Goal: Task Accomplishment & Management: Manage account settings

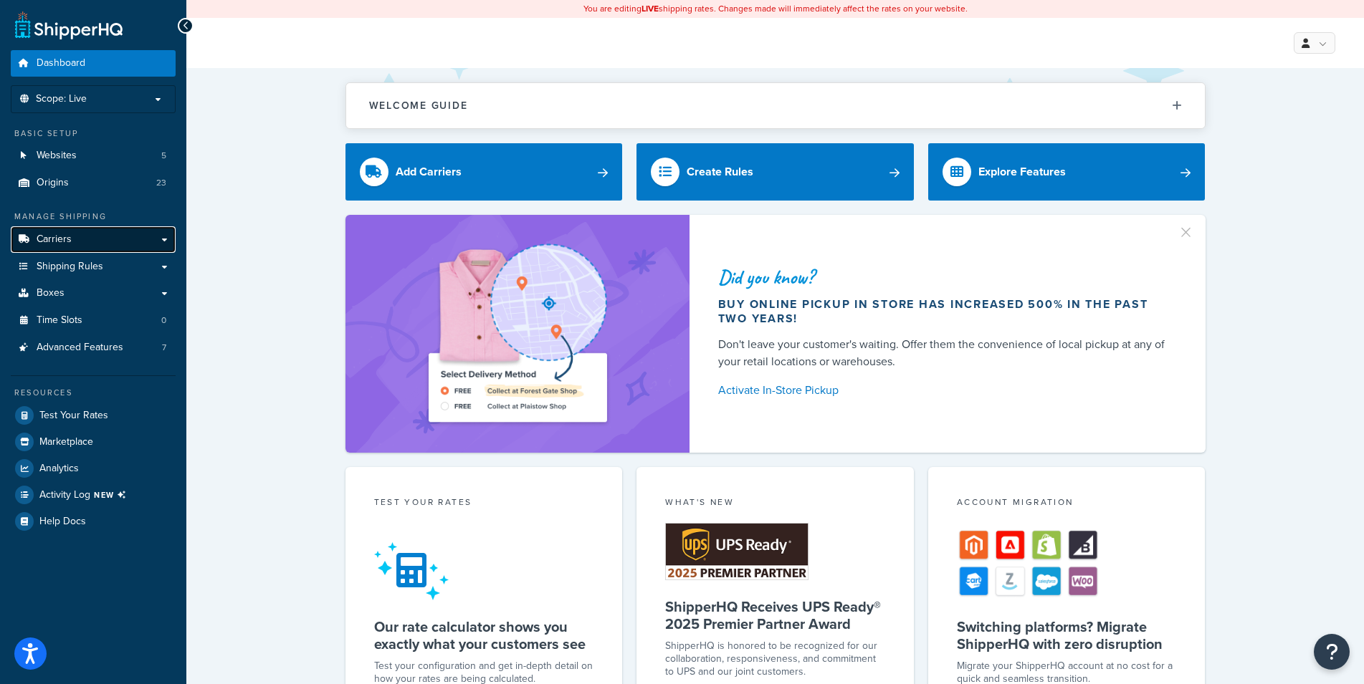
click at [164, 239] on link "Carriers" at bounding box center [93, 239] width 165 height 27
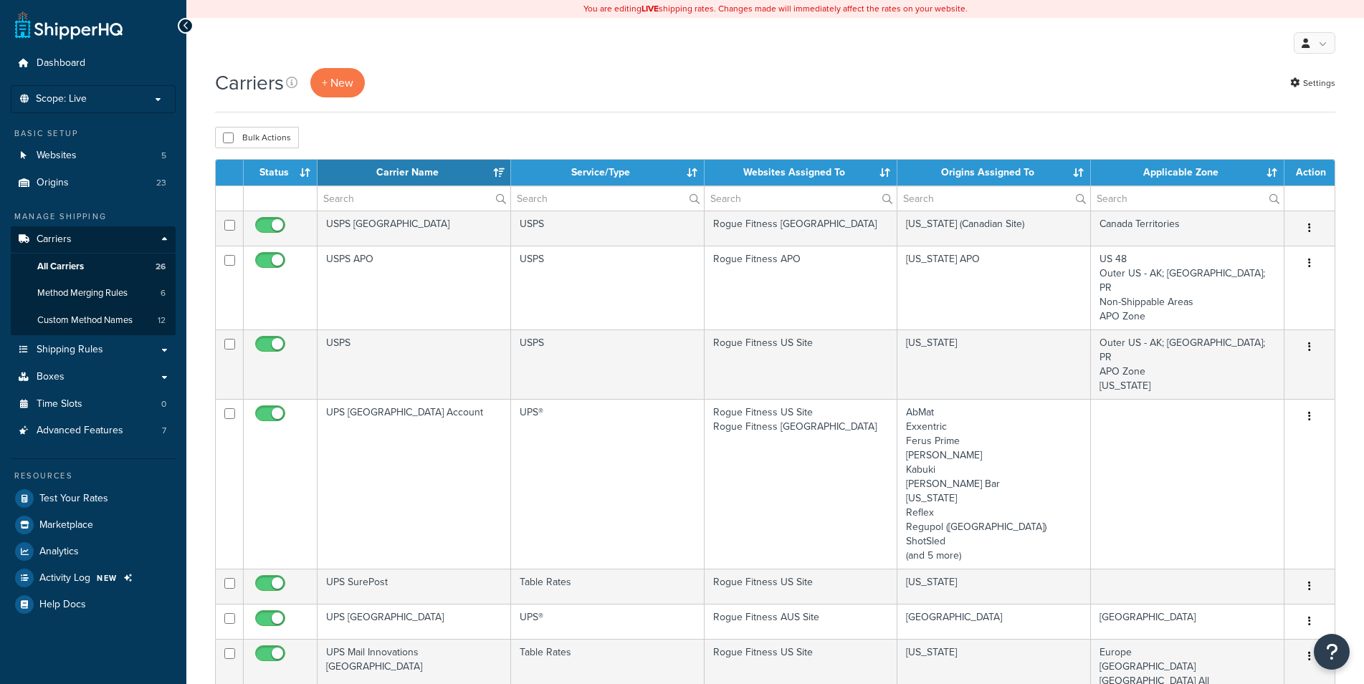
select select "15"
click at [132, 349] on link "Shipping Rules" at bounding box center [93, 350] width 165 height 27
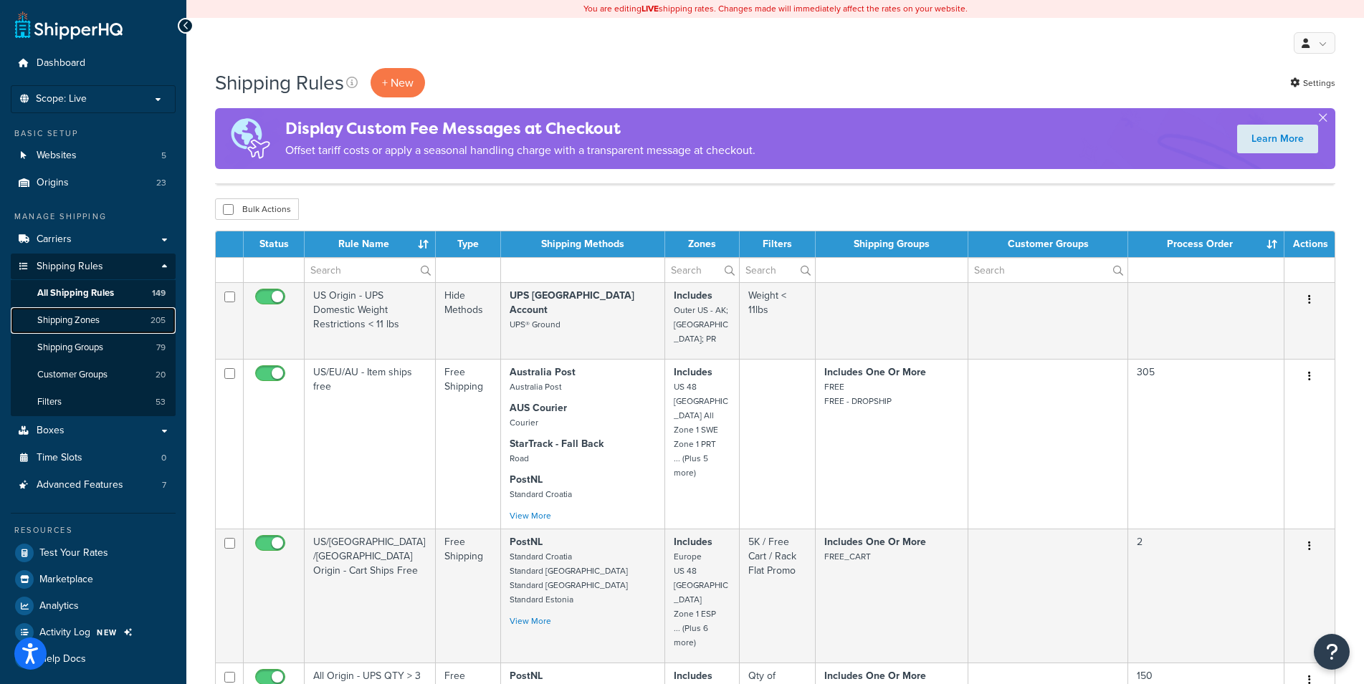
scroll to position [1418, 0]
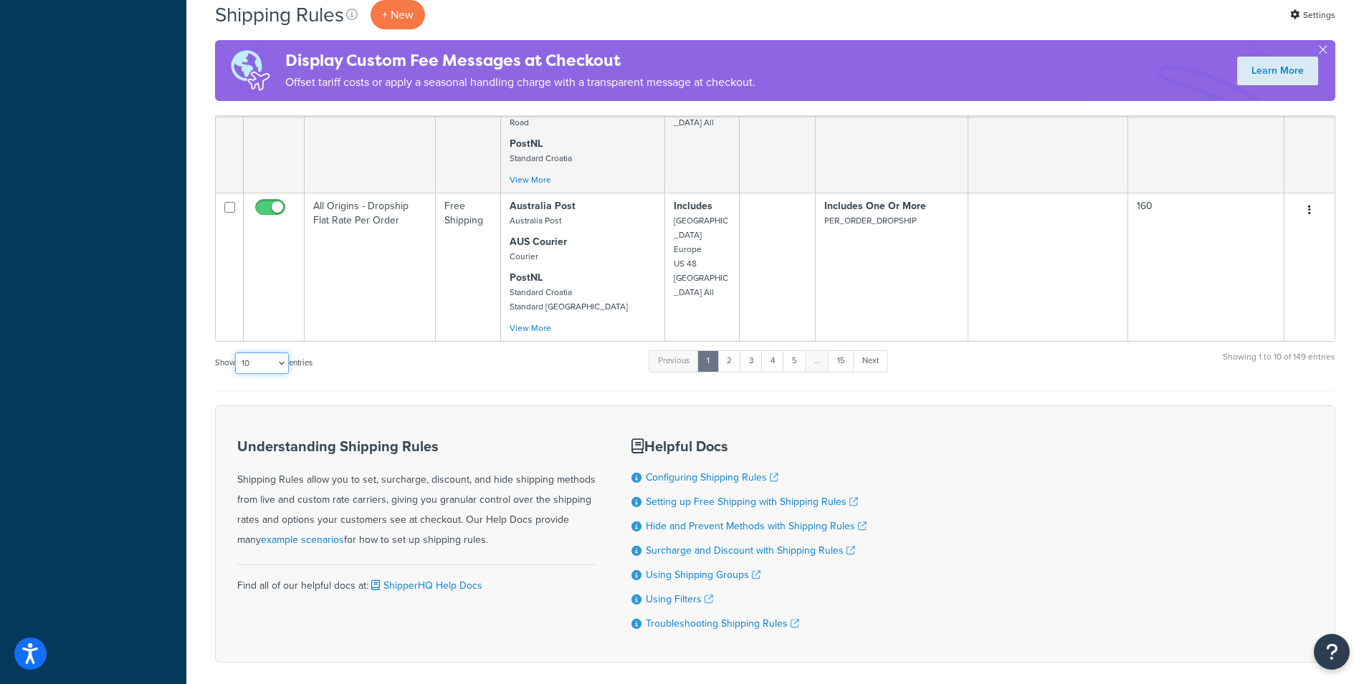
click at [235, 353] on select "10 15 25 50 100 1000" at bounding box center [262, 364] width 54 height 22
select select "1000"
click option "1000" at bounding box center [0, 0] width 0 height 0
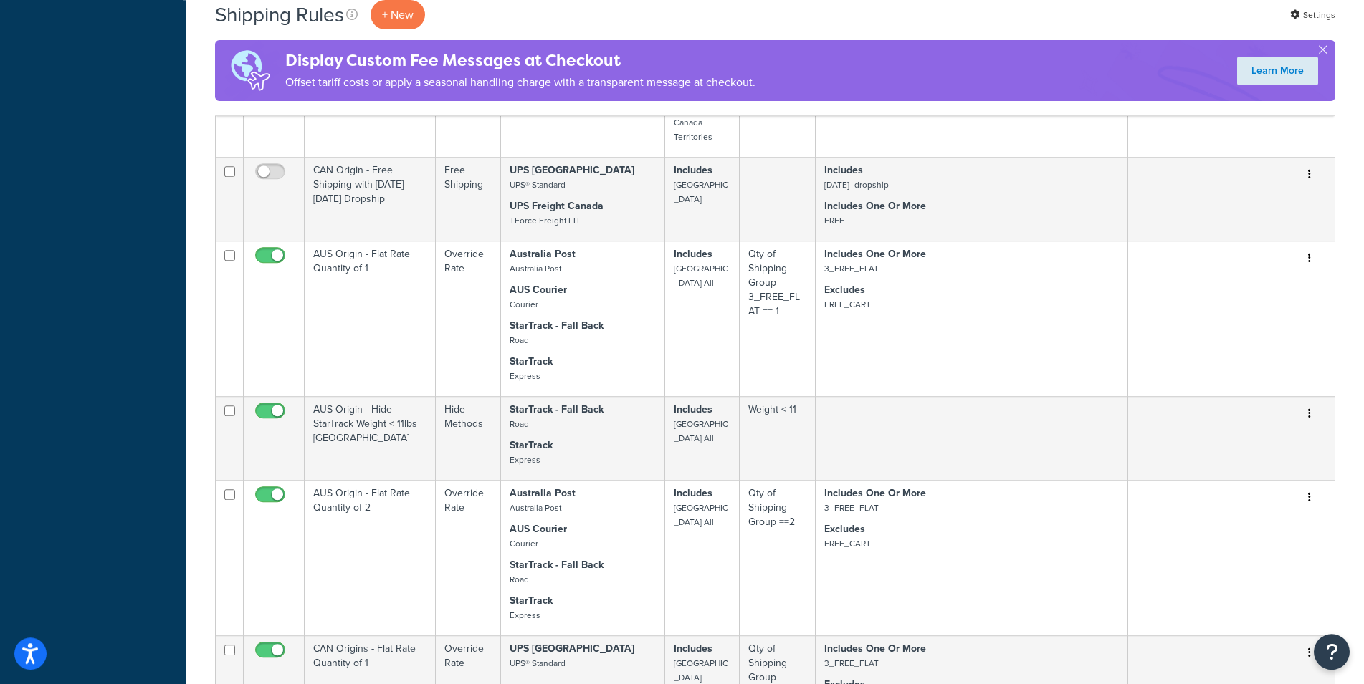
scroll to position [2527, 0]
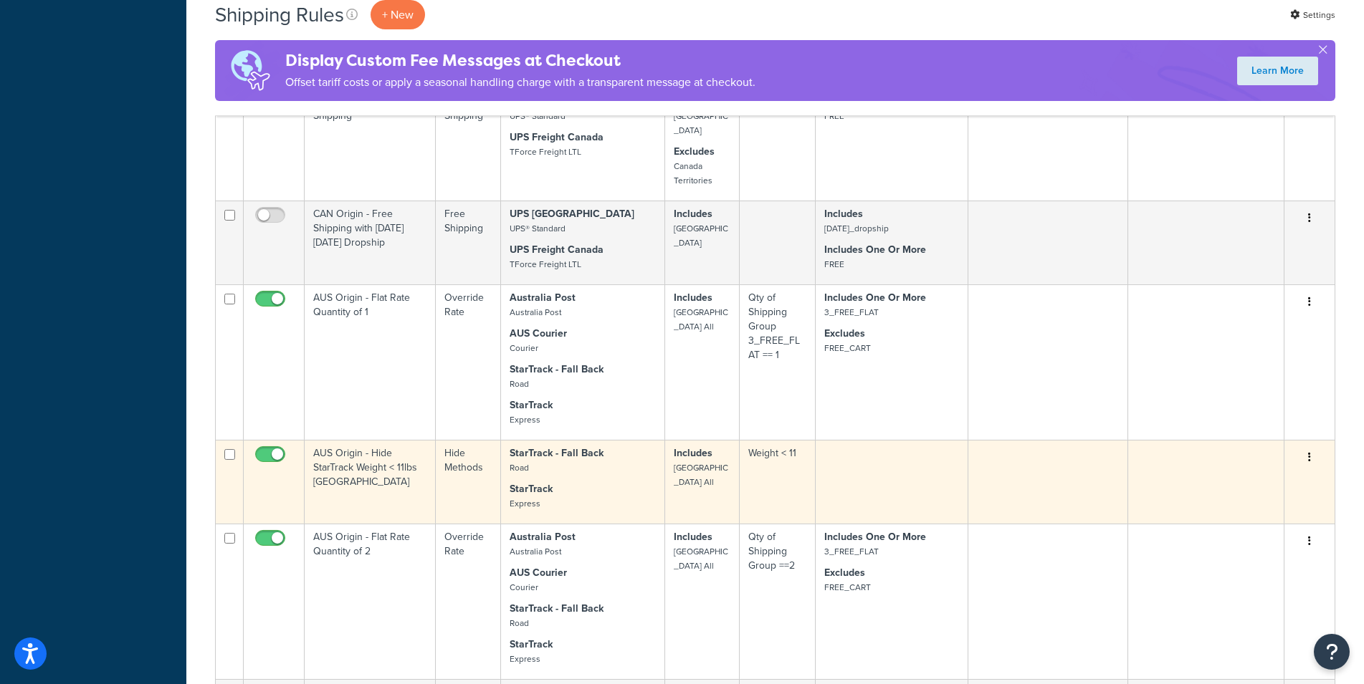
click at [698, 440] on td "Includes Australia All" at bounding box center [702, 482] width 75 height 84
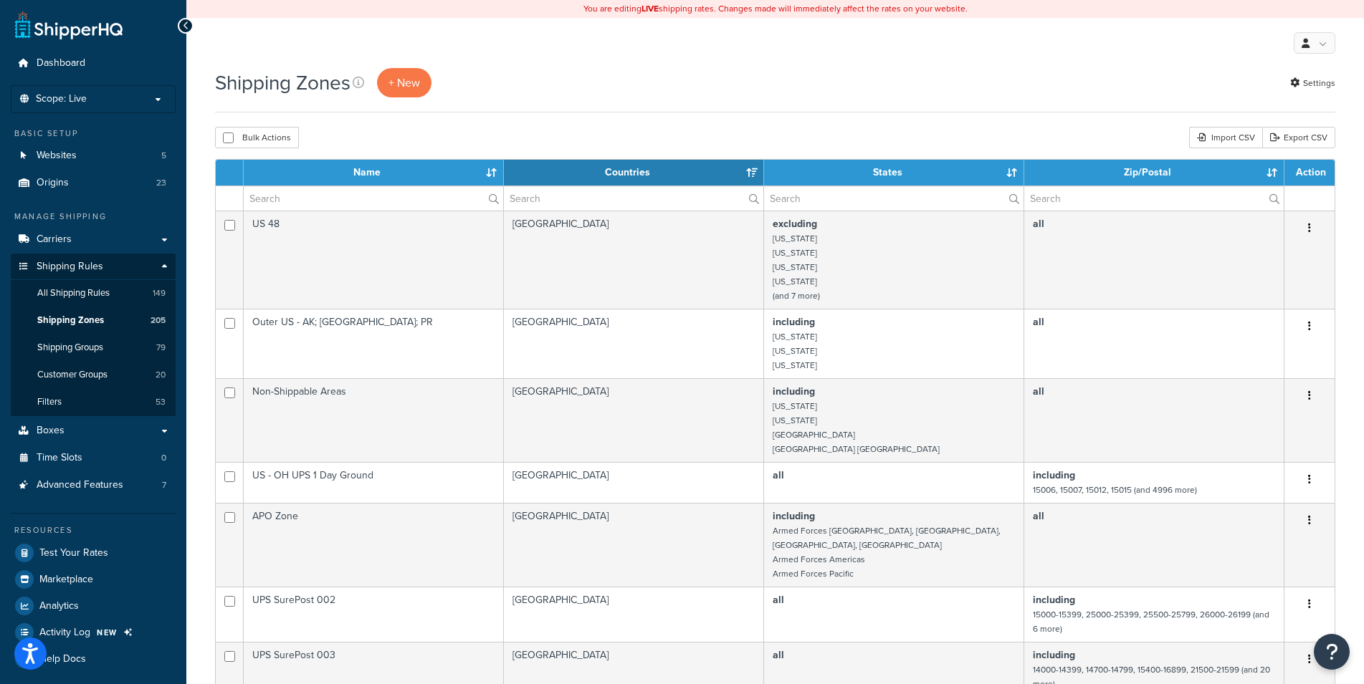
select select "15"
click at [381, 199] on input "text" at bounding box center [373, 198] width 259 height 24
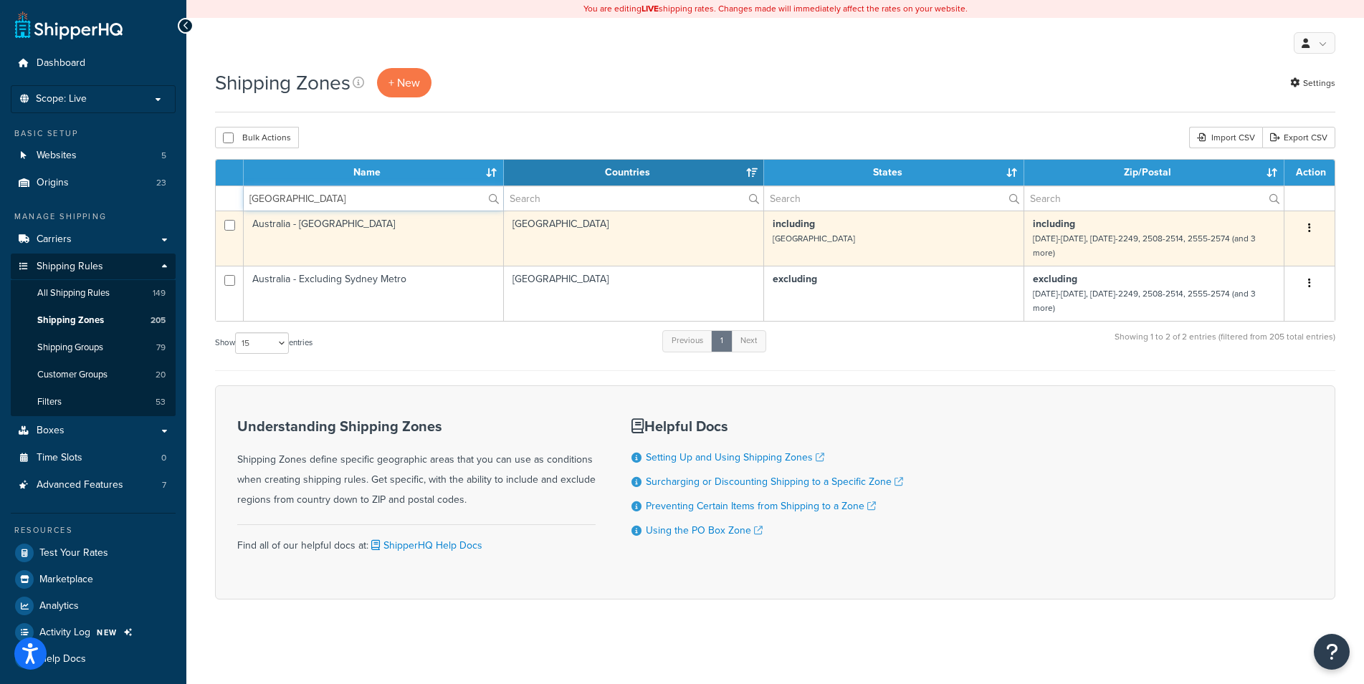
type input "sydney"
click at [402, 231] on td "Australia - [GEOGRAPHIC_DATA]" at bounding box center [374, 238] width 260 height 55
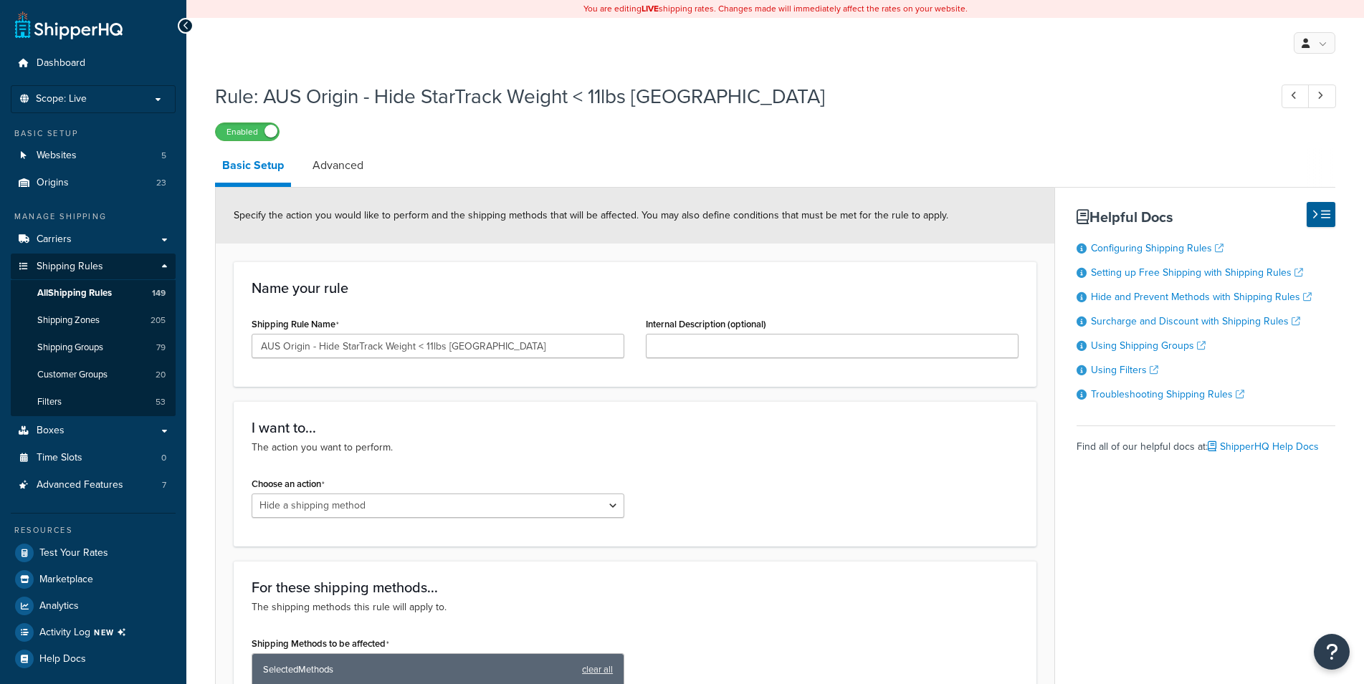
select select "HIDE"
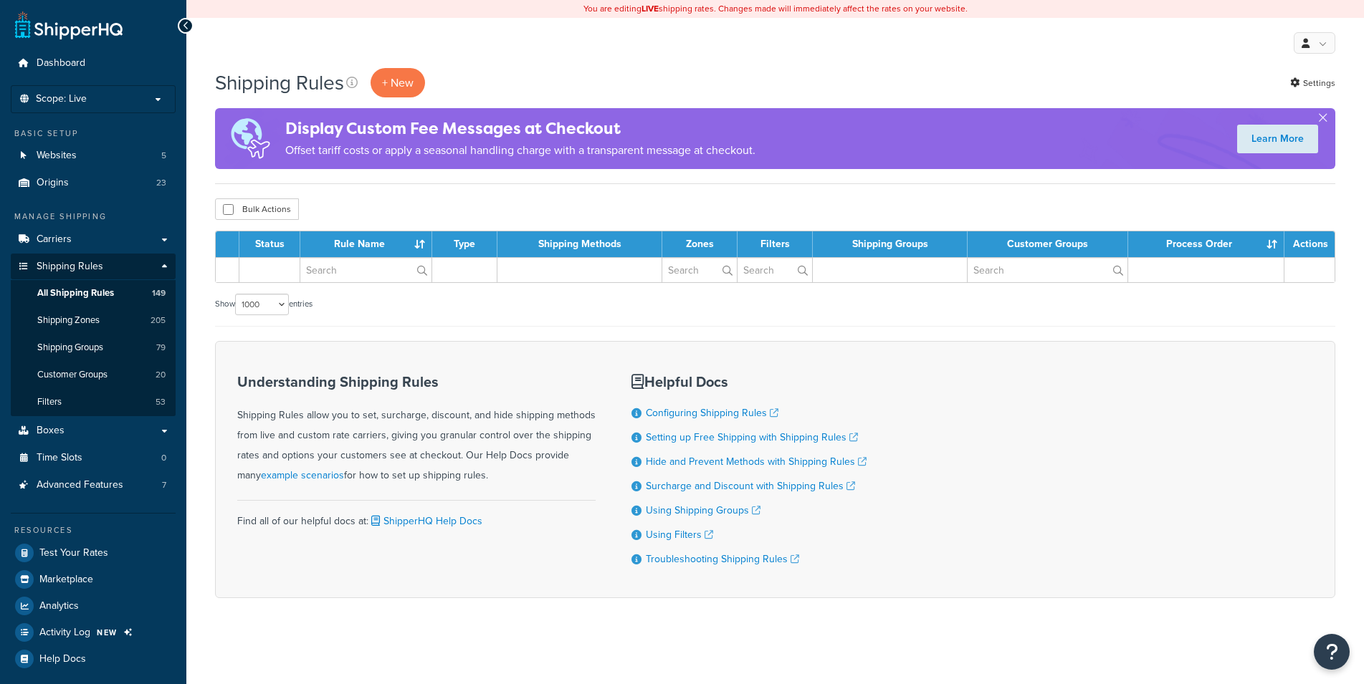
select select "1000"
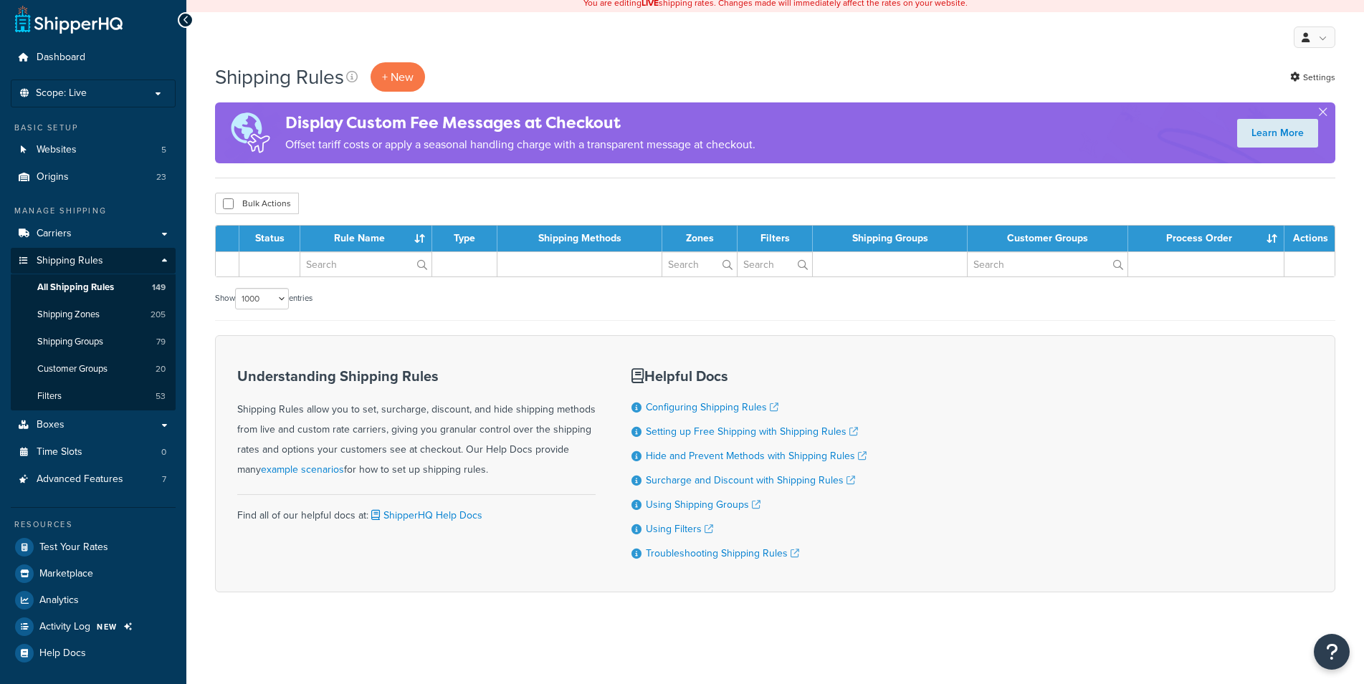
scroll to position [6, 0]
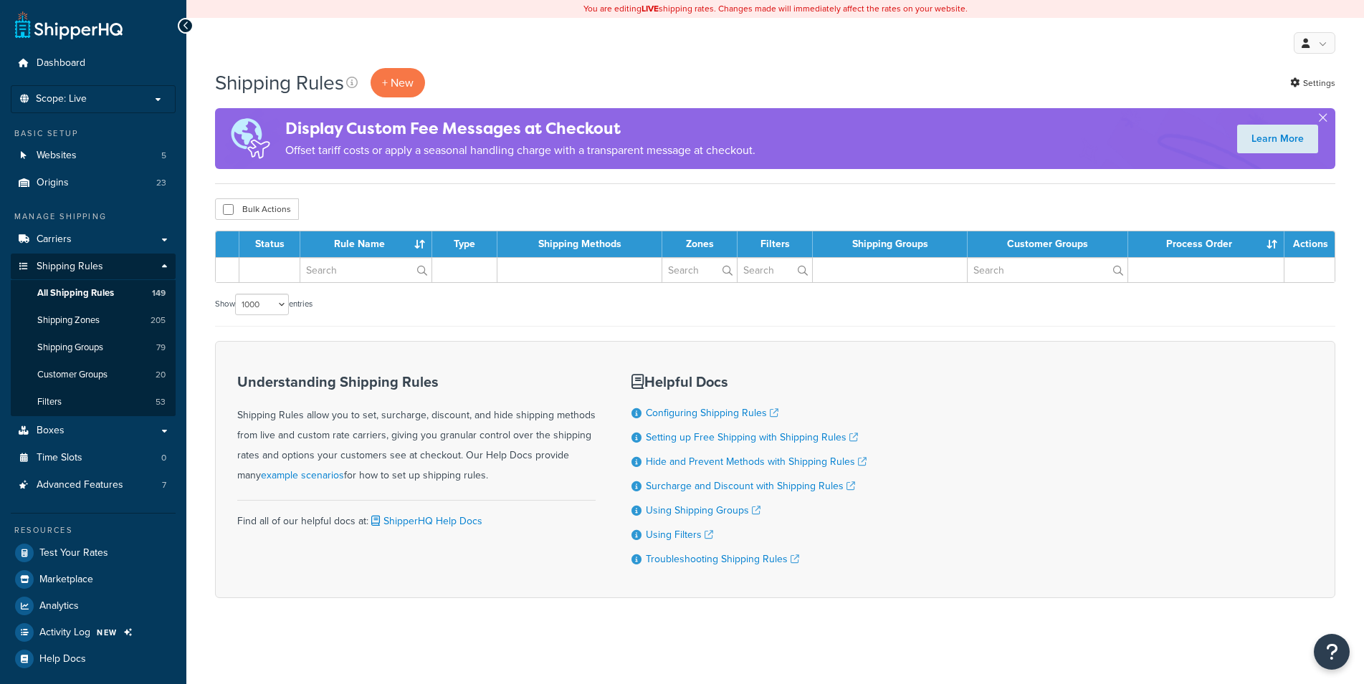
select select "1000"
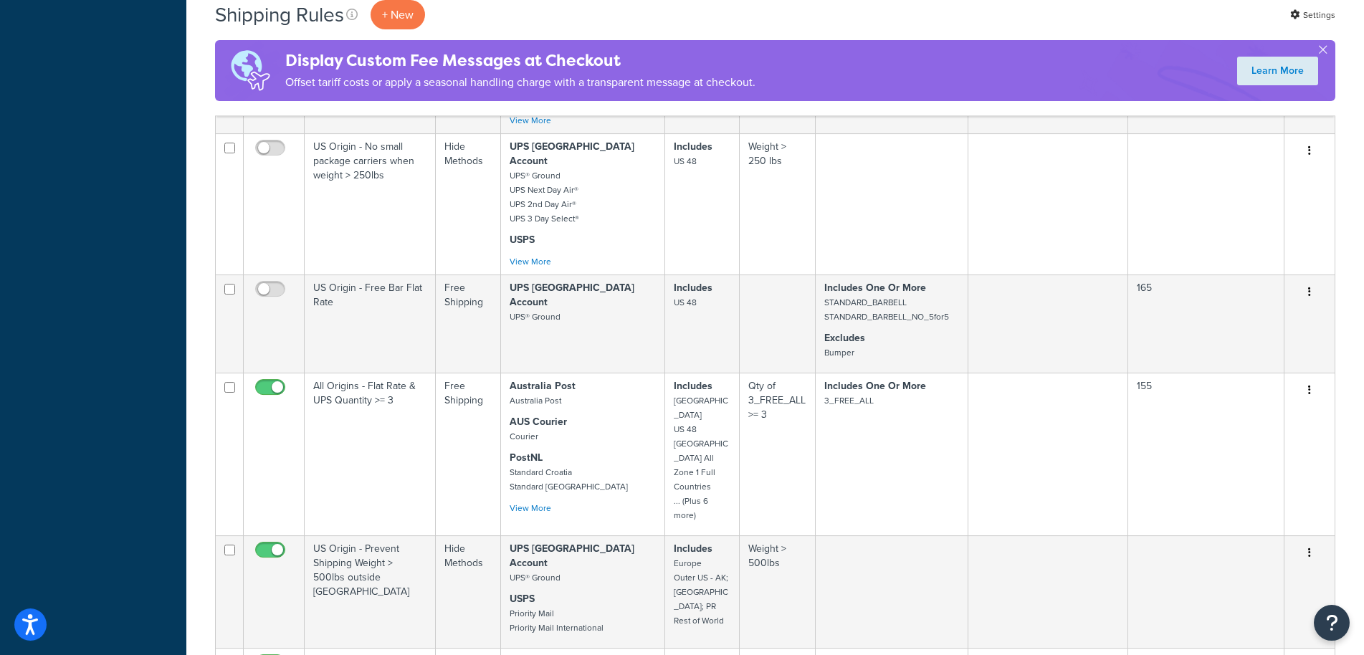
scroll to position [4325, 0]
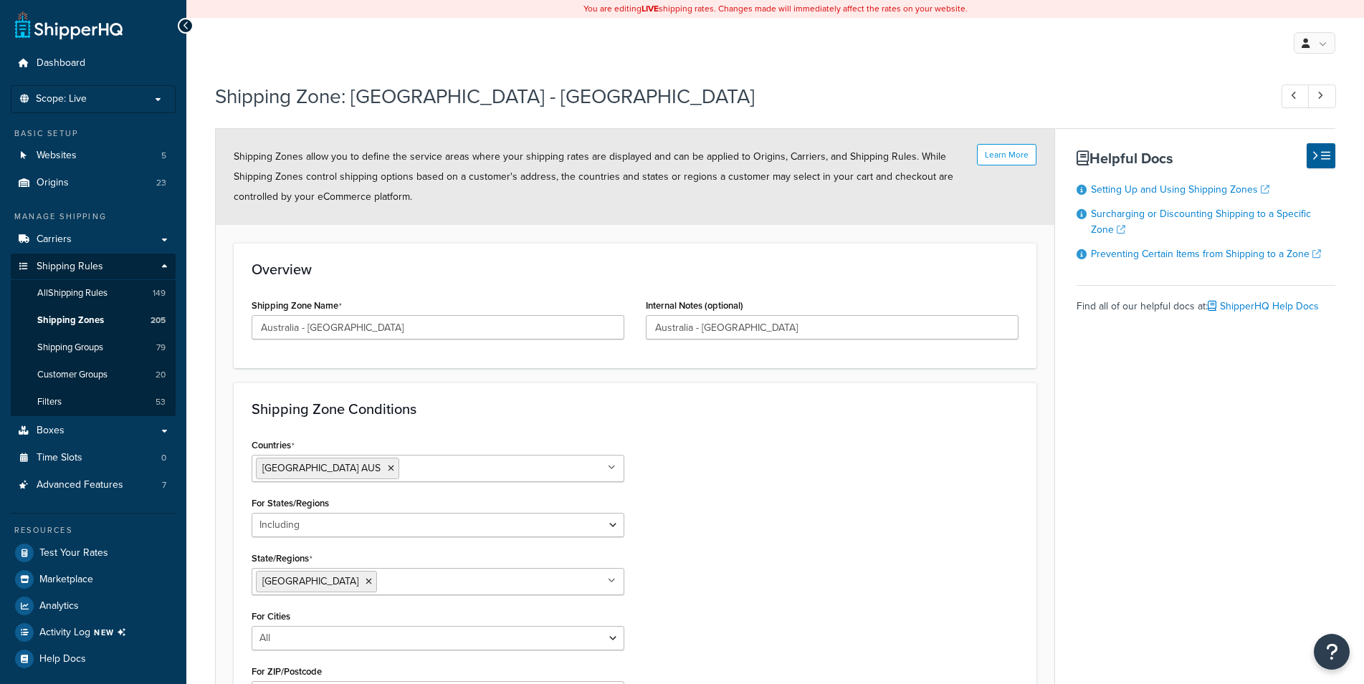
select select "including"
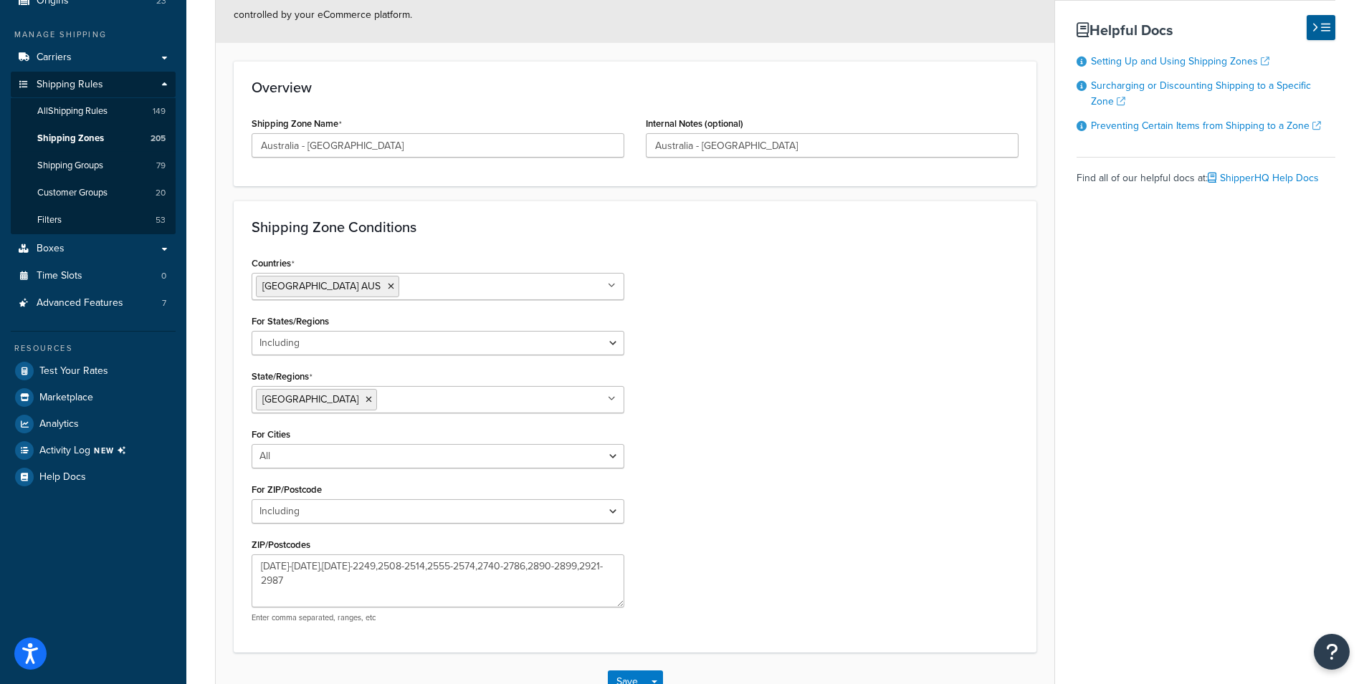
scroll to position [146, 0]
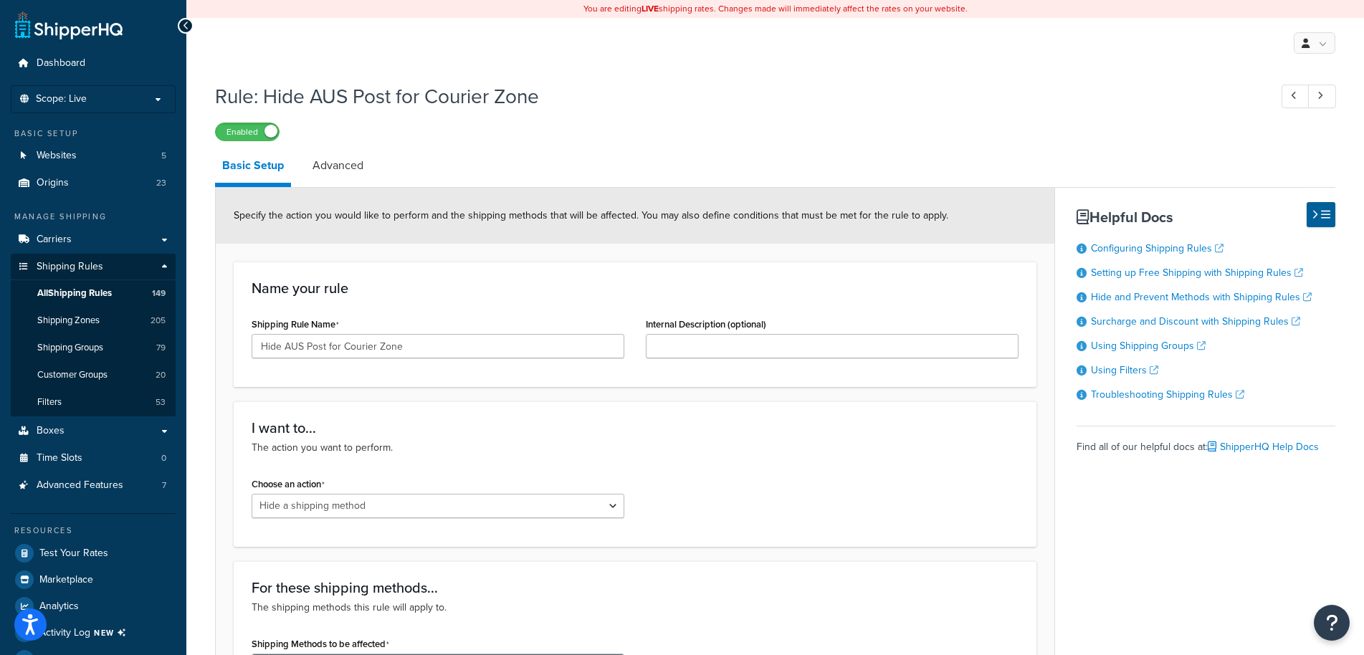
select select "HIDE"
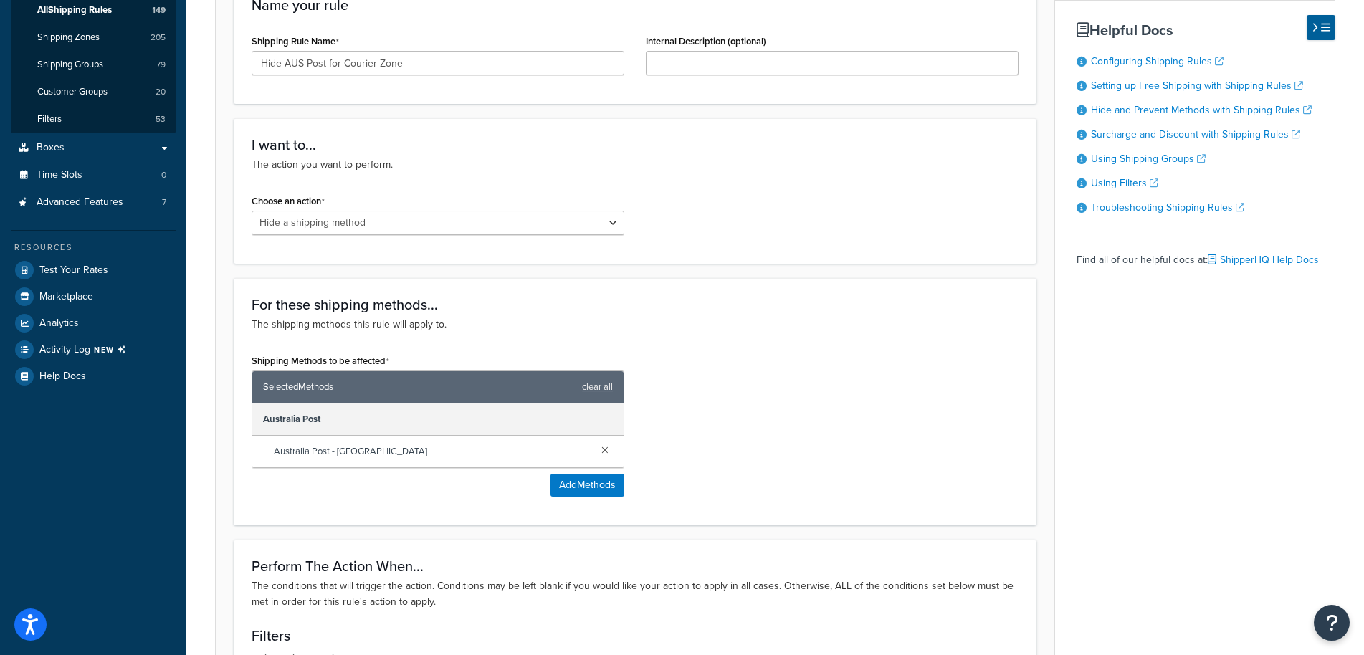
scroll to position [124, 0]
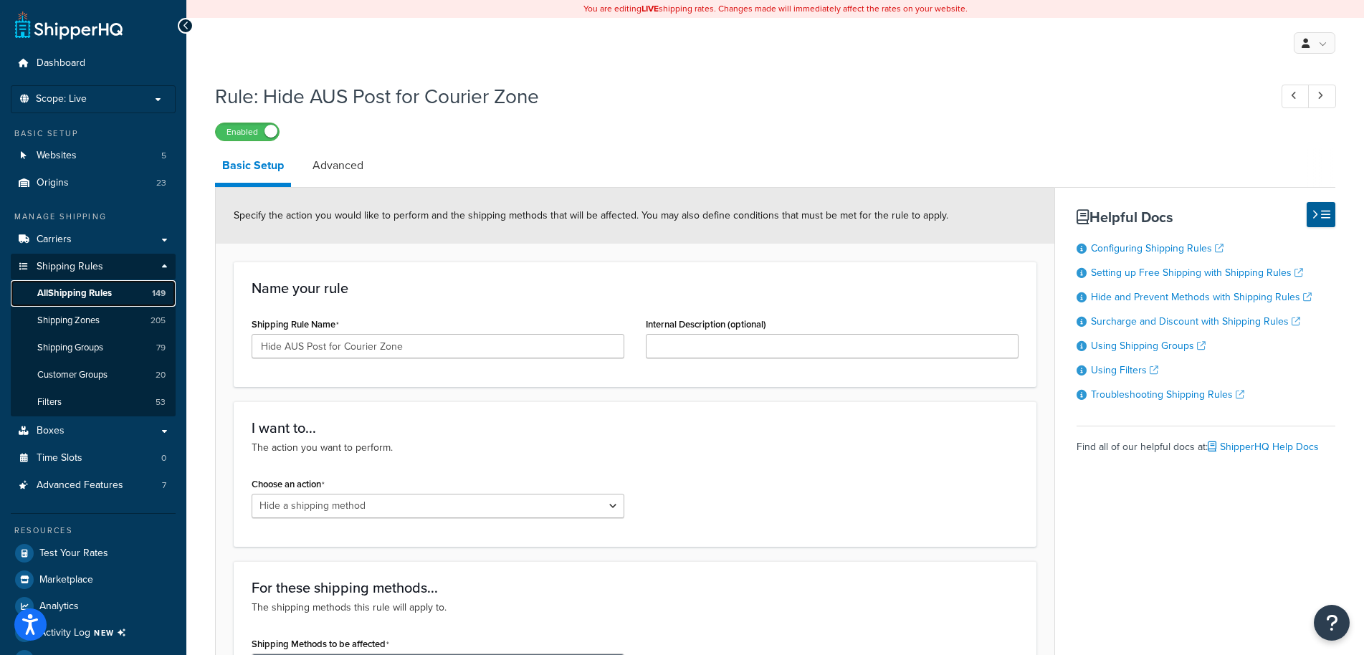
click at [102, 291] on span "All Shipping Rules" at bounding box center [74, 293] width 75 height 12
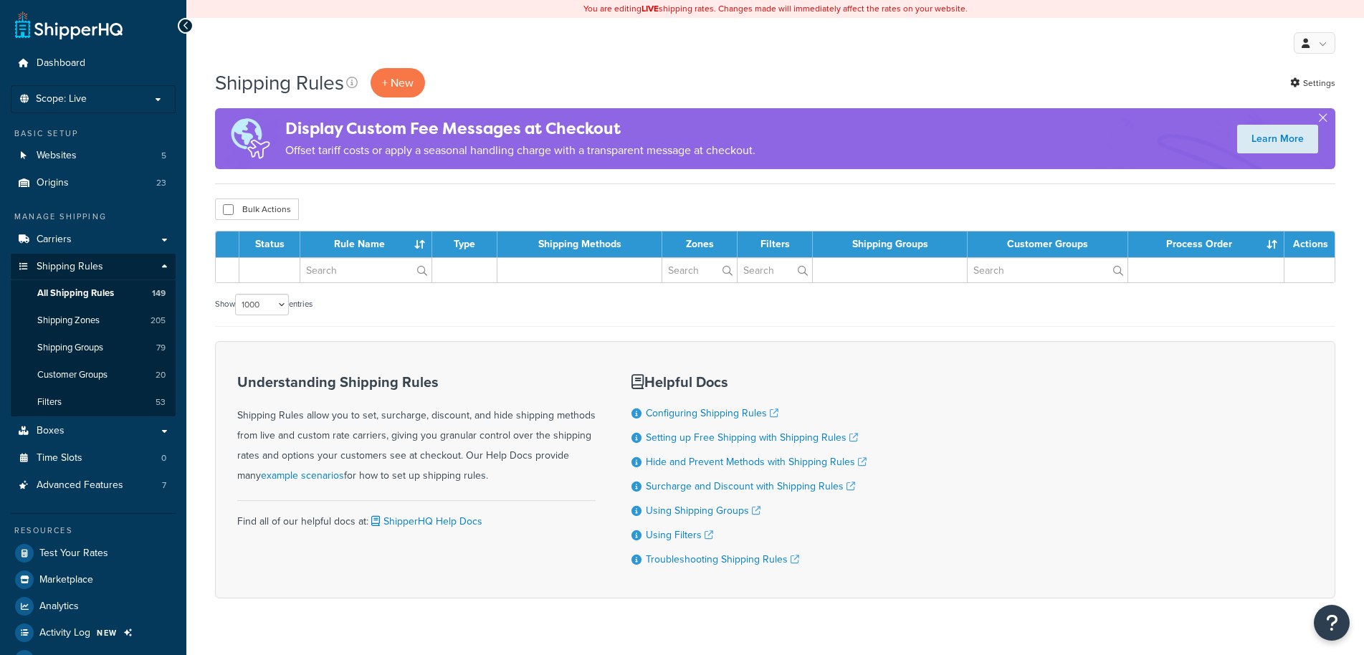
select select "1000"
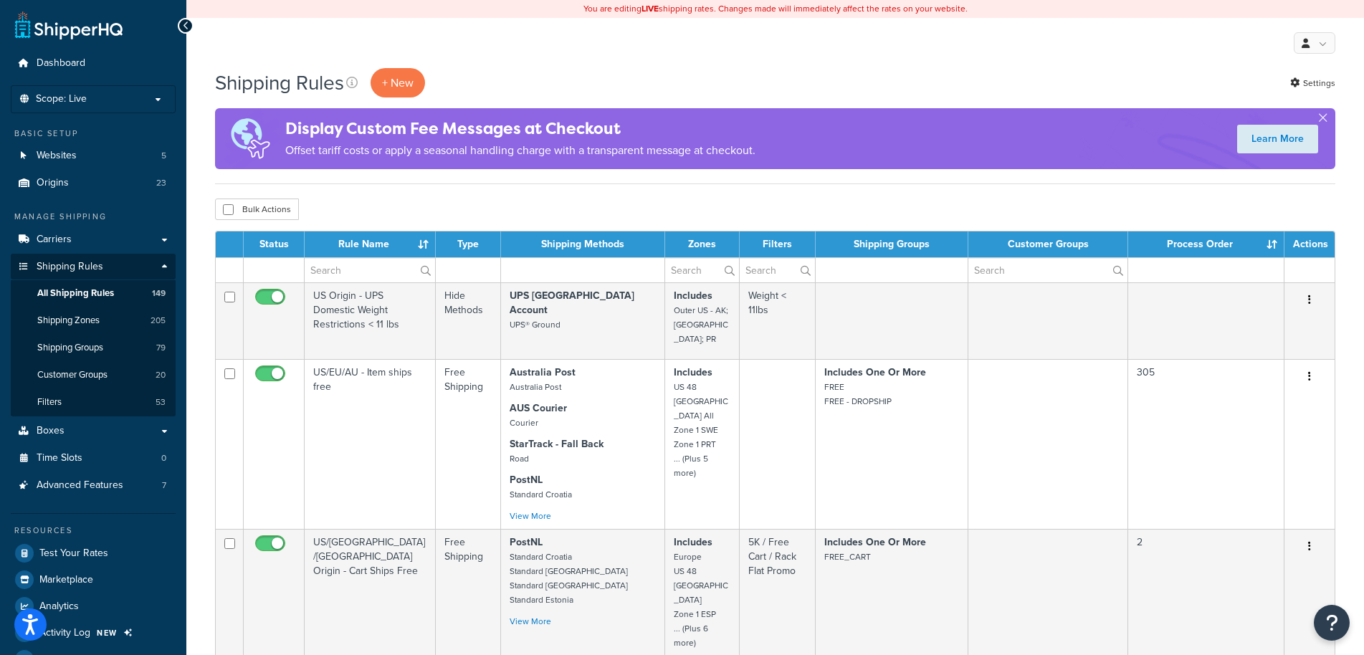
click at [580, 205] on div "Bulk Actions Duplicate Delete" at bounding box center [775, 210] width 1120 height 22
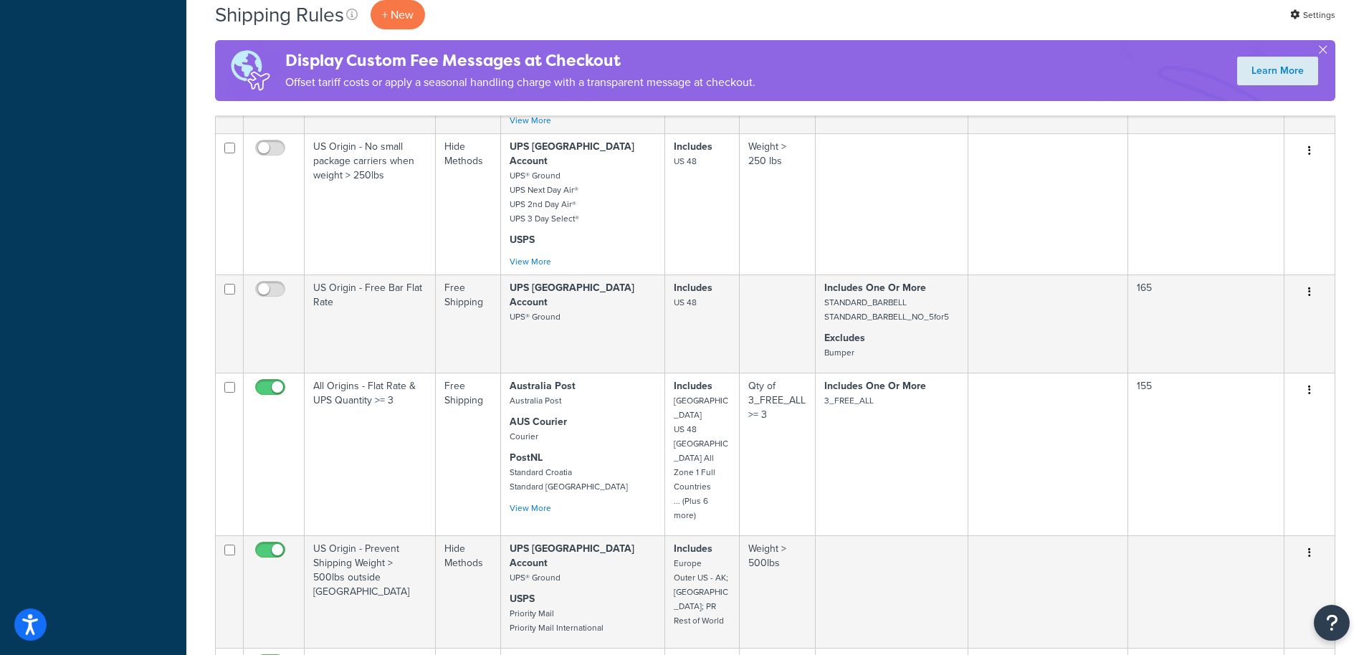
scroll to position [4325, 0]
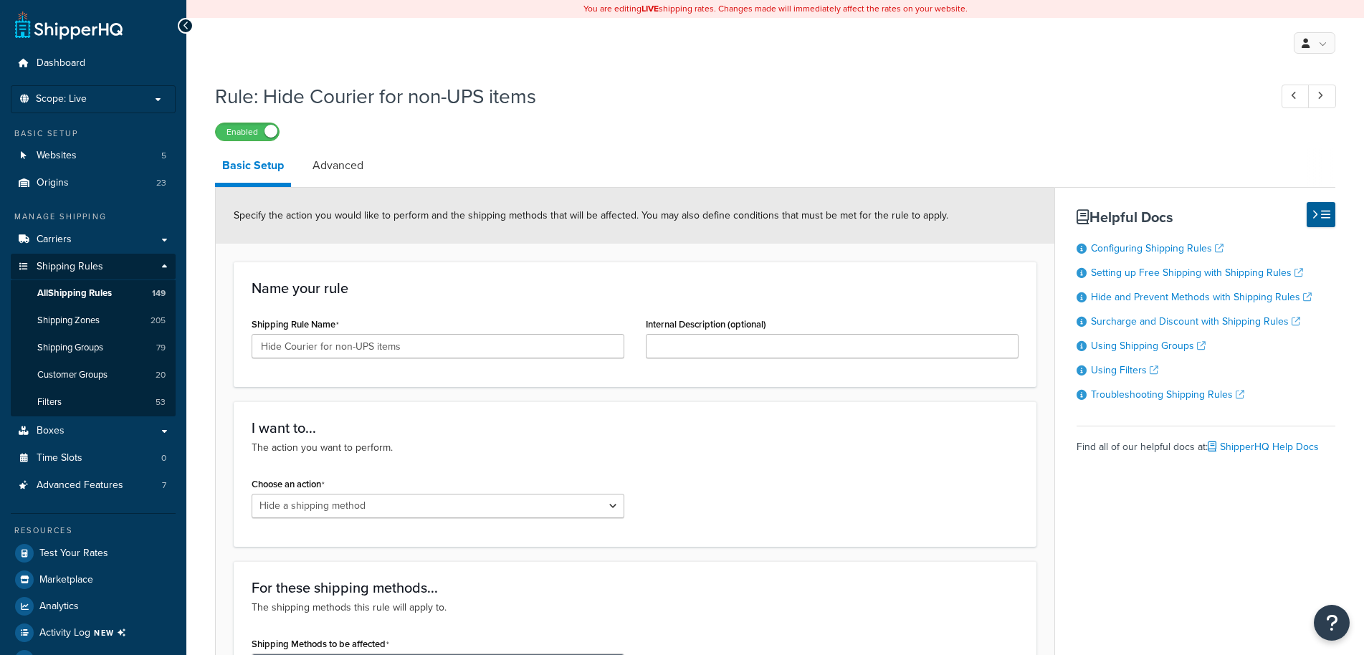
select select "HIDE"
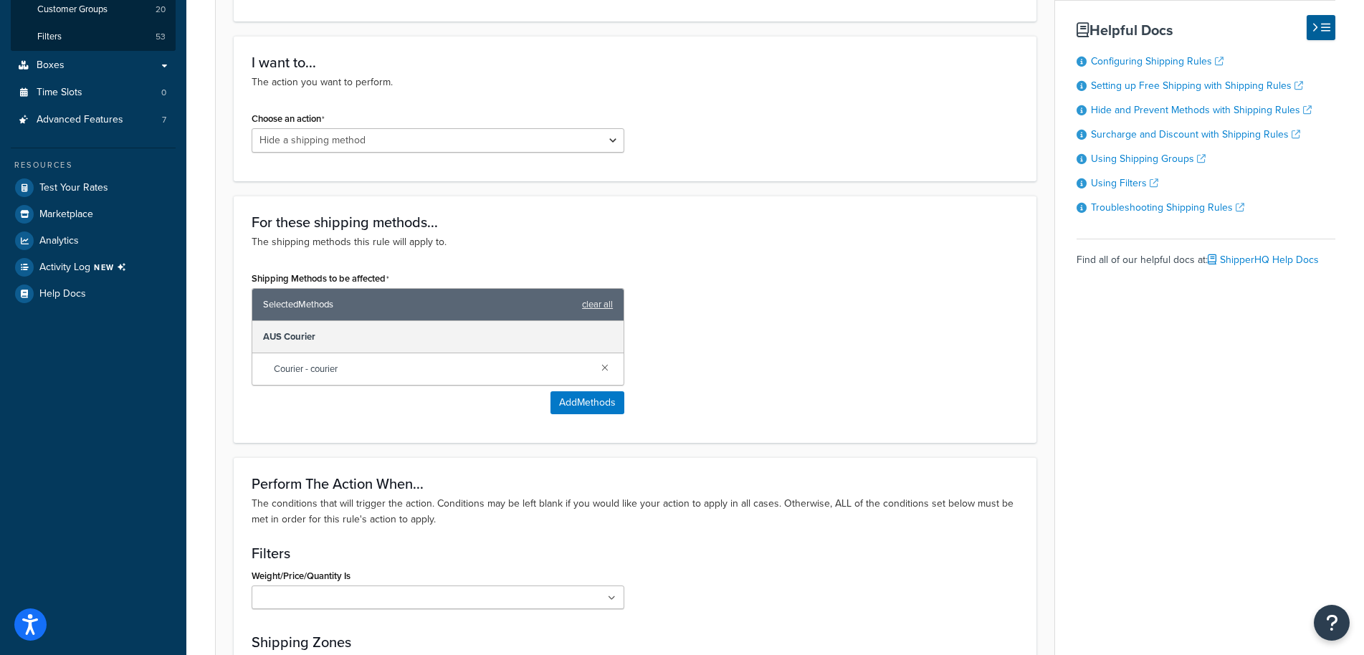
scroll to position [658, 0]
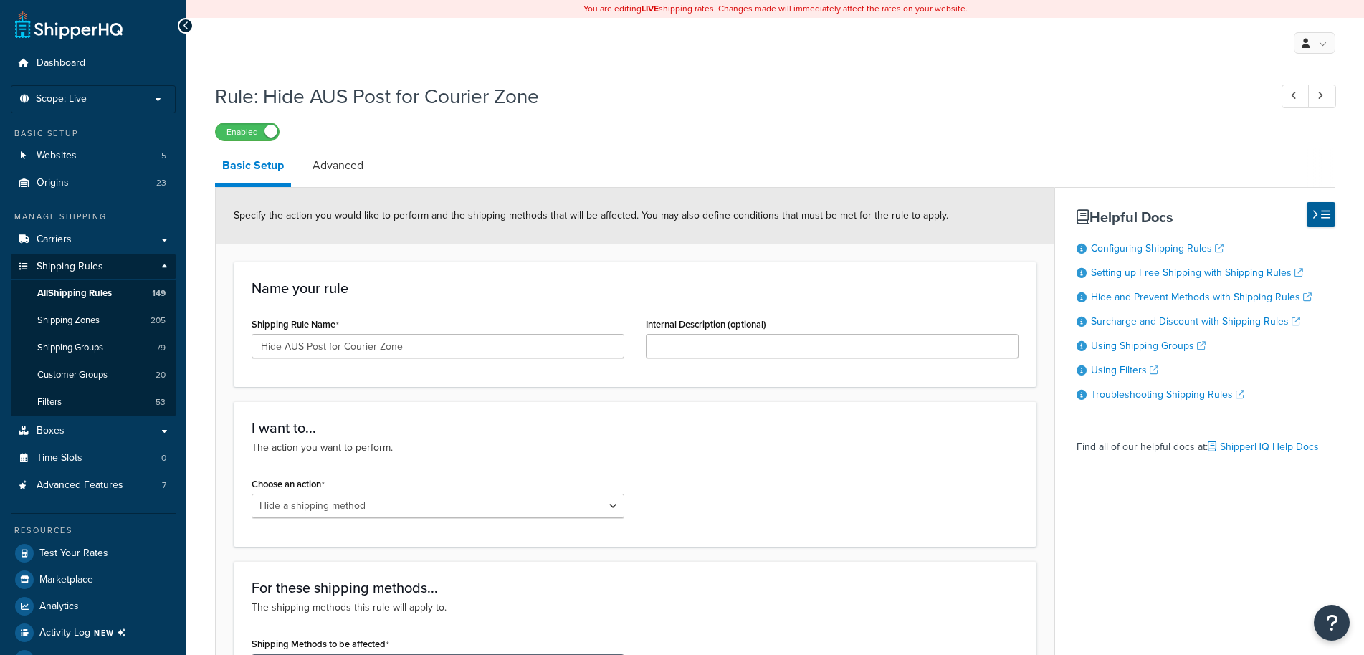
select select "HIDE"
click at [96, 297] on span "All Shipping Rules" at bounding box center [74, 293] width 75 height 12
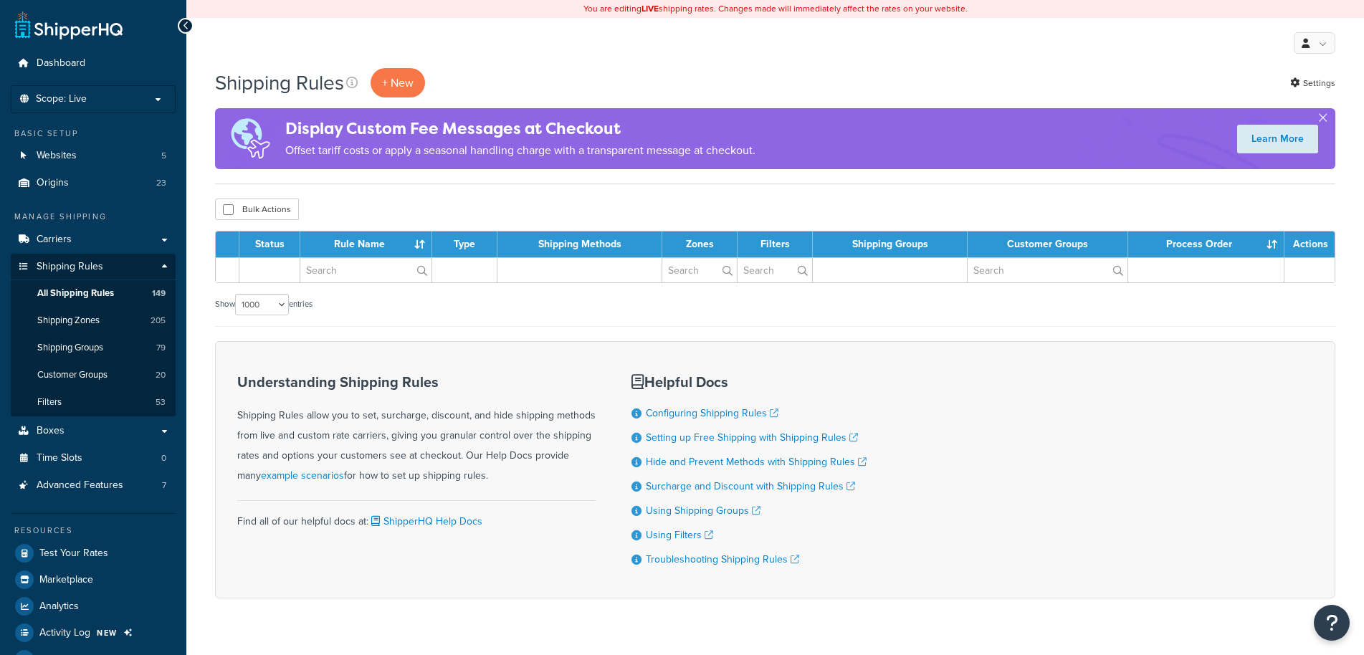
select select "1000"
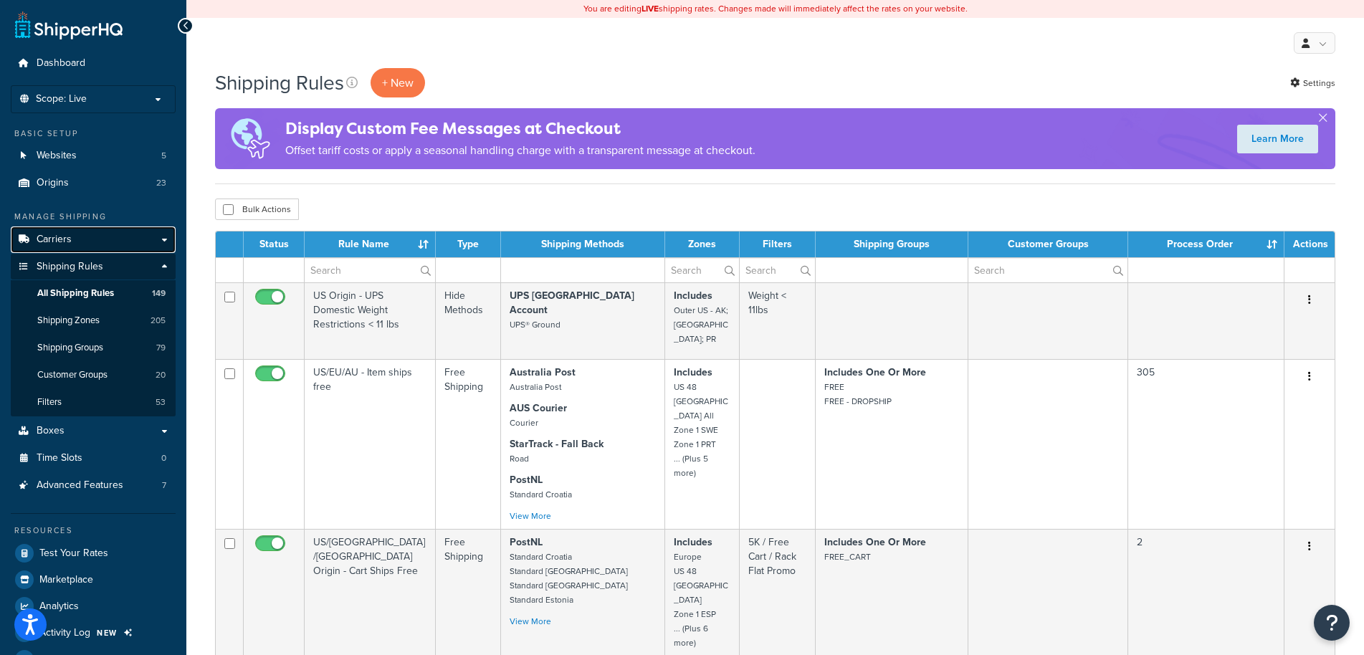
click at [72, 243] on link "Carriers" at bounding box center [93, 239] width 165 height 27
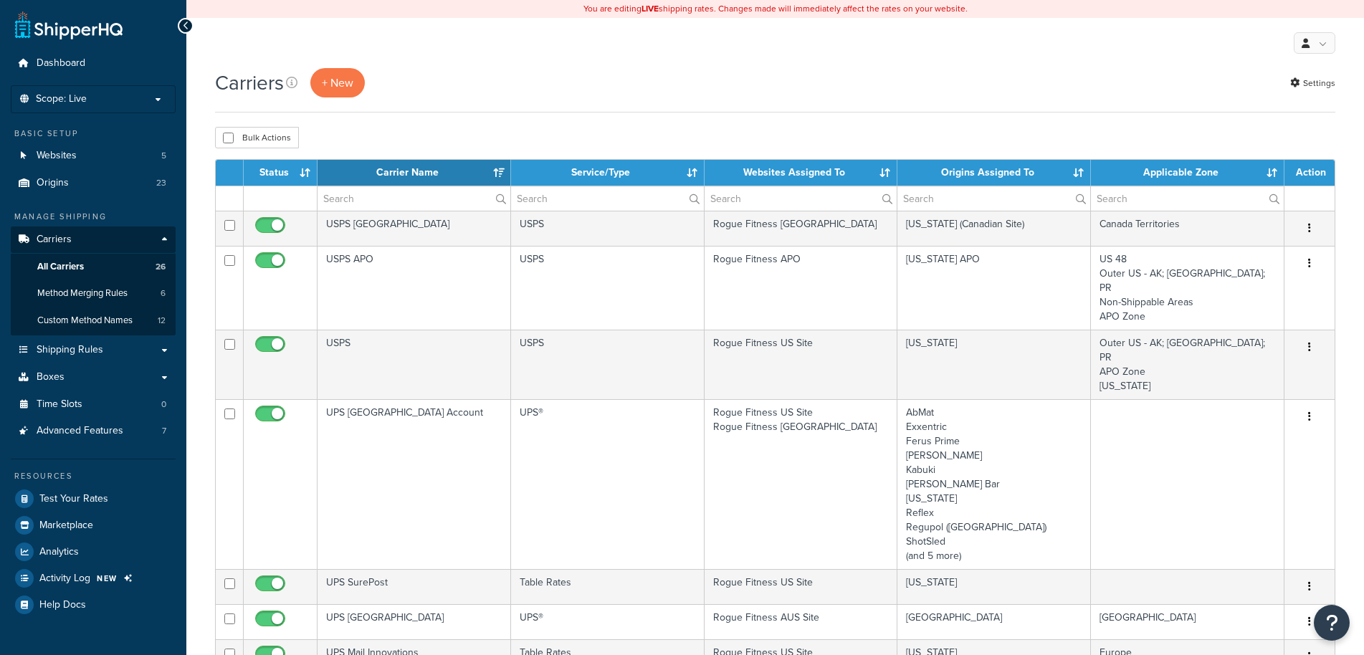
select select "15"
click at [106, 345] on link "Shipping Rules" at bounding box center [93, 350] width 165 height 27
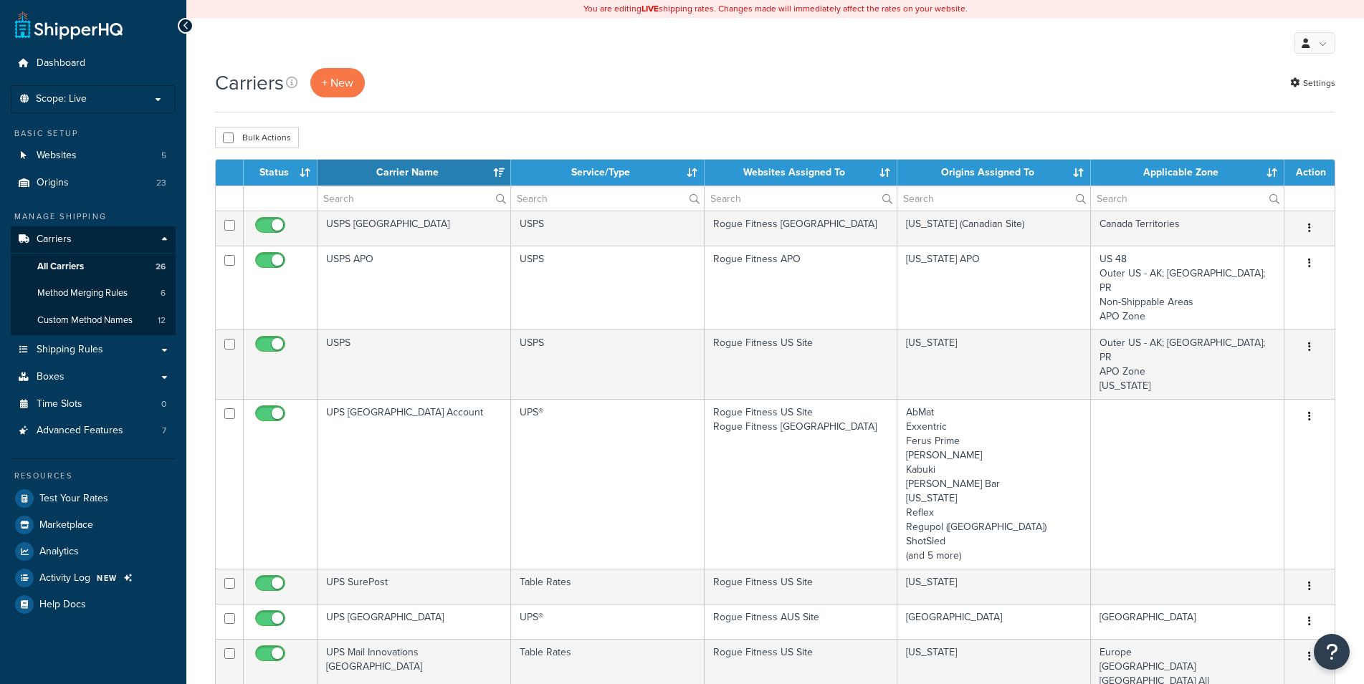
select select "15"
click at [823, 174] on th "Websites Assigned To" at bounding box center [801, 173] width 194 height 26
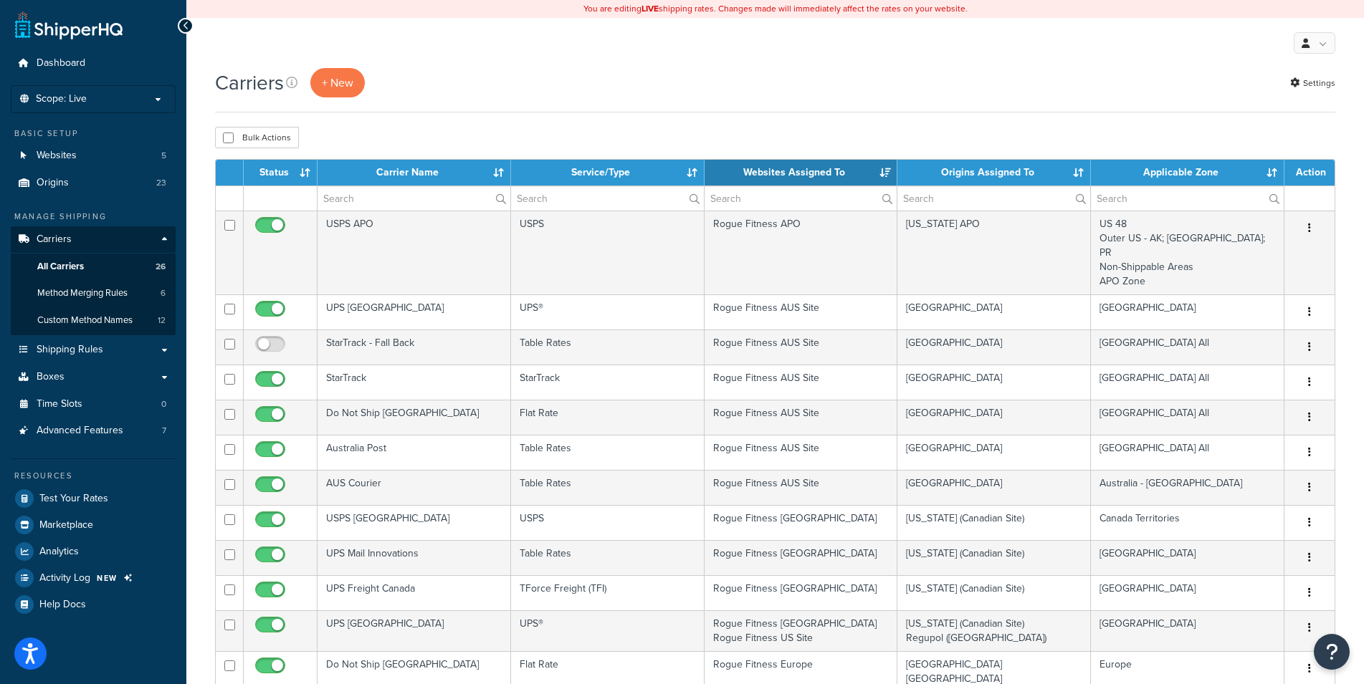
click at [823, 174] on th "Websites Assigned To" at bounding box center [801, 173] width 194 height 26
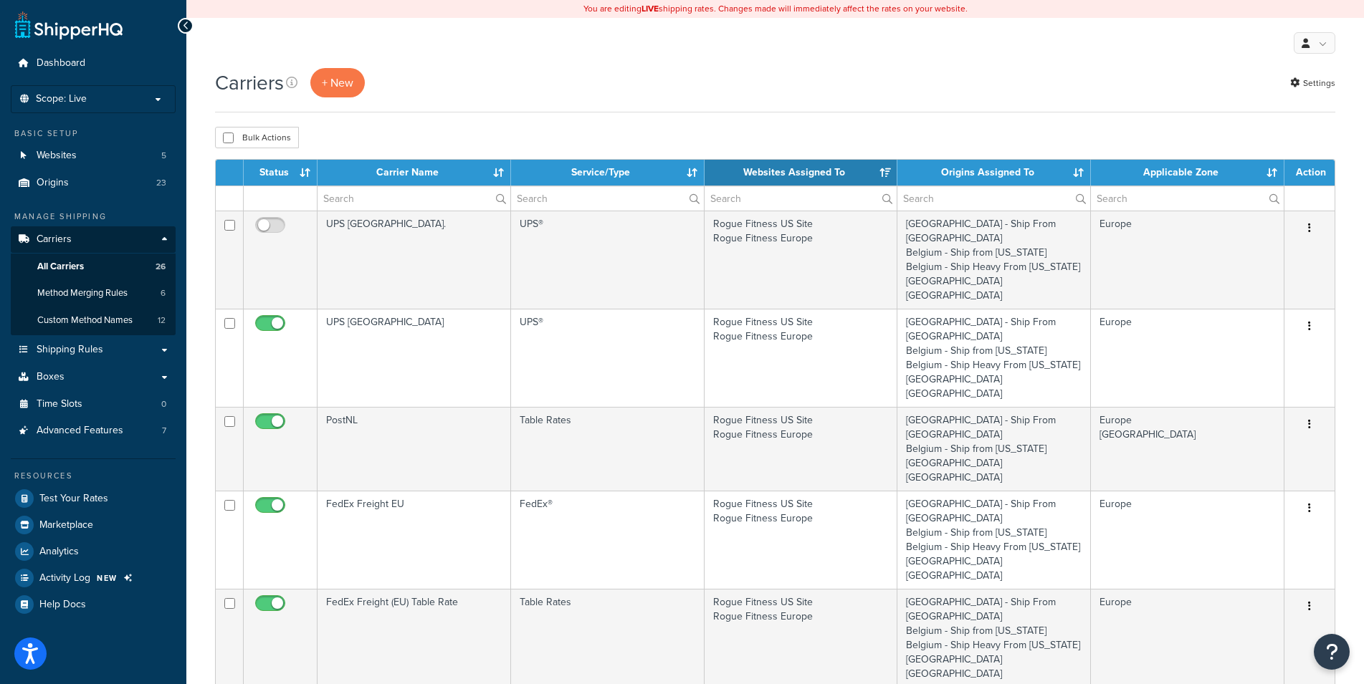
click at [823, 174] on th "Websites Assigned To" at bounding box center [801, 173] width 194 height 26
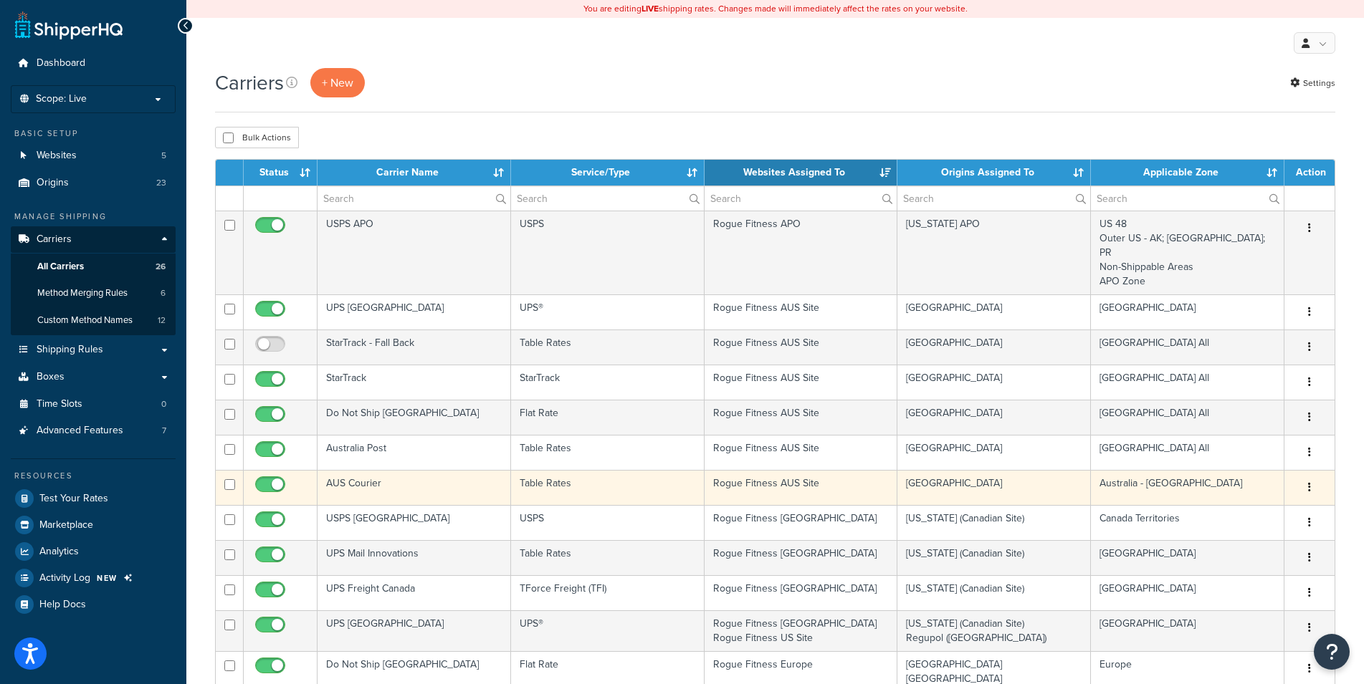
click at [792, 470] on td "Rogue Fitness AUS Site" at bounding box center [801, 487] width 194 height 35
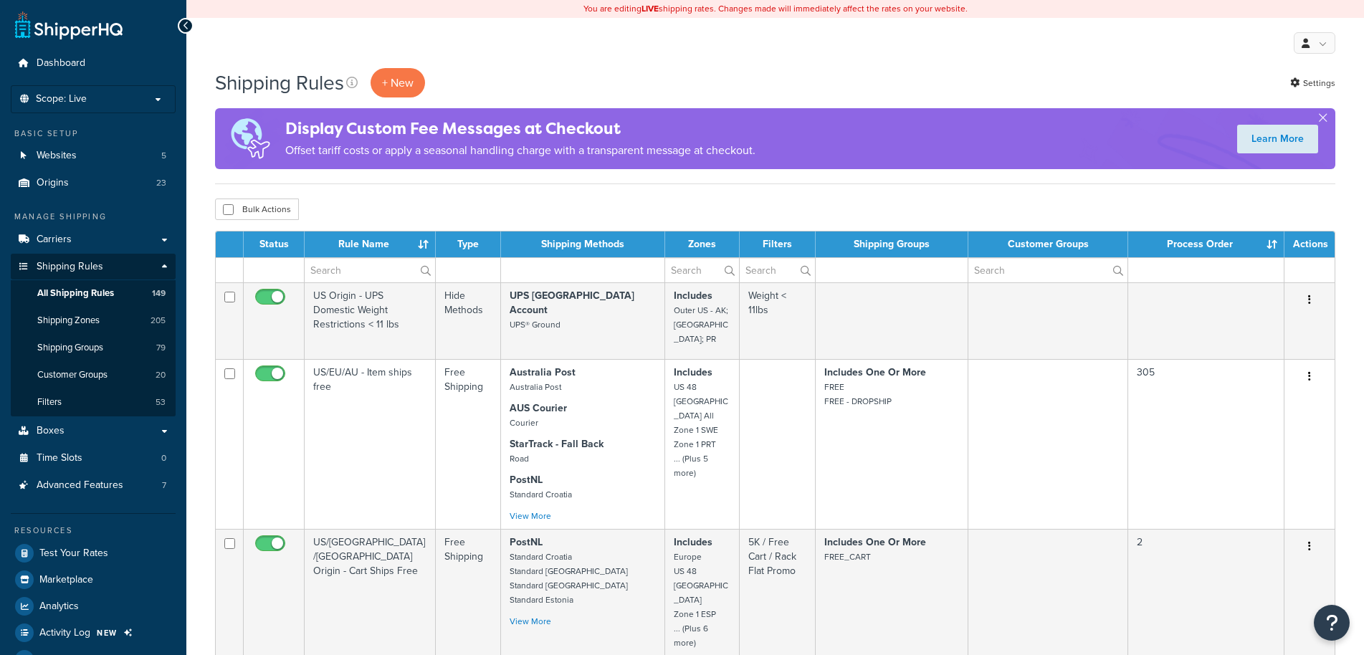
select select "1000"
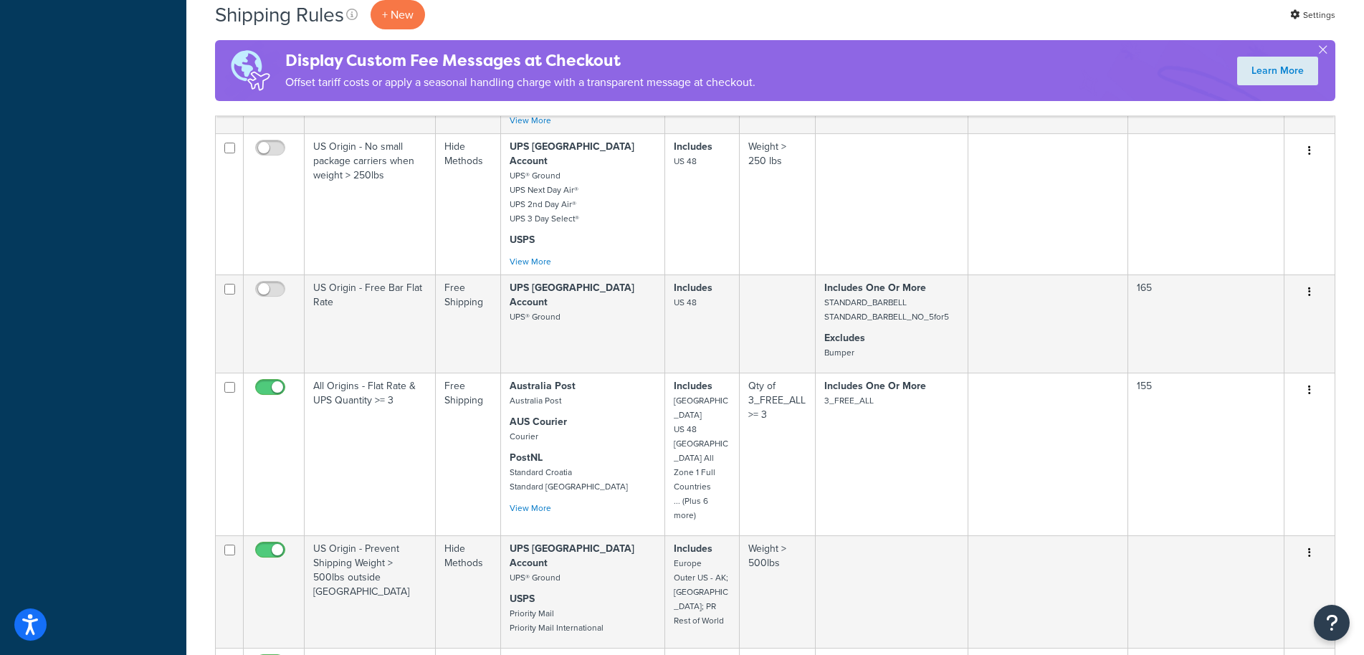
scroll to position [4325, 0]
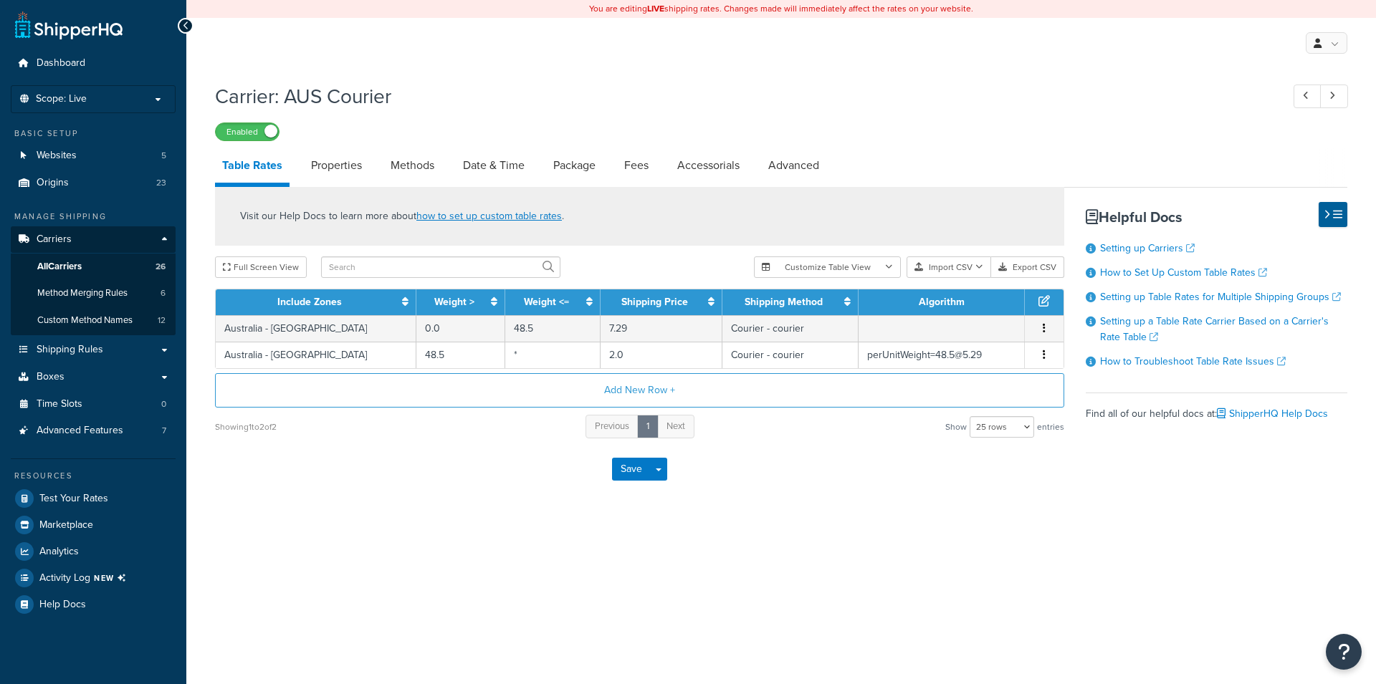
select select "25"
click at [344, 170] on link "Properties" at bounding box center [336, 165] width 65 height 34
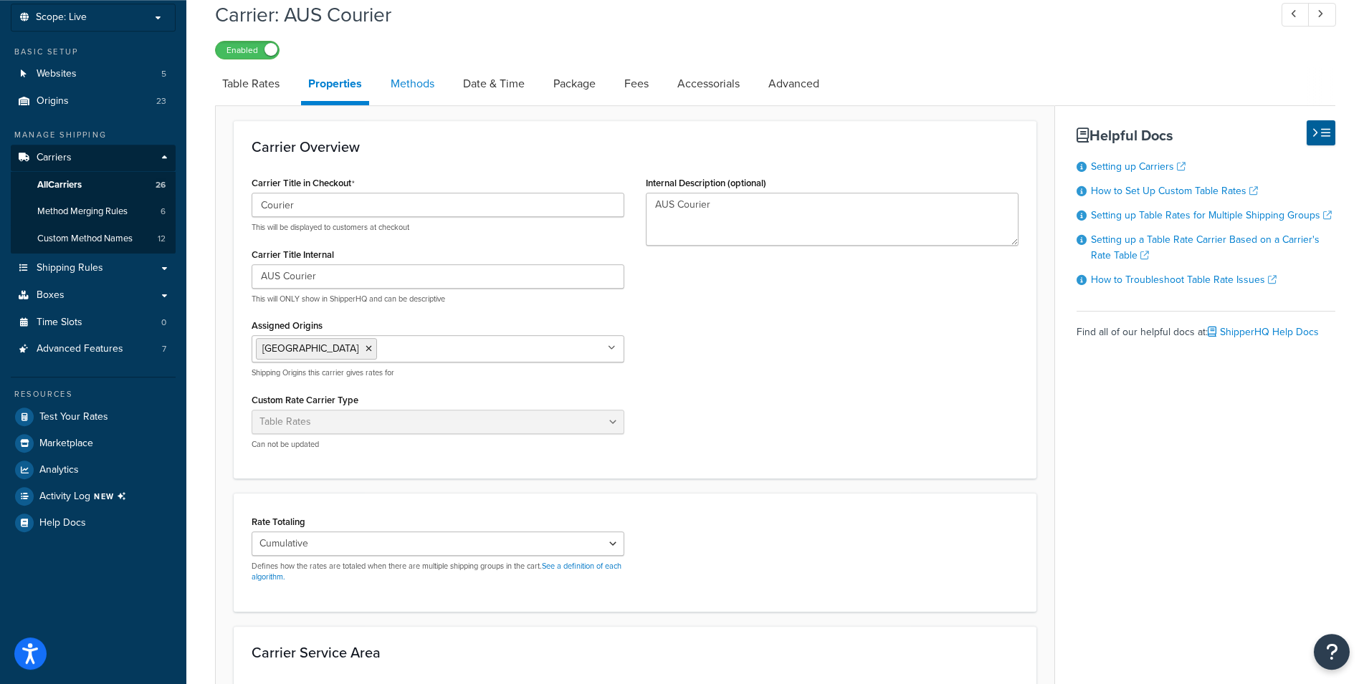
scroll to position [18, 0]
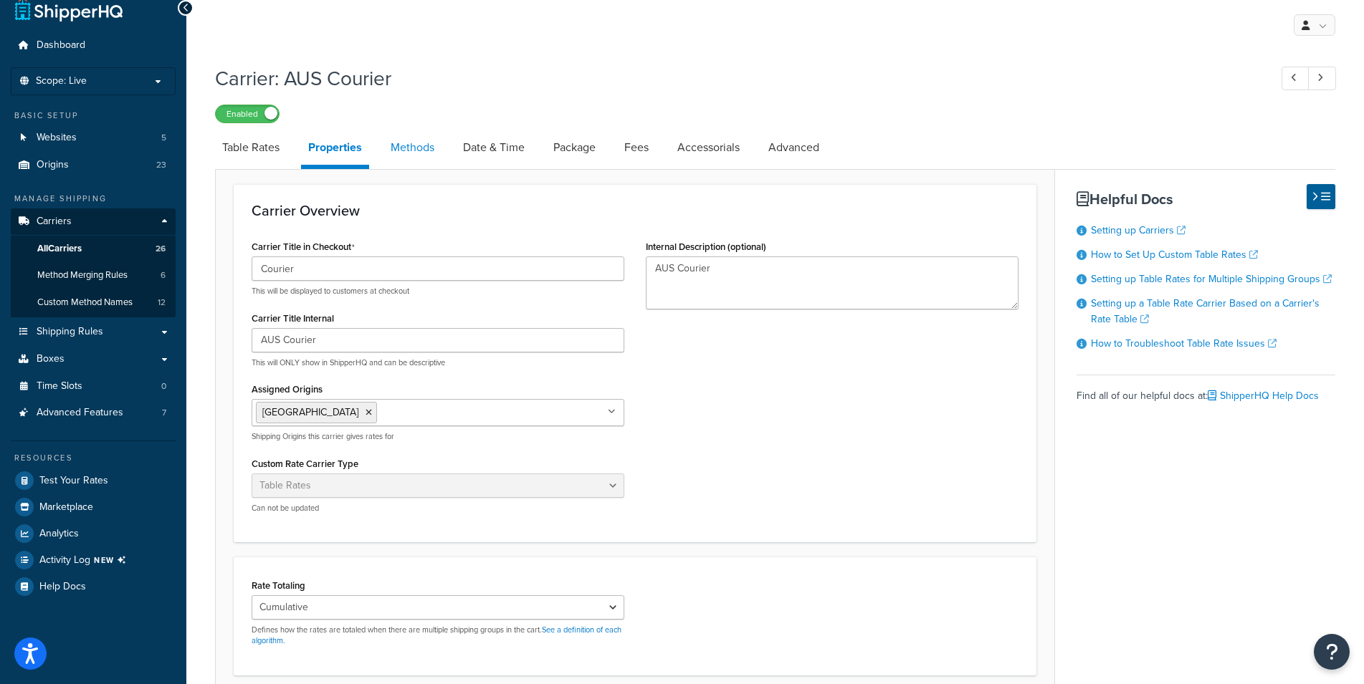
click at [419, 142] on link "Methods" at bounding box center [412, 147] width 58 height 34
select select "25"
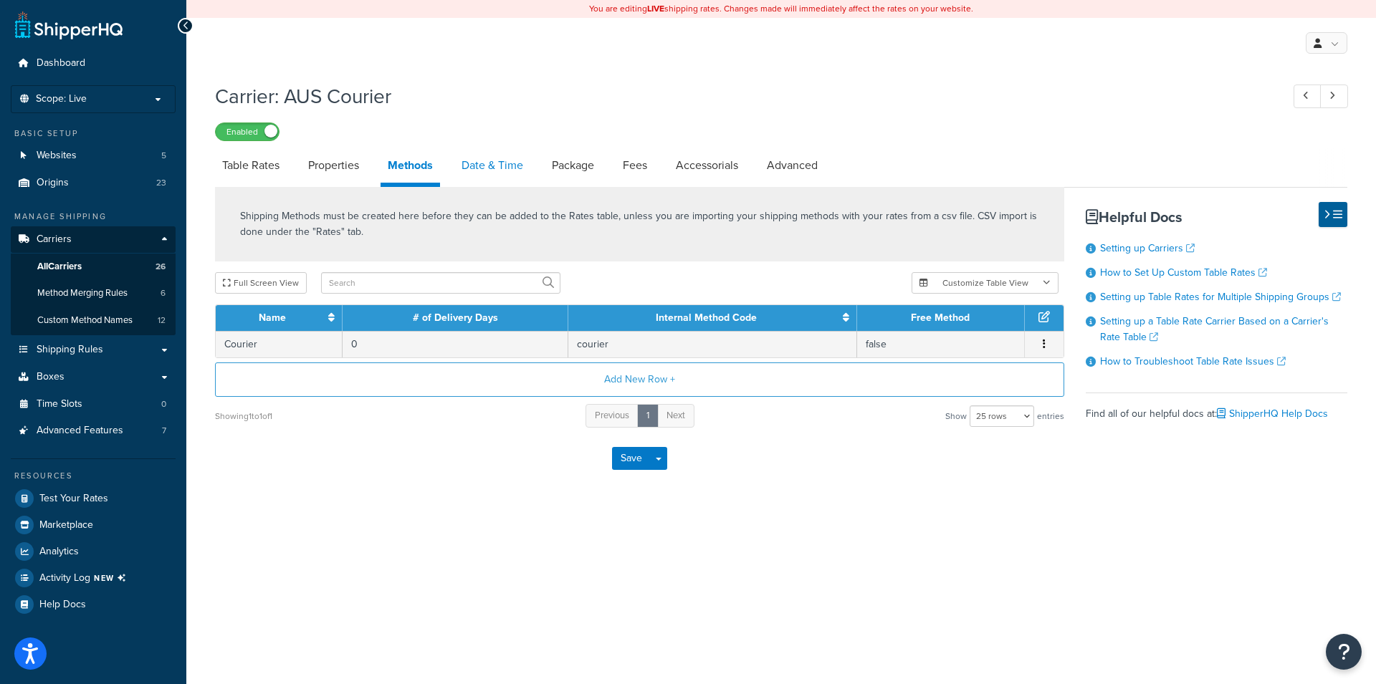
click at [496, 170] on link "Date & Time" at bounding box center [492, 165] width 76 height 34
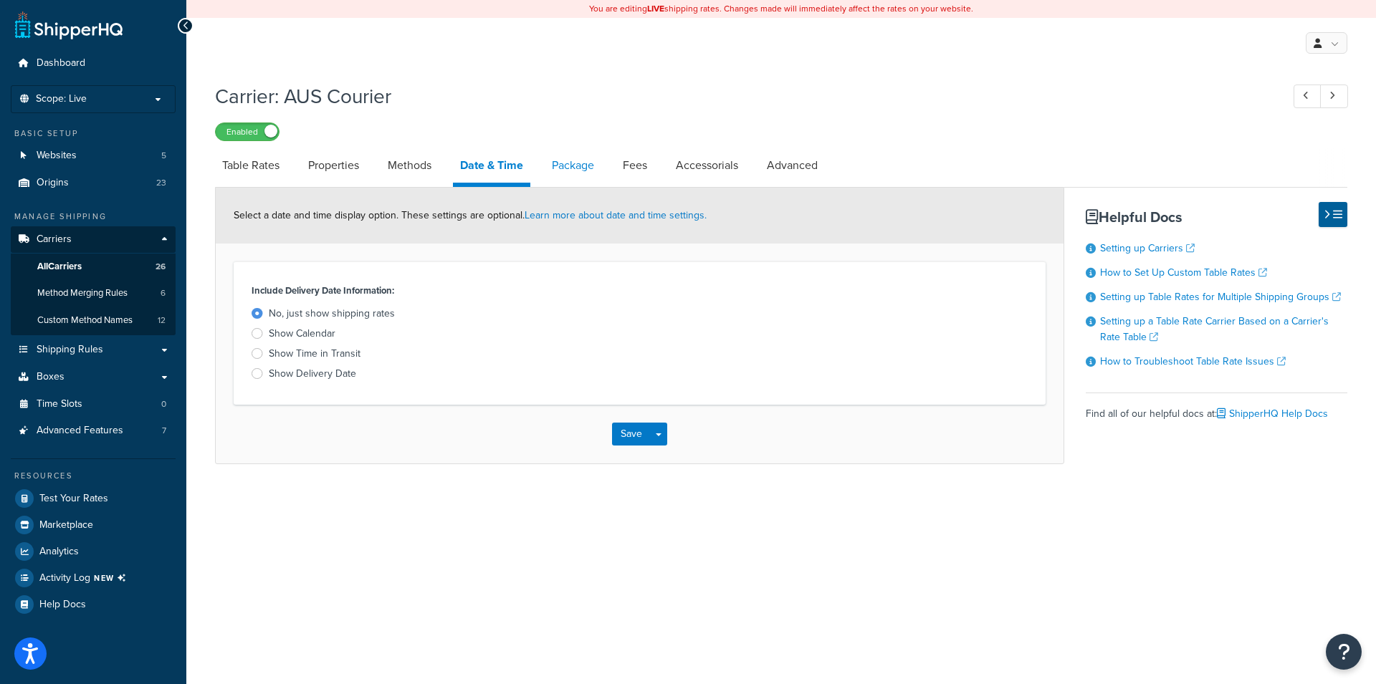
click at [581, 164] on link "Package" at bounding box center [573, 165] width 57 height 34
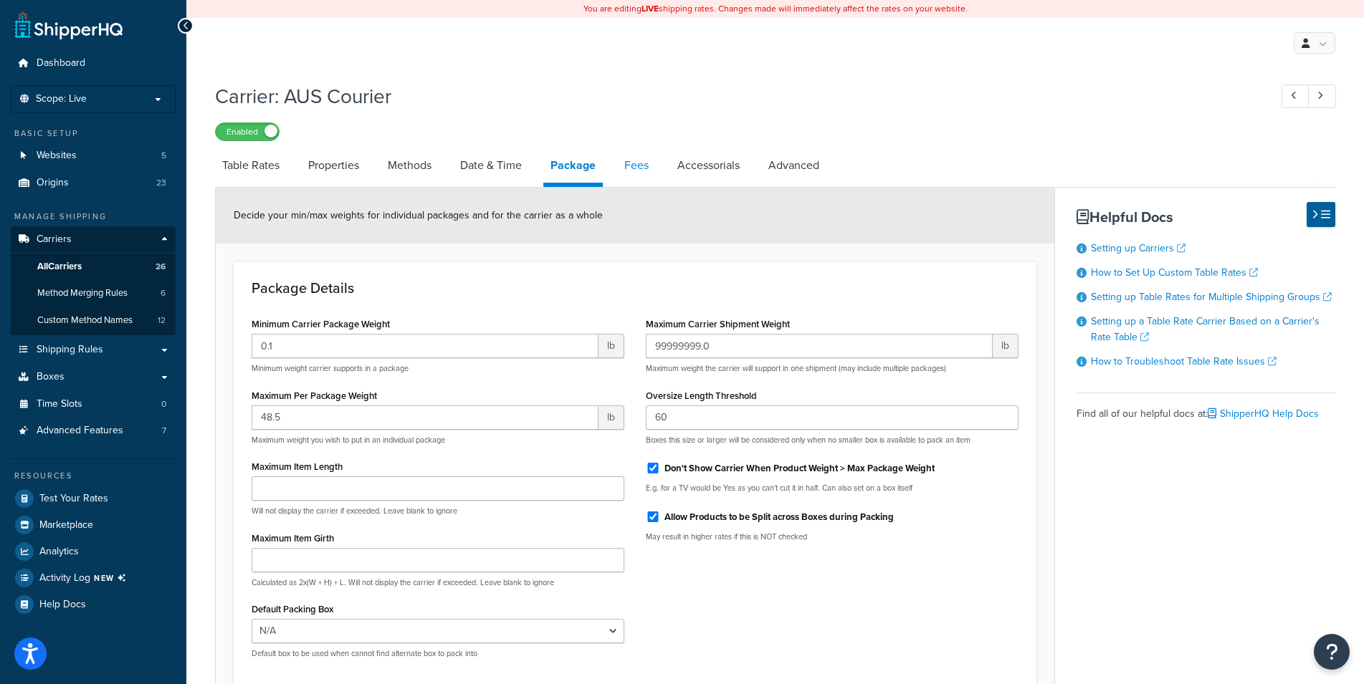
click at [636, 164] on link "Fees" at bounding box center [636, 165] width 39 height 34
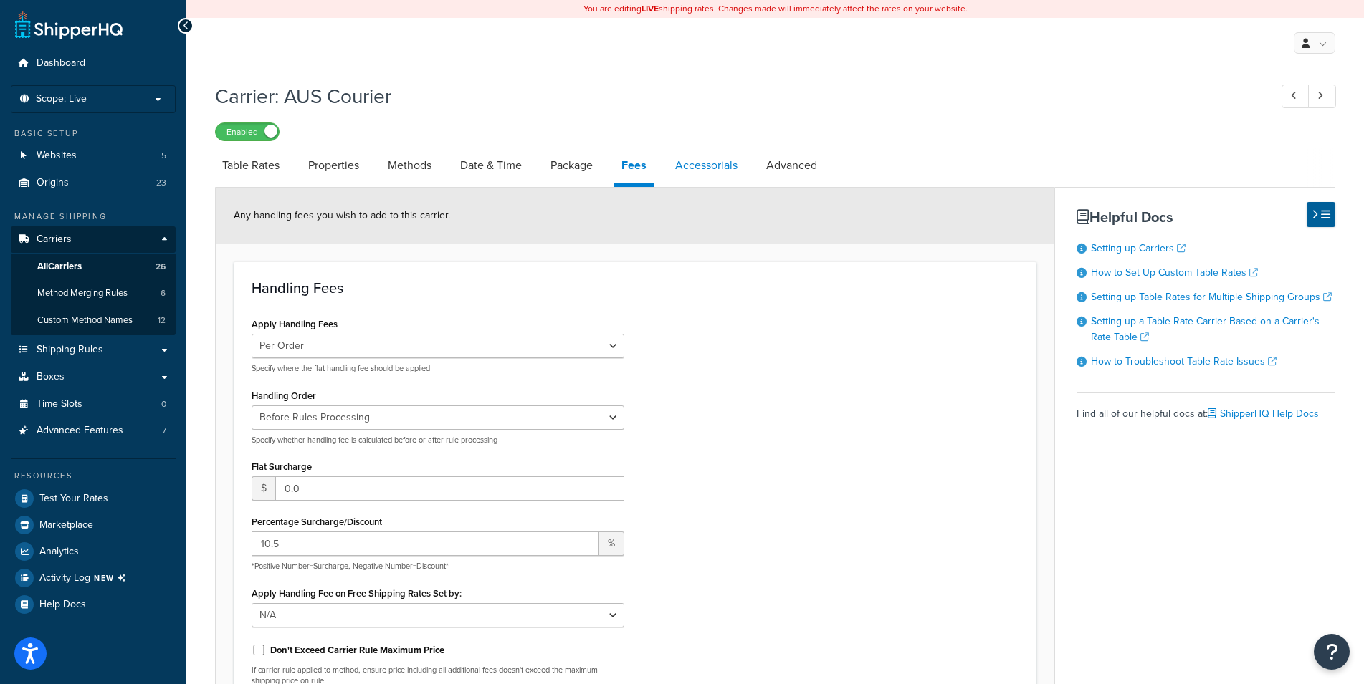
click at [702, 165] on link "Accessorials" at bounding box center [706, 165] width 77 height 34
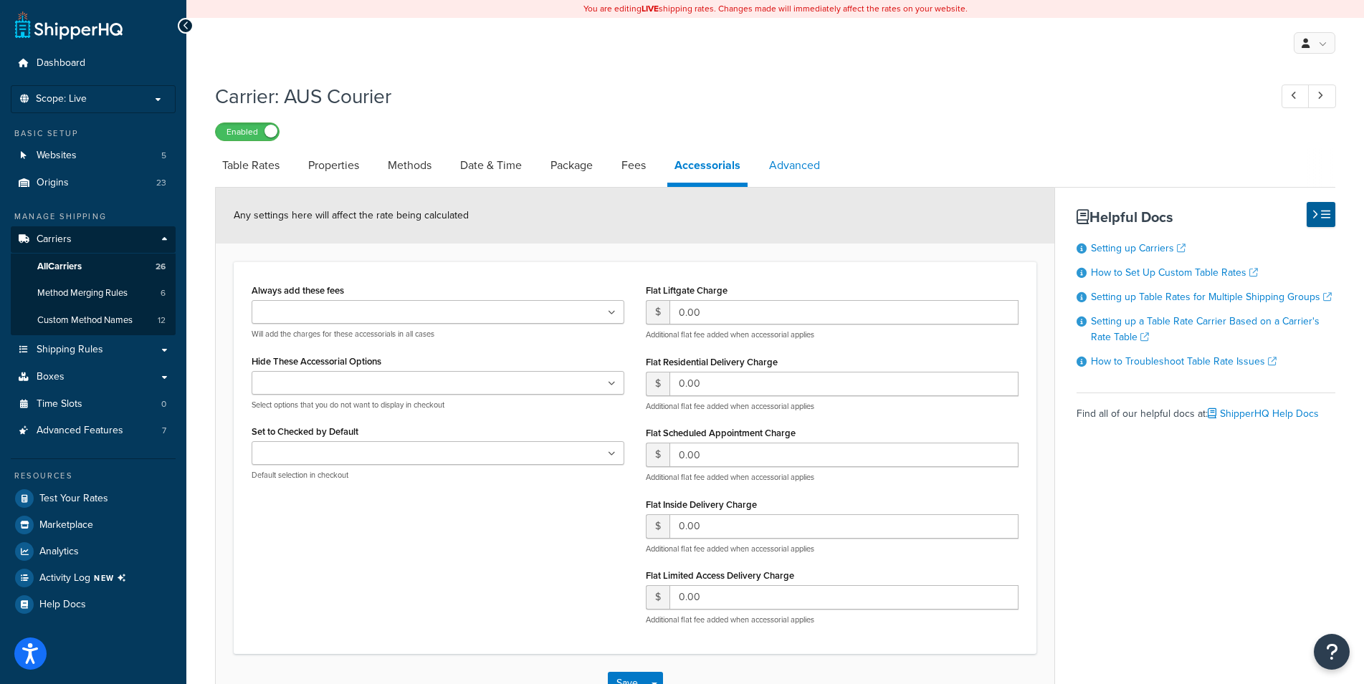
click at [770, 165] on link "Advanced" at bounding box center [794, 165] width 65 height 34
select select "false"
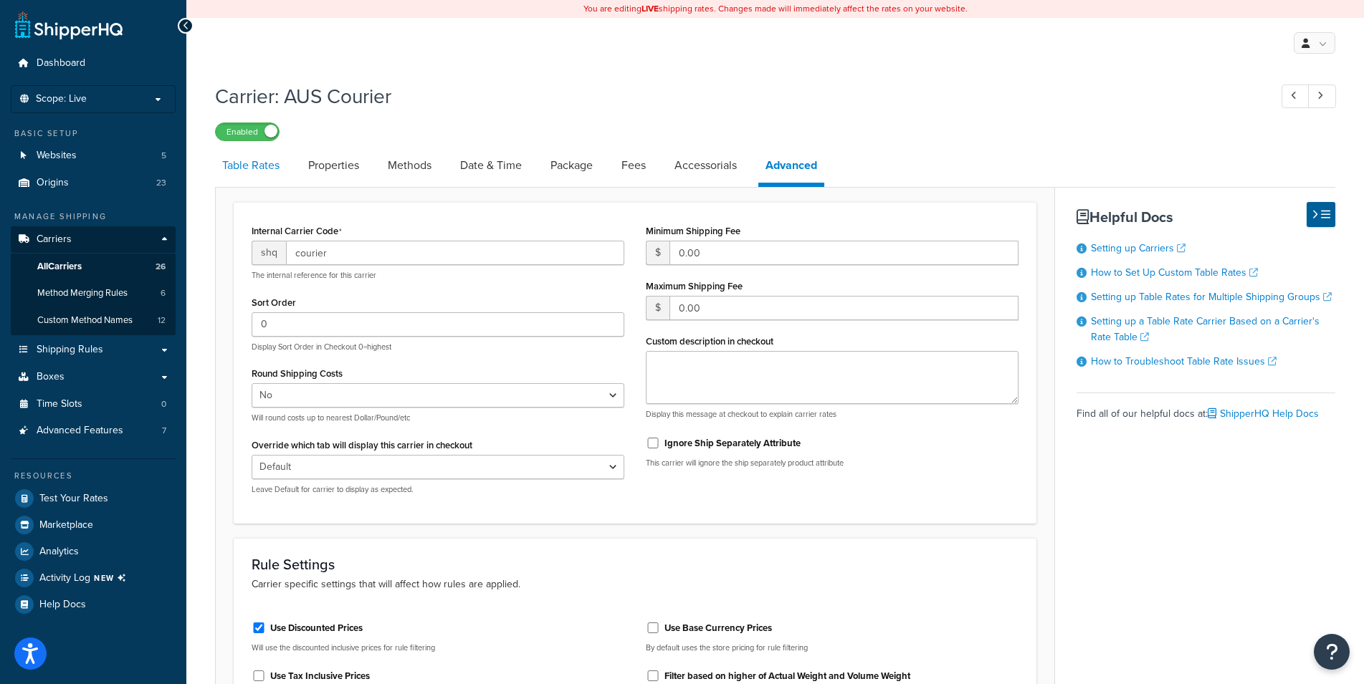
click at [281, 173] on link "Table Rates" at bounding box center [251, 165] width 72 height 34
select select "25"
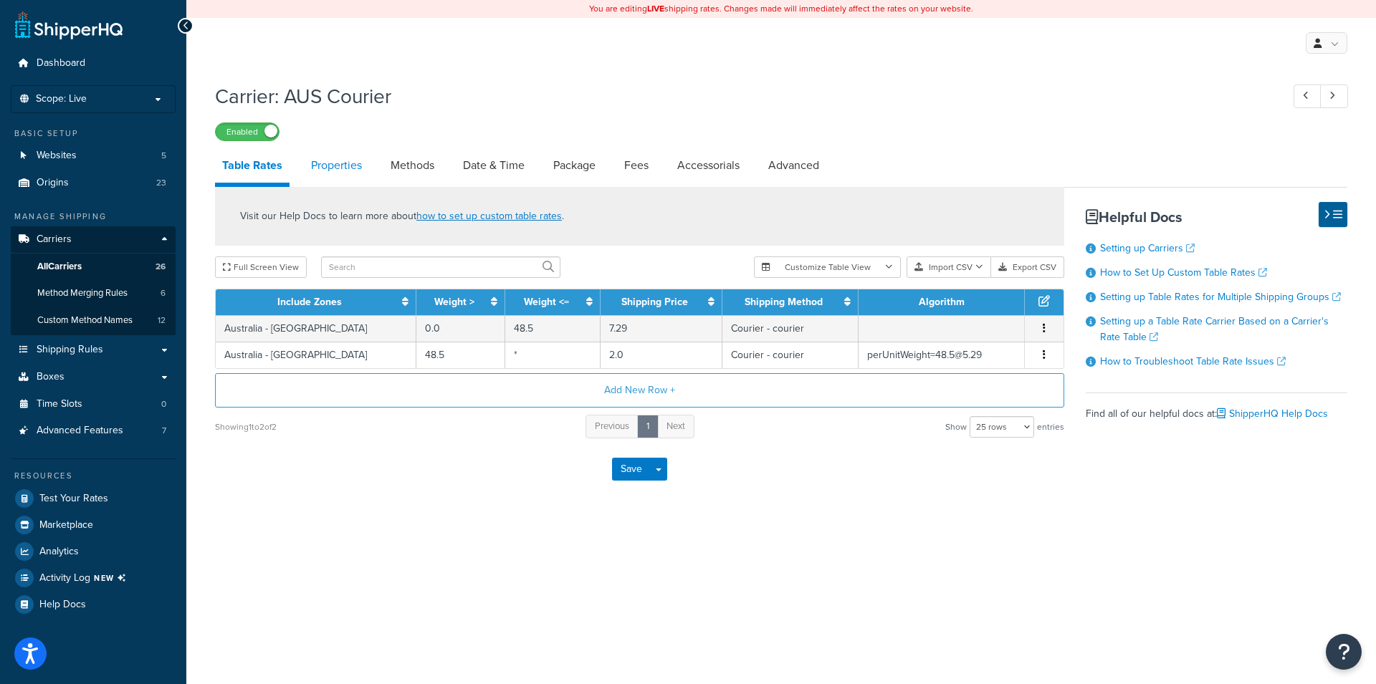
click at [339, 165] on link "Properties" at bounding box center [336, 165] width 65 height 34
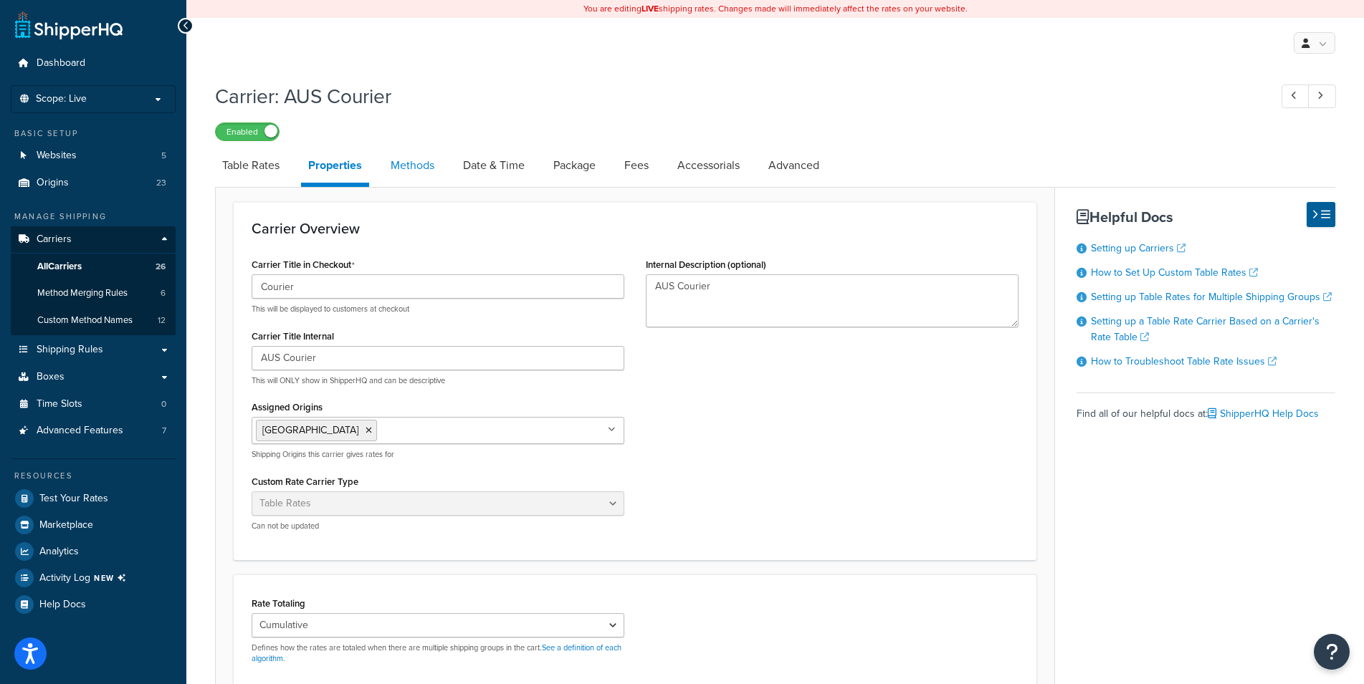
click at [419, 162] on link "Methods" at bounding box center [412, 165] width 58 height 34
select select "25"
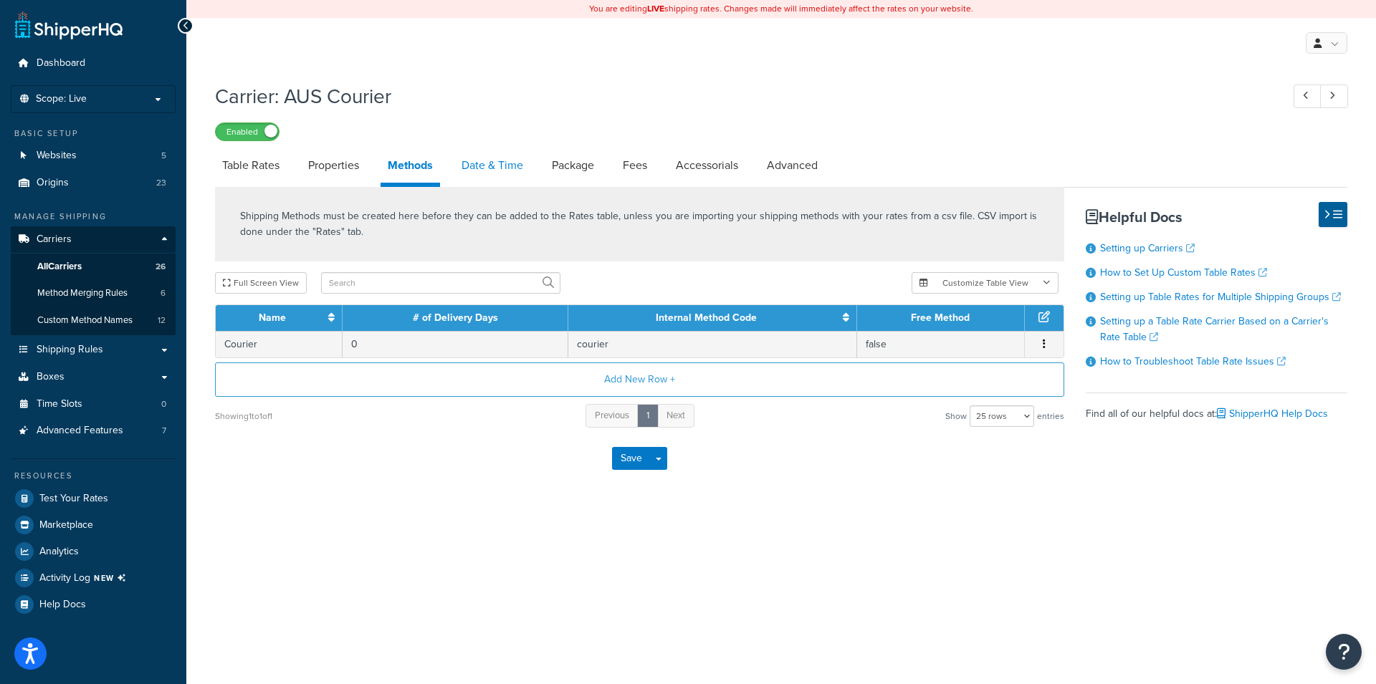
click at [507, 158] on link "Date & Time" at bounding box center [492, 165] width 76 height 34
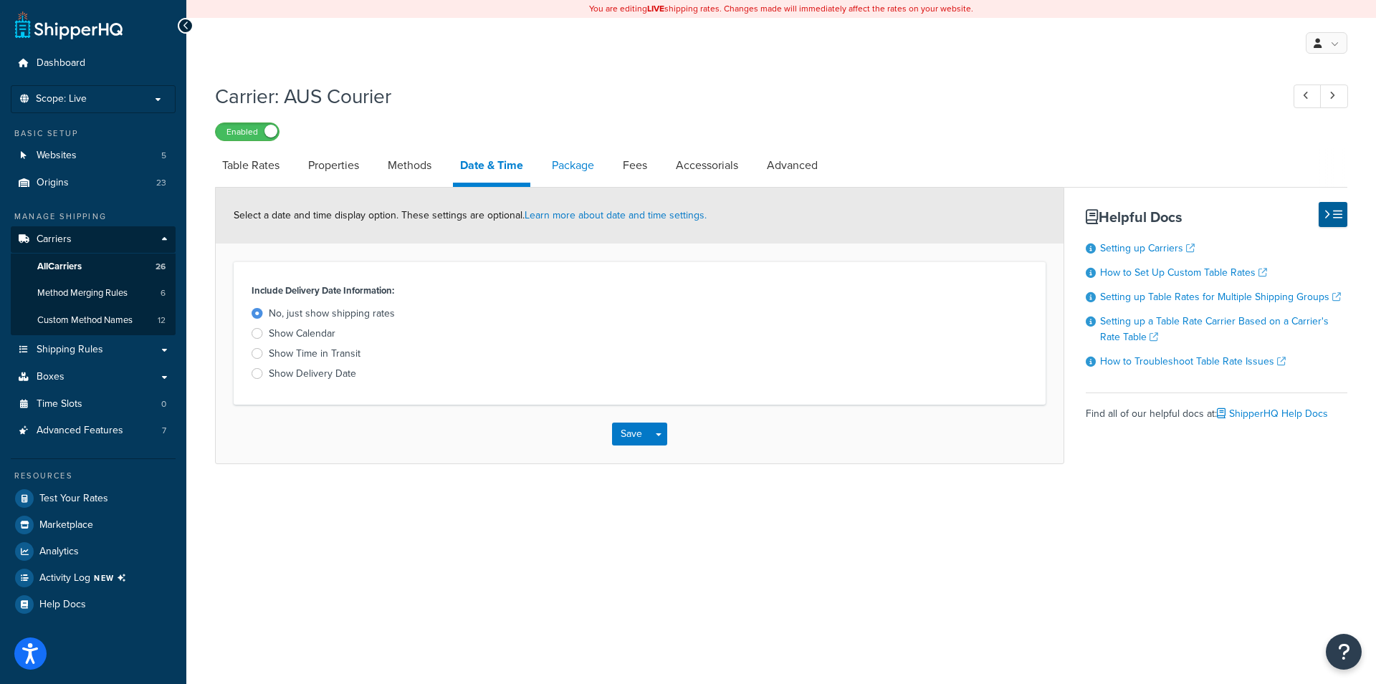
click at [579, 174] on link "Package" at bounding box center [573, 165] width 57 height 34
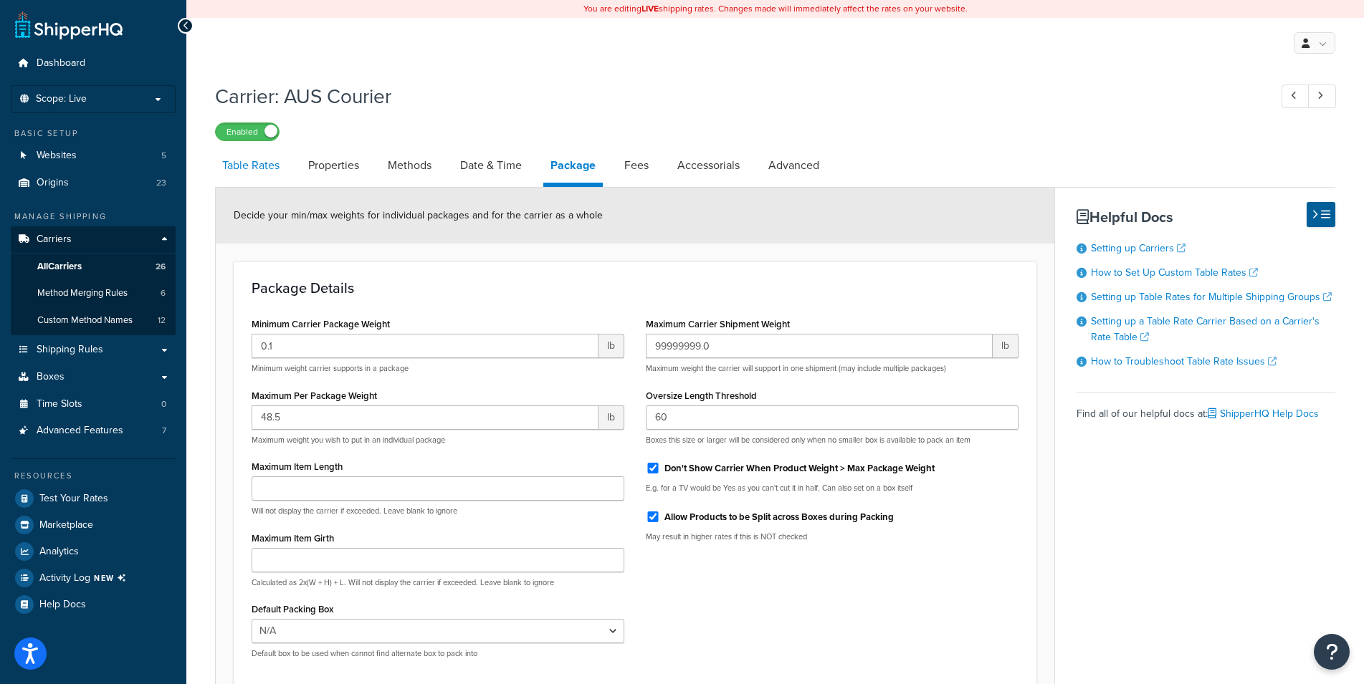
click at [244, 161] on link "Table Rates" at bounding box center [251, 165] width 72 height 34
select select "25"
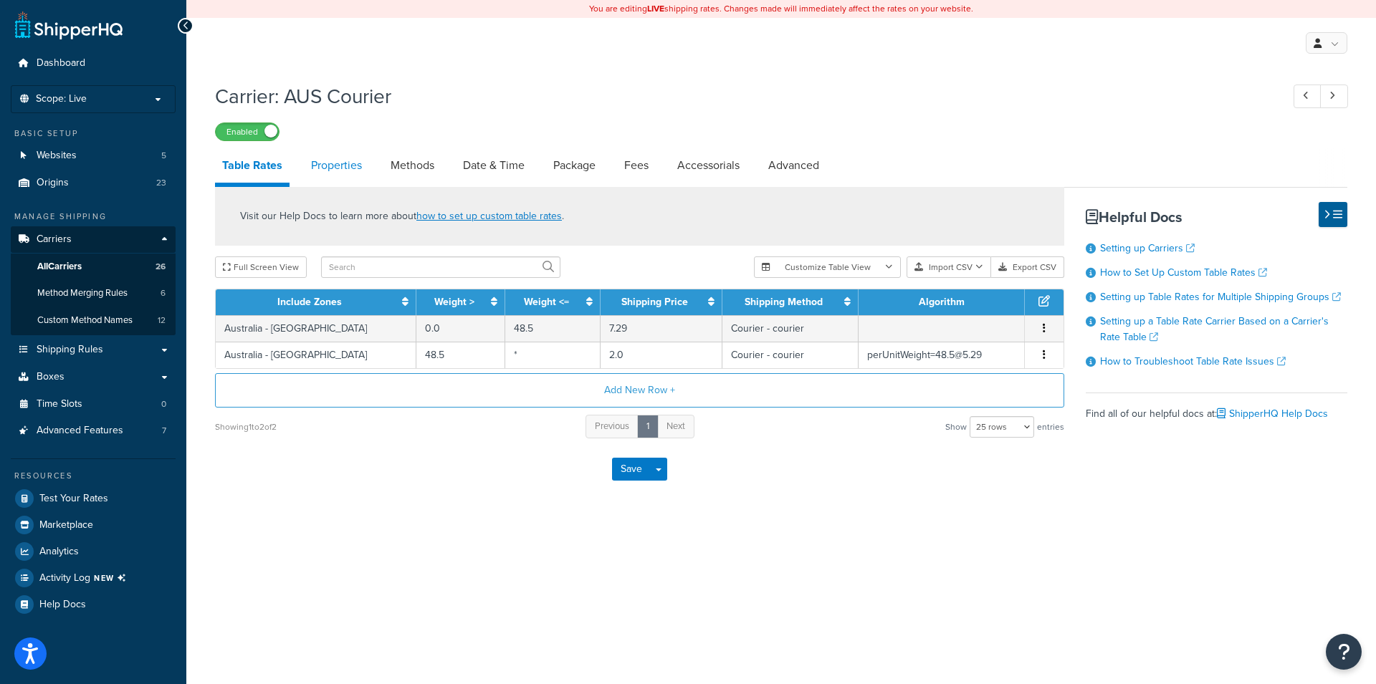
click at [333, 162] on link "Properties" at bounding box center [336, 165] width 65 height 34
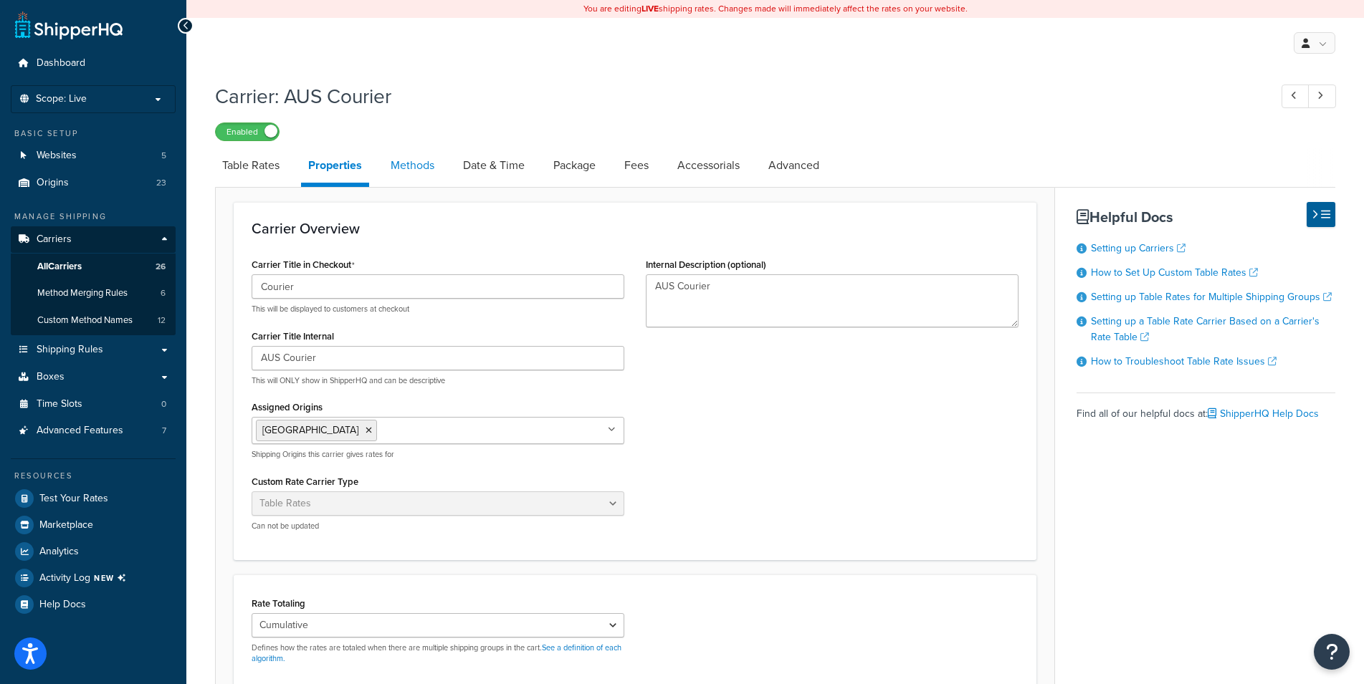
click at [436, 162] on link "Methods" at bounding box center [412, 165] width 58 height 34
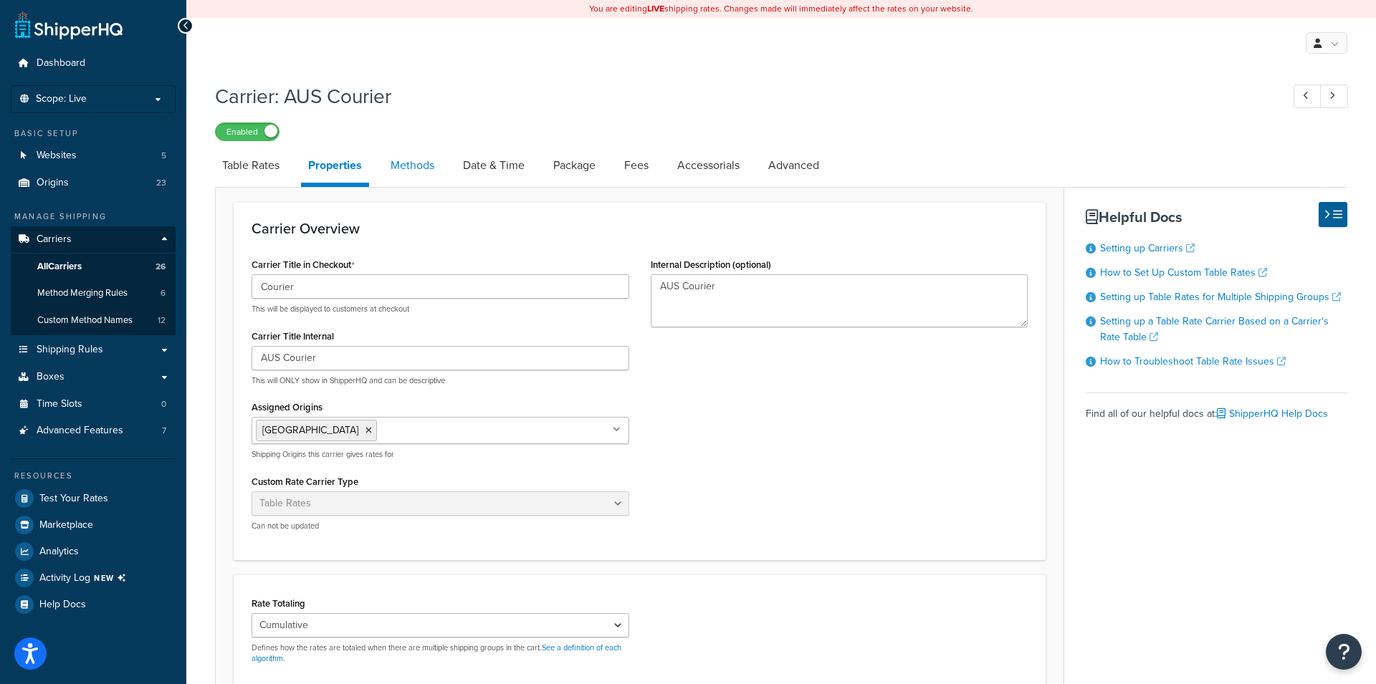
select select "25"
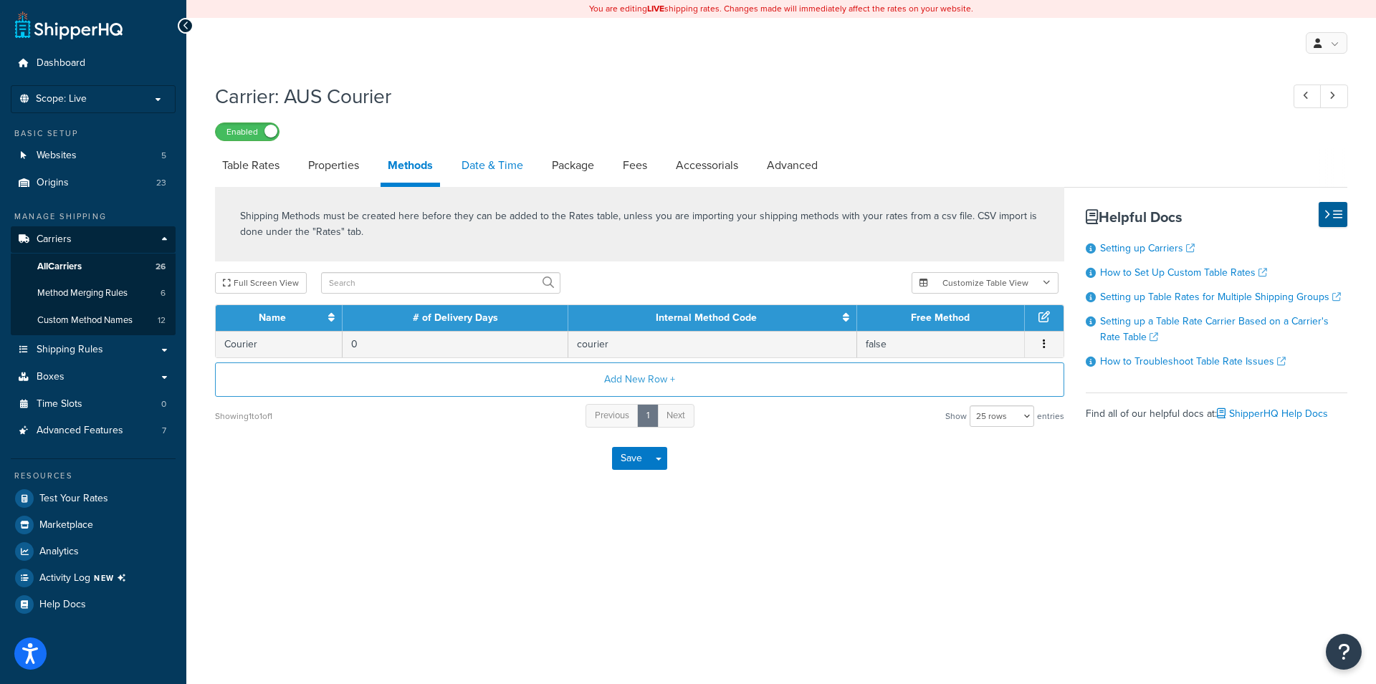
click at [514, 168] on link "Date & Time" at bounding box center [492, 165] width 76 height 34
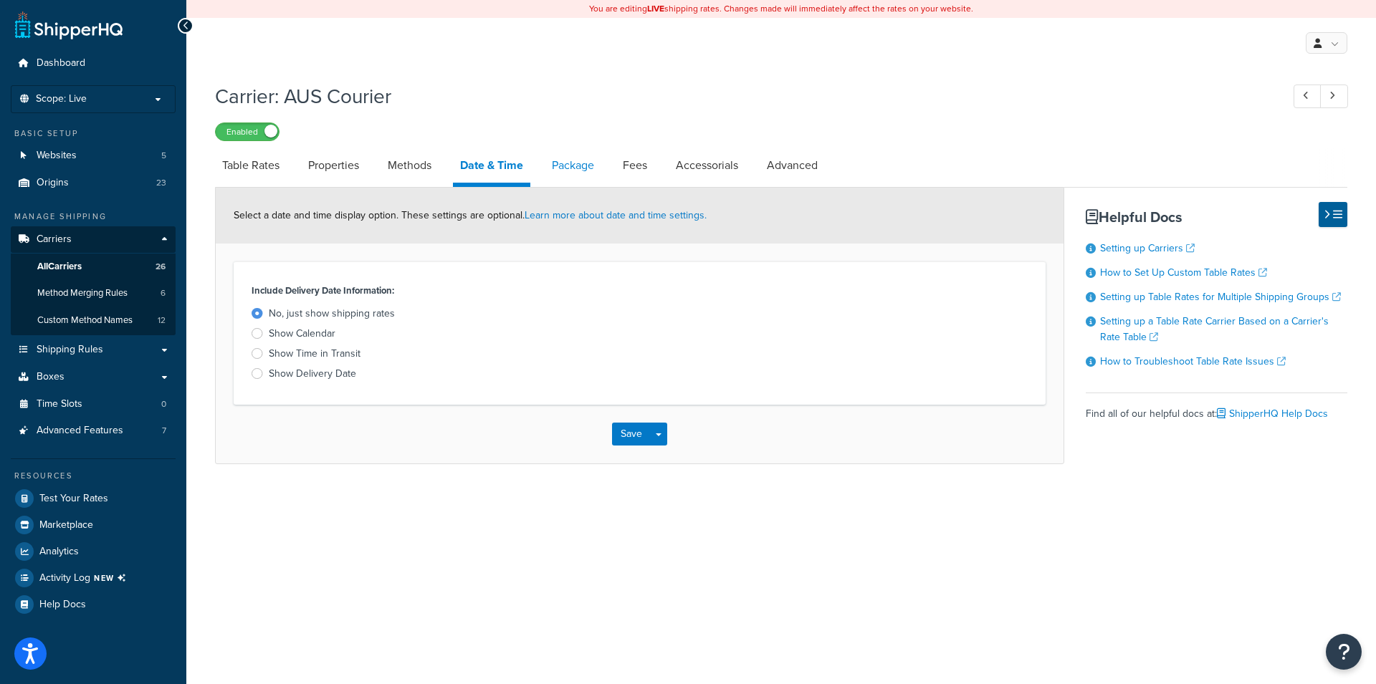
click at [579, 165] on link "Package" at bounding box center [573, 165] width 57 height 34
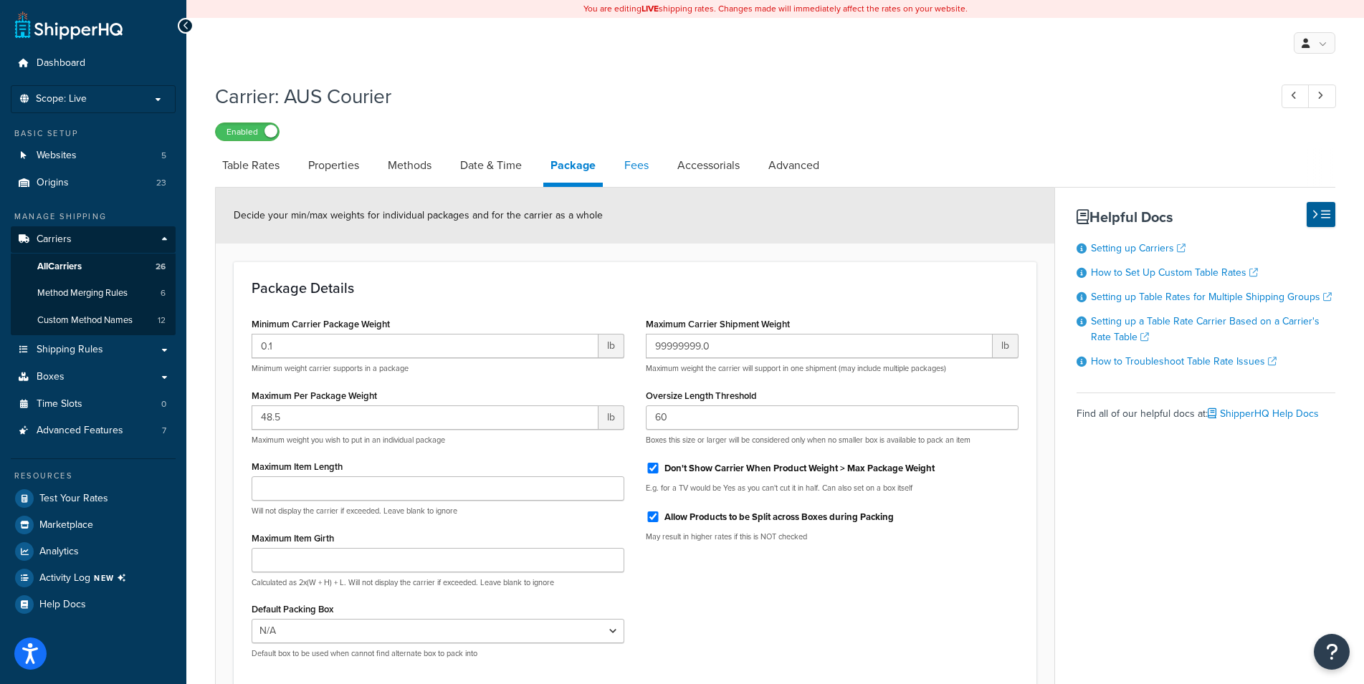
click at [643, 166] on link "Fees" at bounding box center [636, 165] width 39 height 34
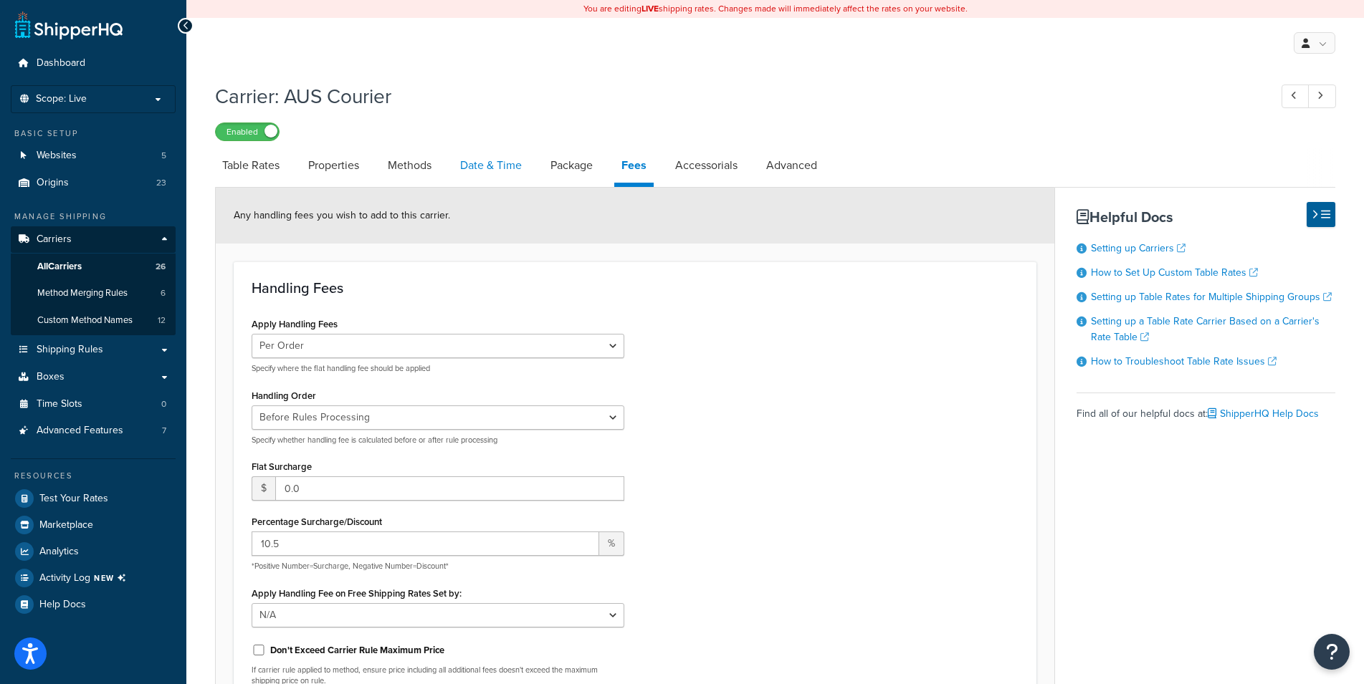
click at [506, 166] on link "Date & Time" at bounding box center [491, 165] width 76 height 34
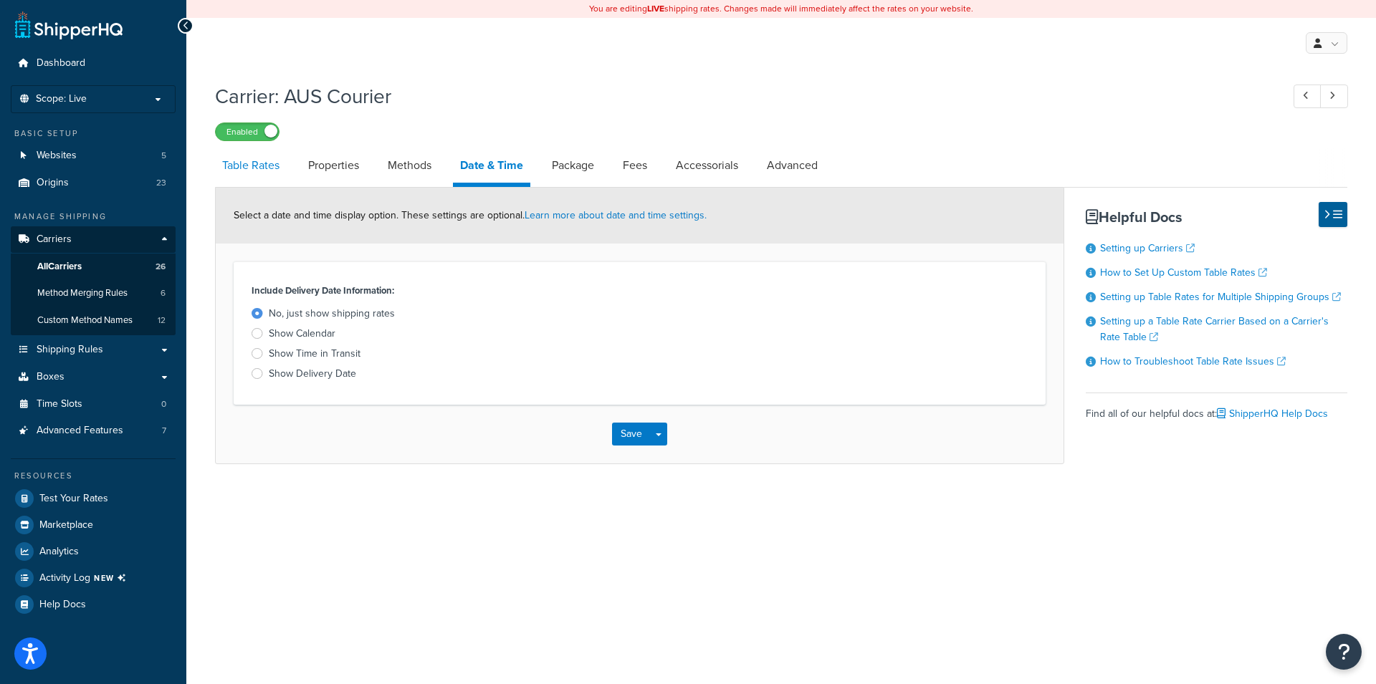
click at [255, 171] on link "Table Rates" at bounding box center [251, 165] width 72 height 34
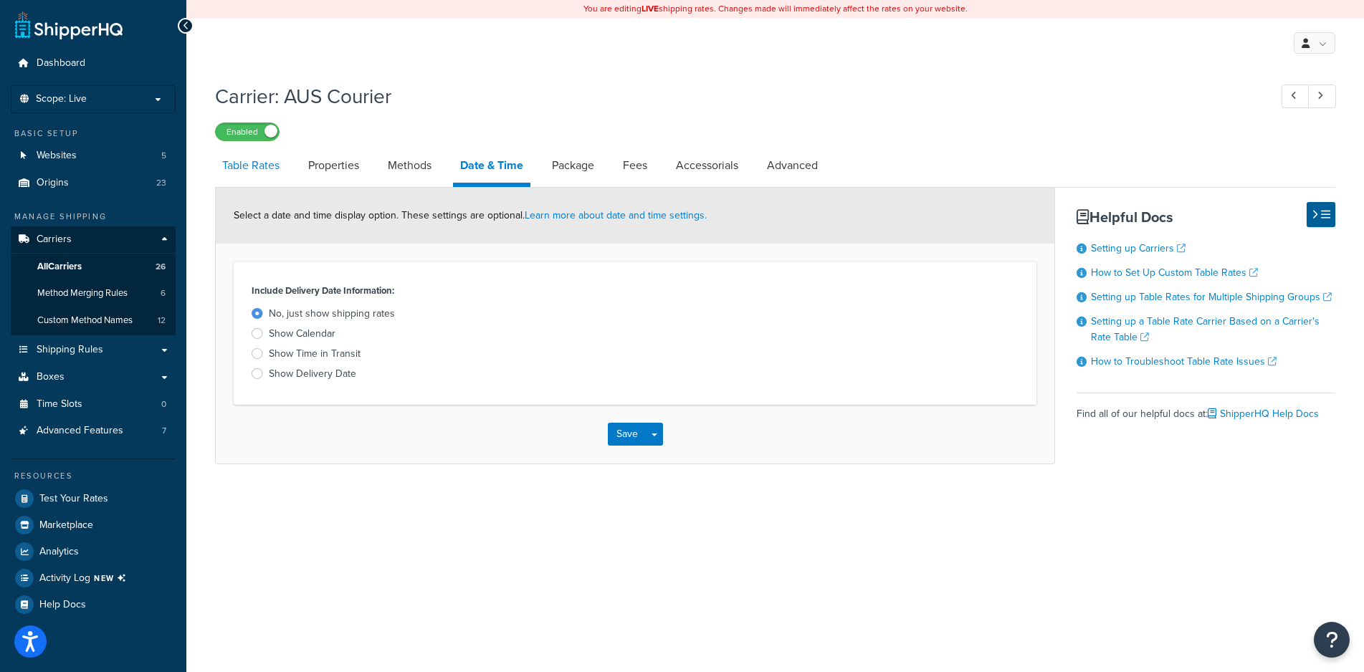
select select "25"
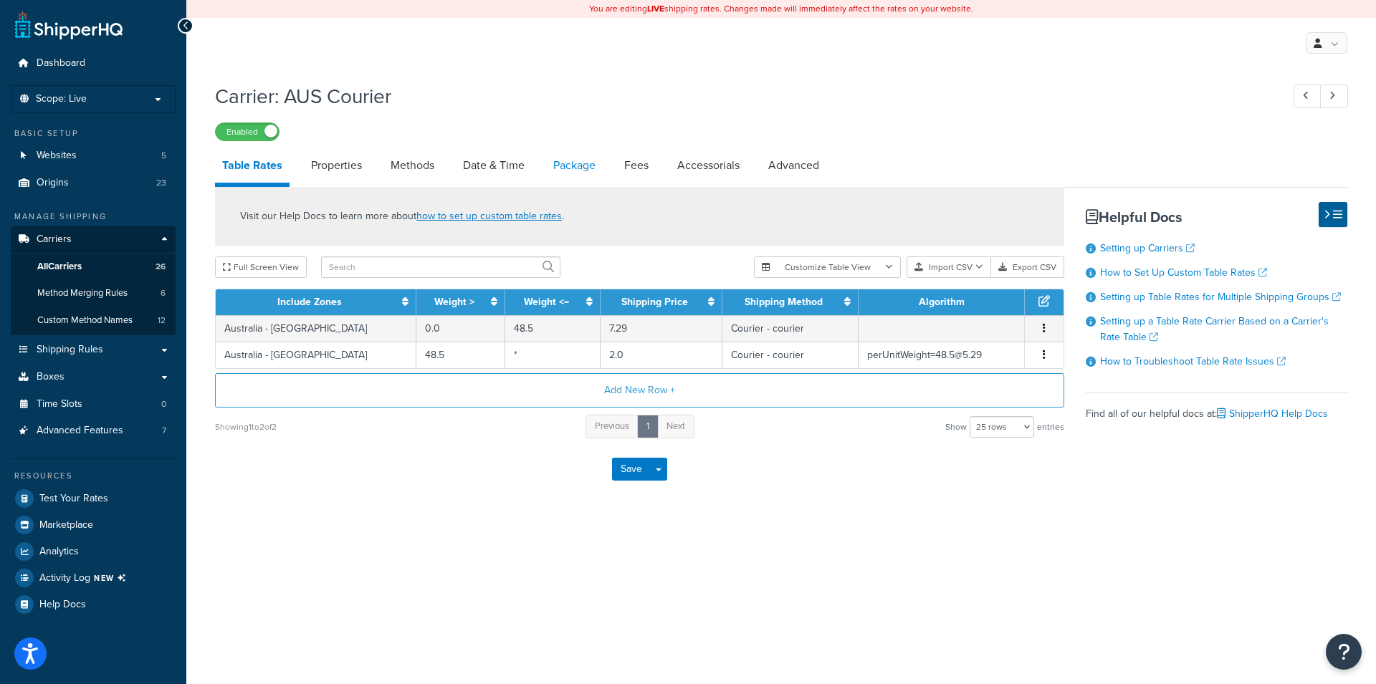
click at [567, 164] on link "Package" at bounding box center [574, 165] width 57 height 34
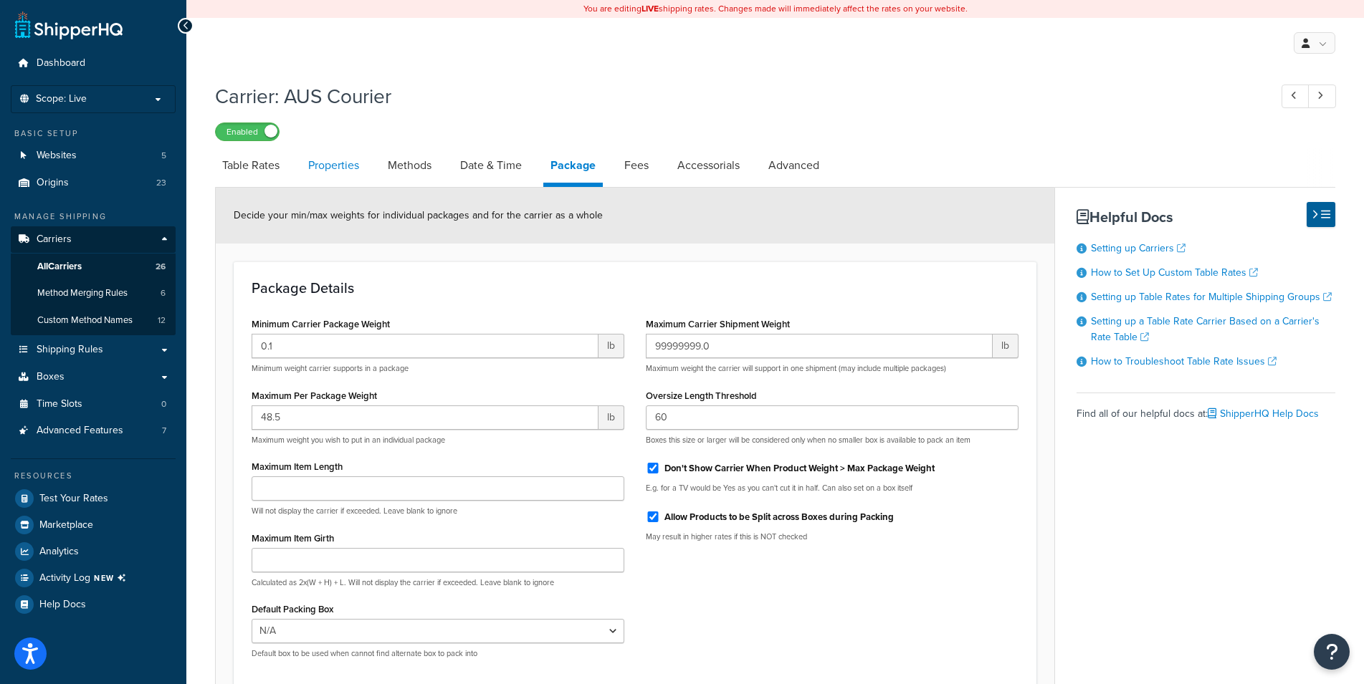
click at [323, 168] on link "Properties" at bounding box center [333, 165] width 65 height 34
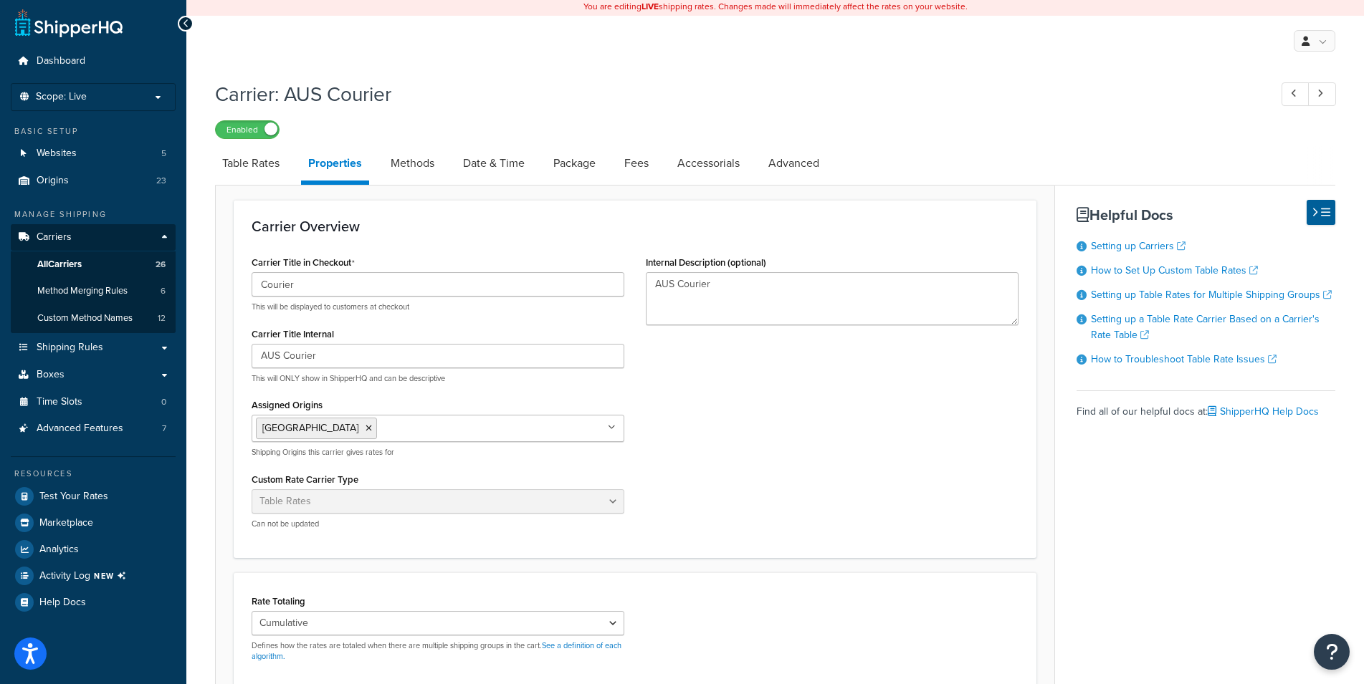
scroll to position [73, 0]
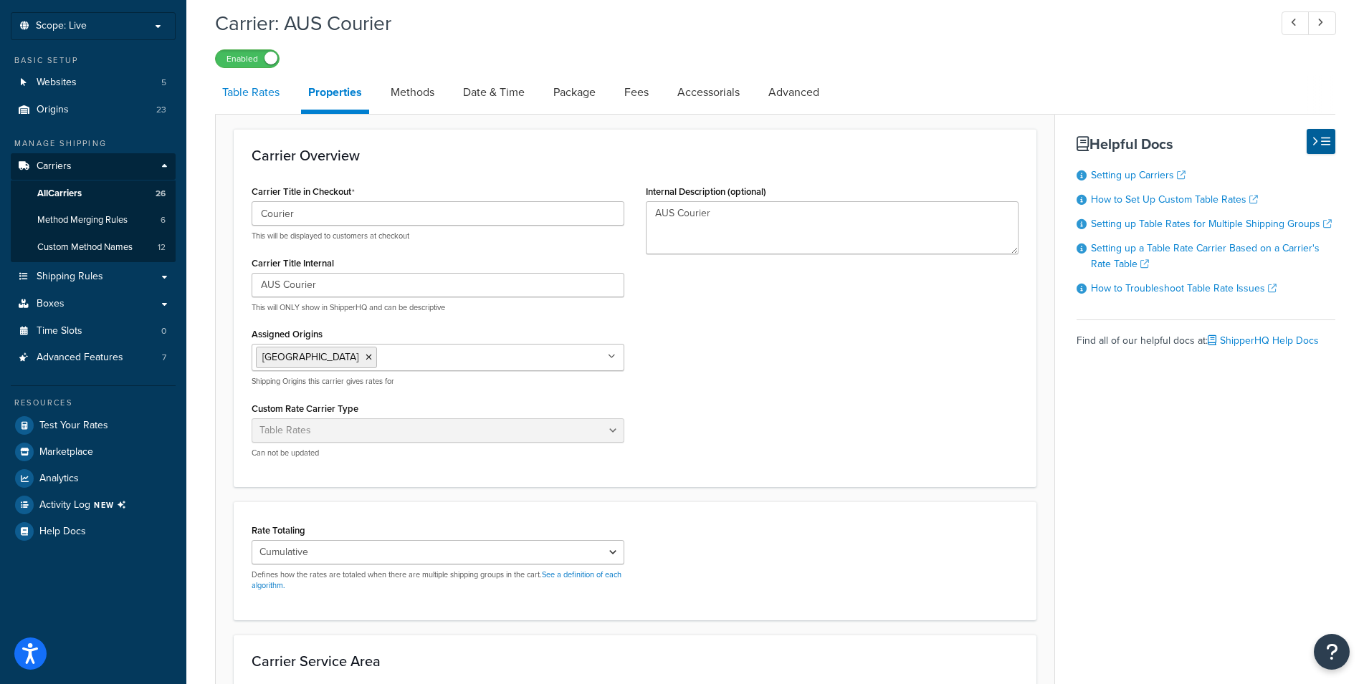
click at [273, 98] on link "Table Rates" at bounding box center [251, 92] width 72 height 34
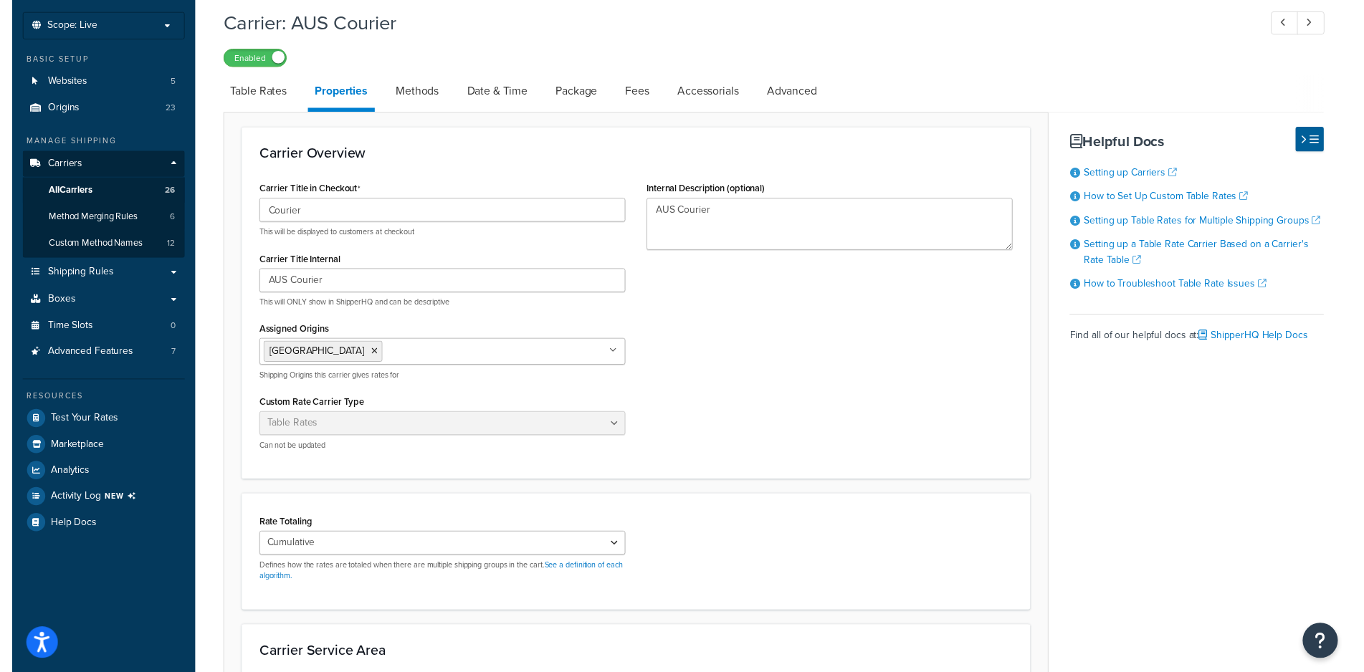
scroll to position [12, 0]
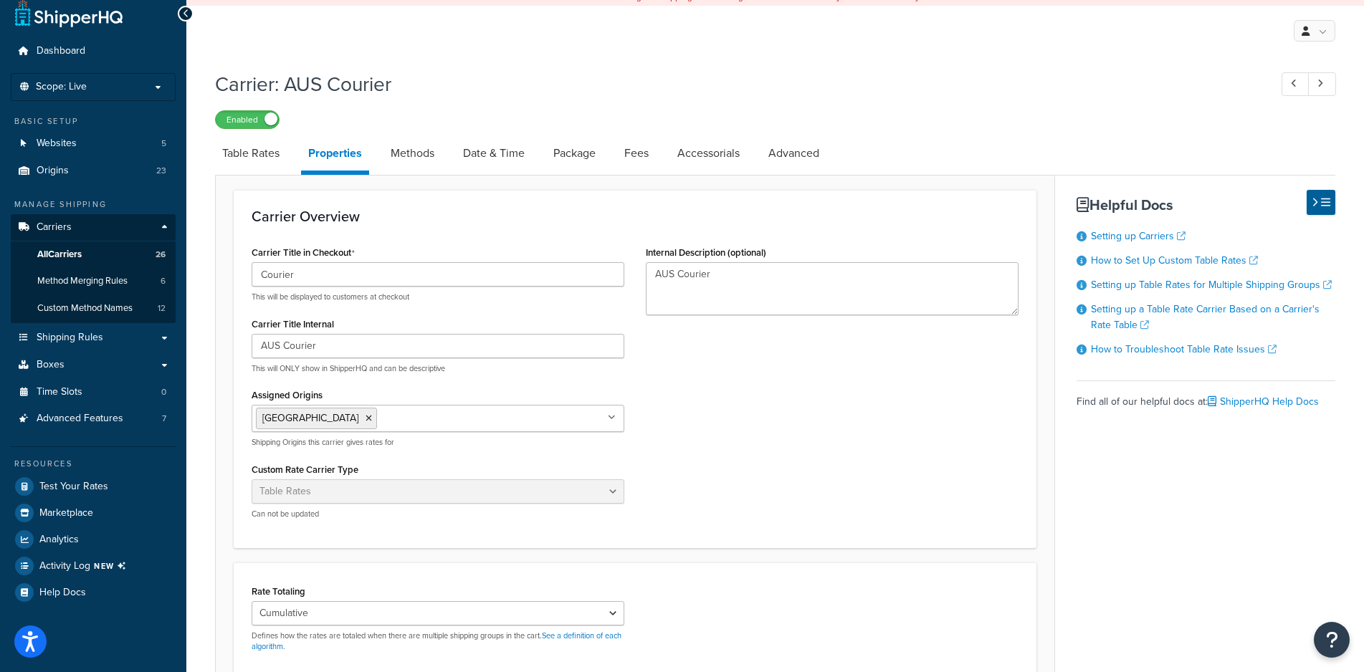
select select "25"
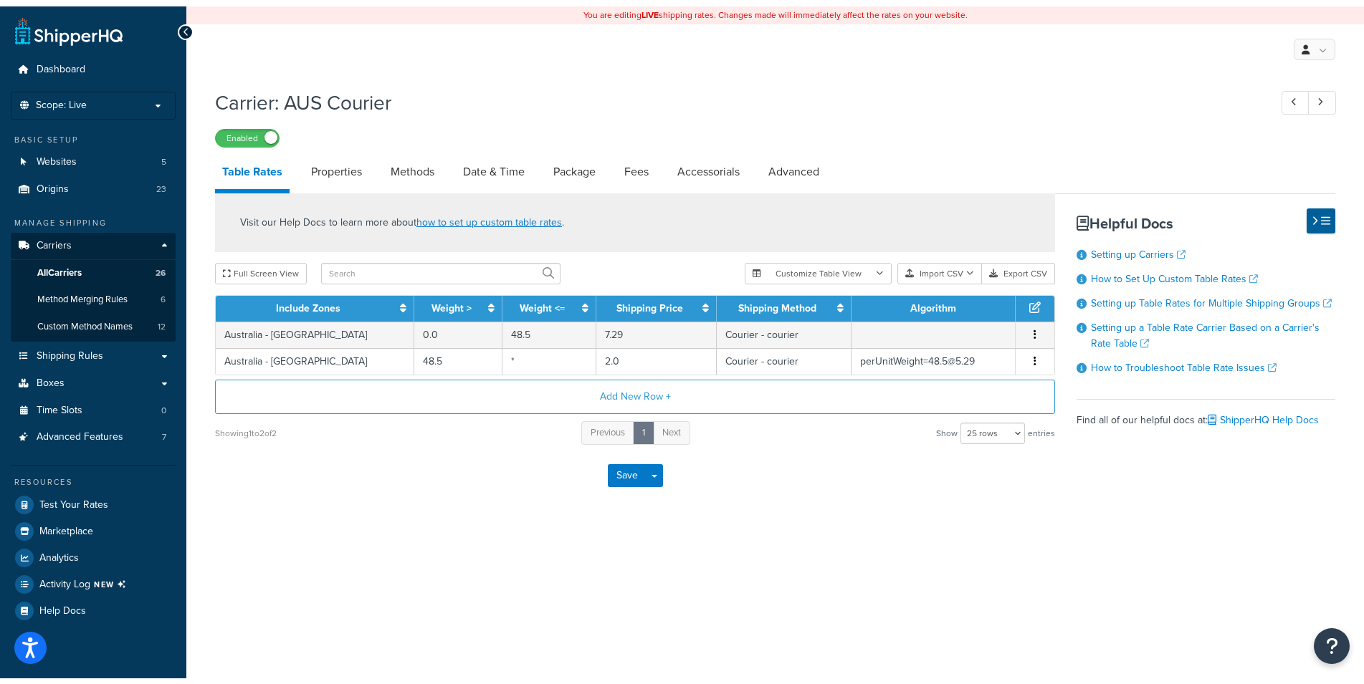
scroll to position [0, 0]
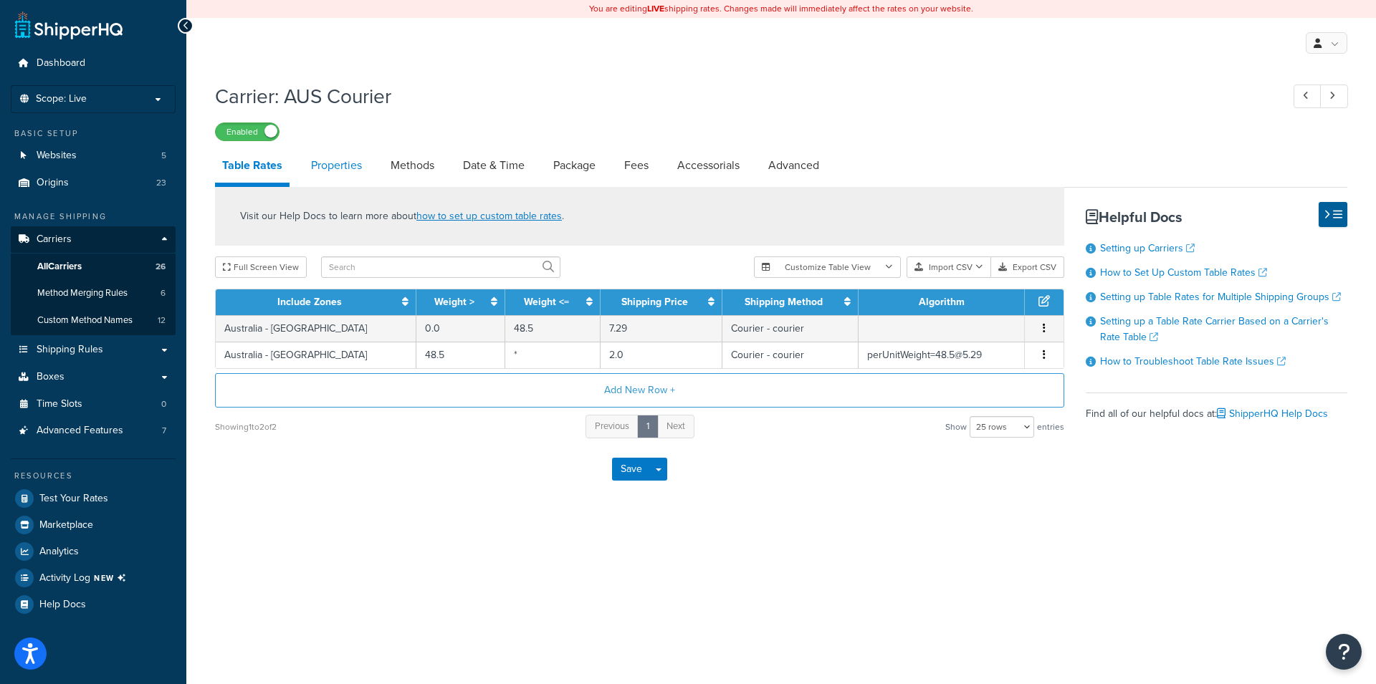
click at [338, 167] on link "Properties" at bounding box center [336, 165] width 65 height 34
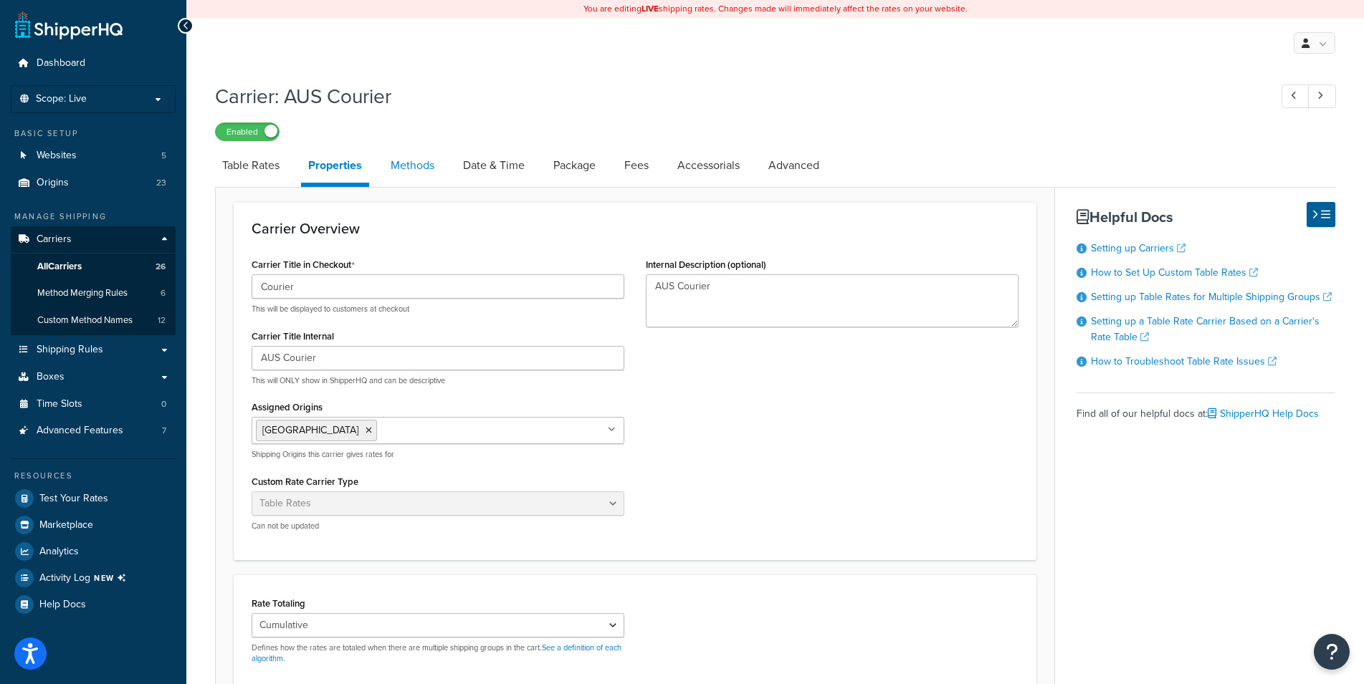
click at [412, 164] on link "Methods" at bounding box center [412, 165] width 58 height 34
select select "25"
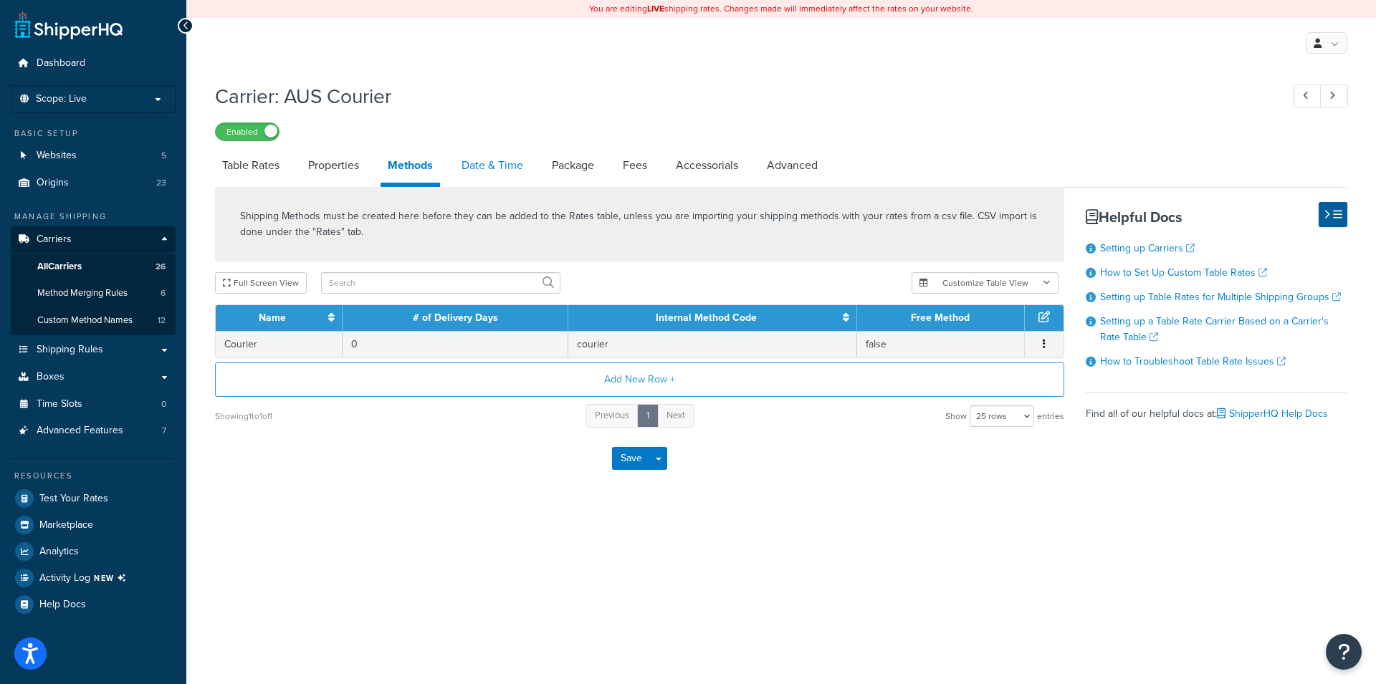
click at [476, 156] on link "Date & Time" at bounding box center [492, 165] width 76 height 34
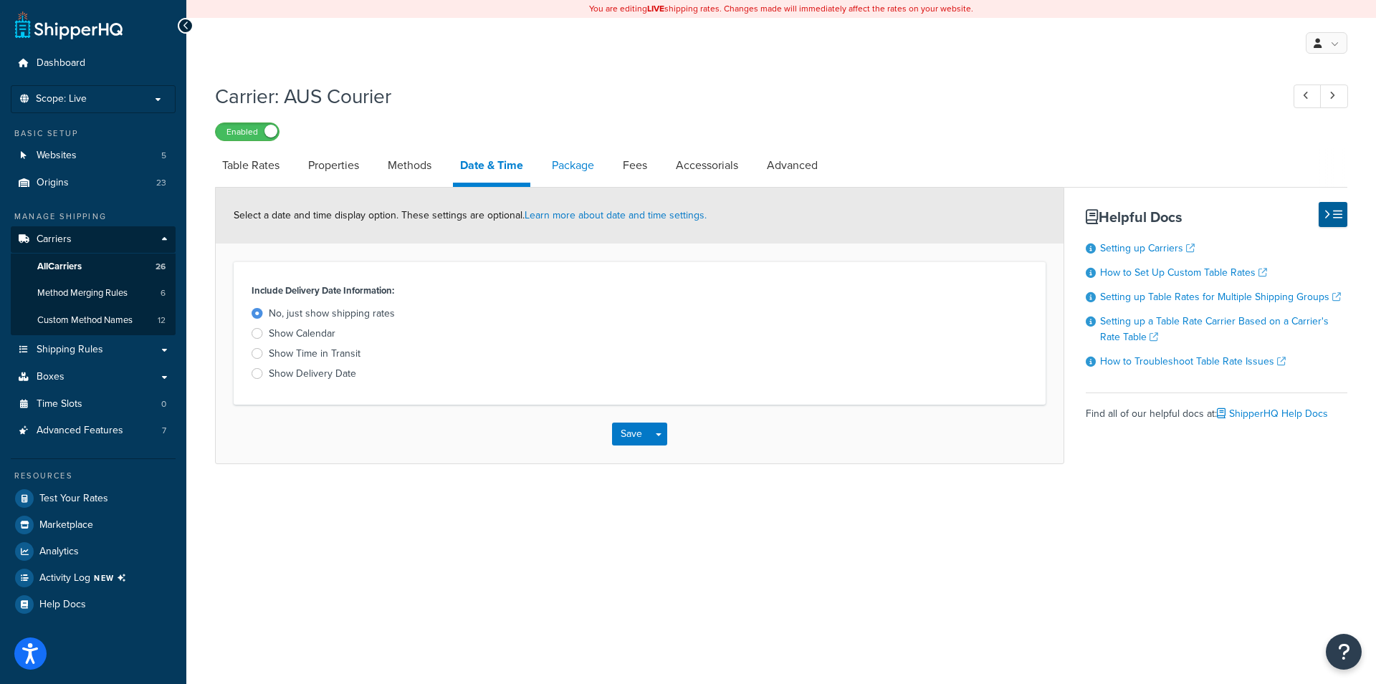
click at [587, 163] on link "Package" at bounding box center [573, 165] width 57 height 34
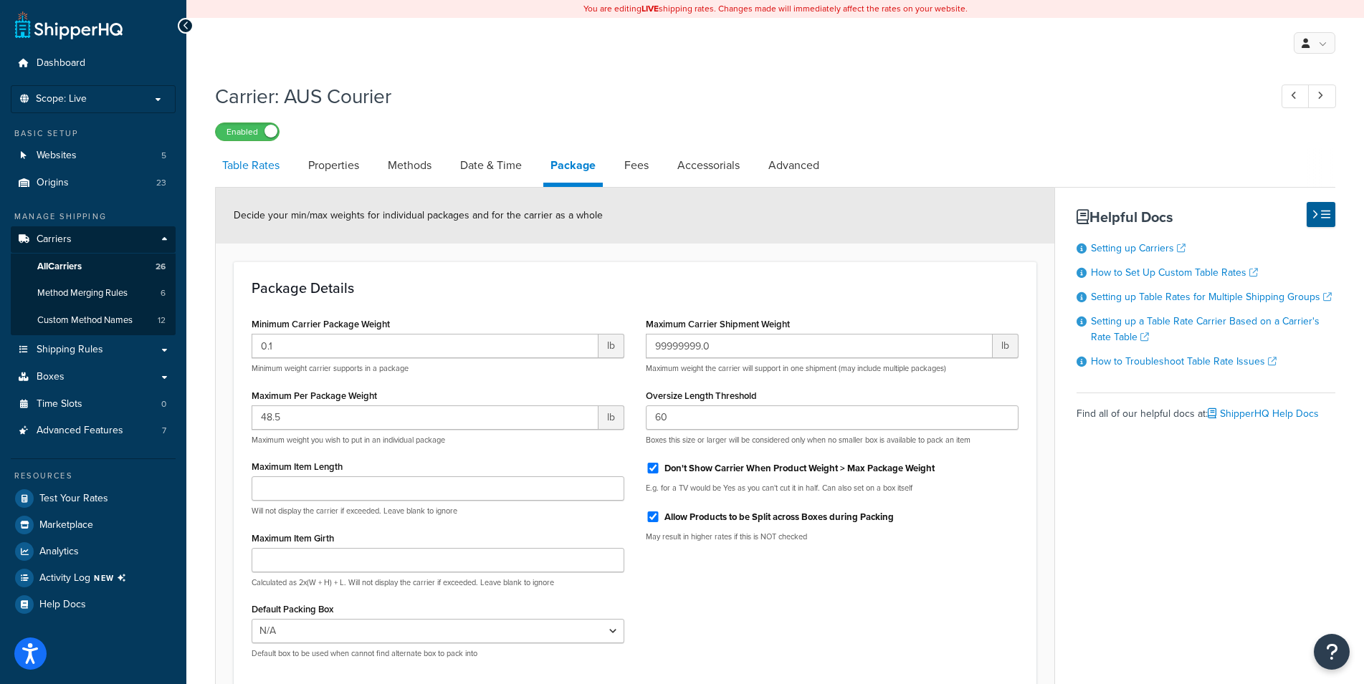
click at [250, 169] on link "Table Rates" at bounding box center [251, 165] width 72 height 34
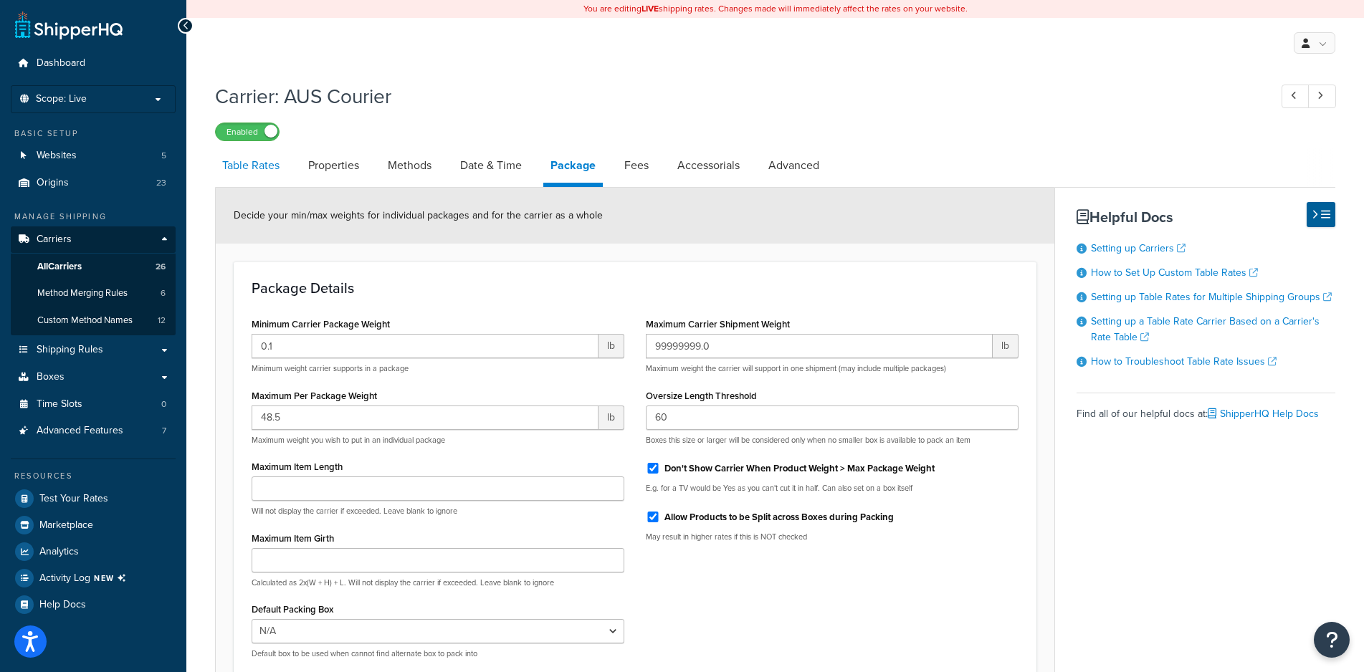
select select "25"
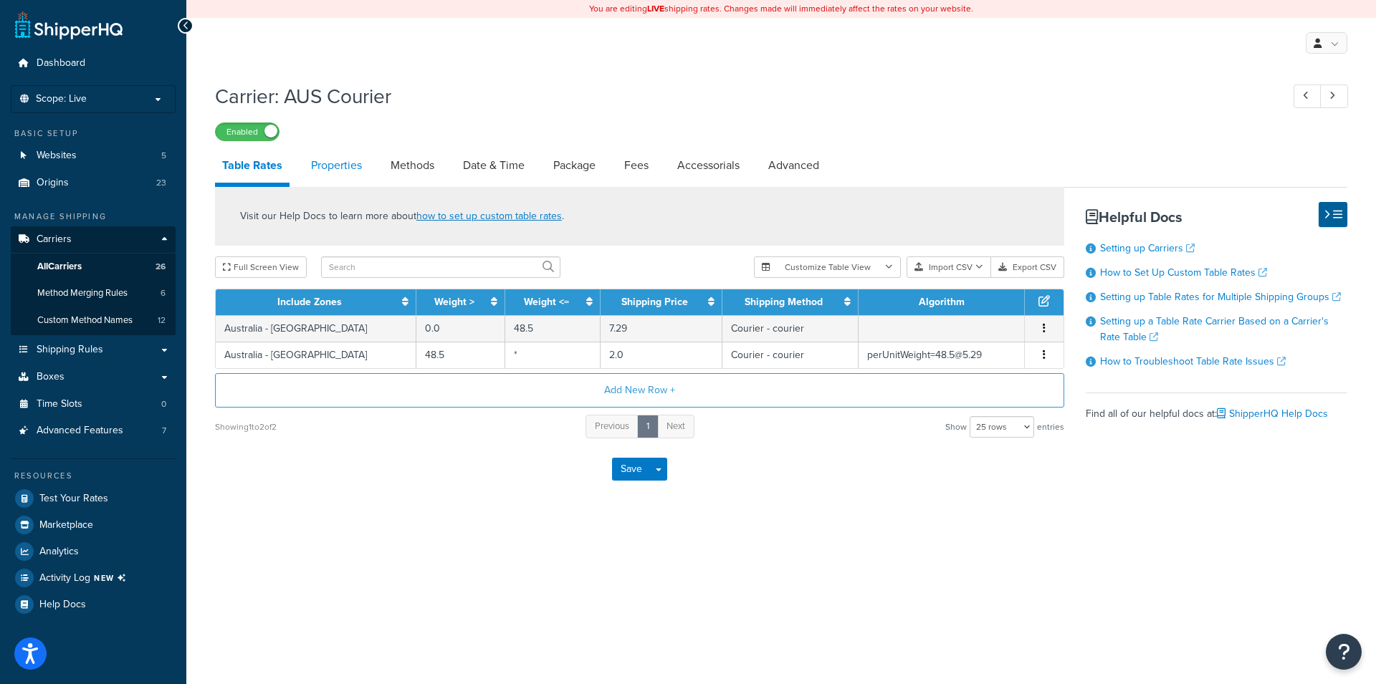
click at [332, 164] on link "Properties" at bounding box center [336, 165] width 65 height 34
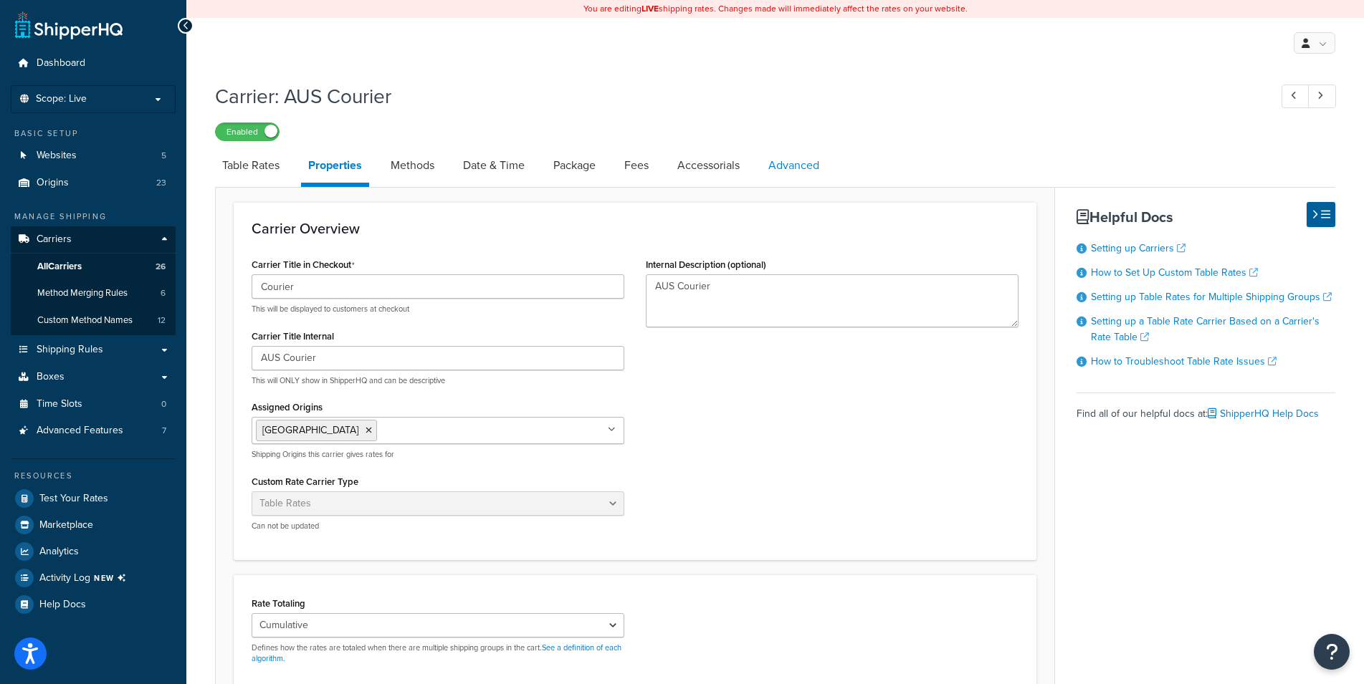
click at [795, 164] on link "Advanced" at bounding box center [793, 165] width 65 height 34
select select "false"
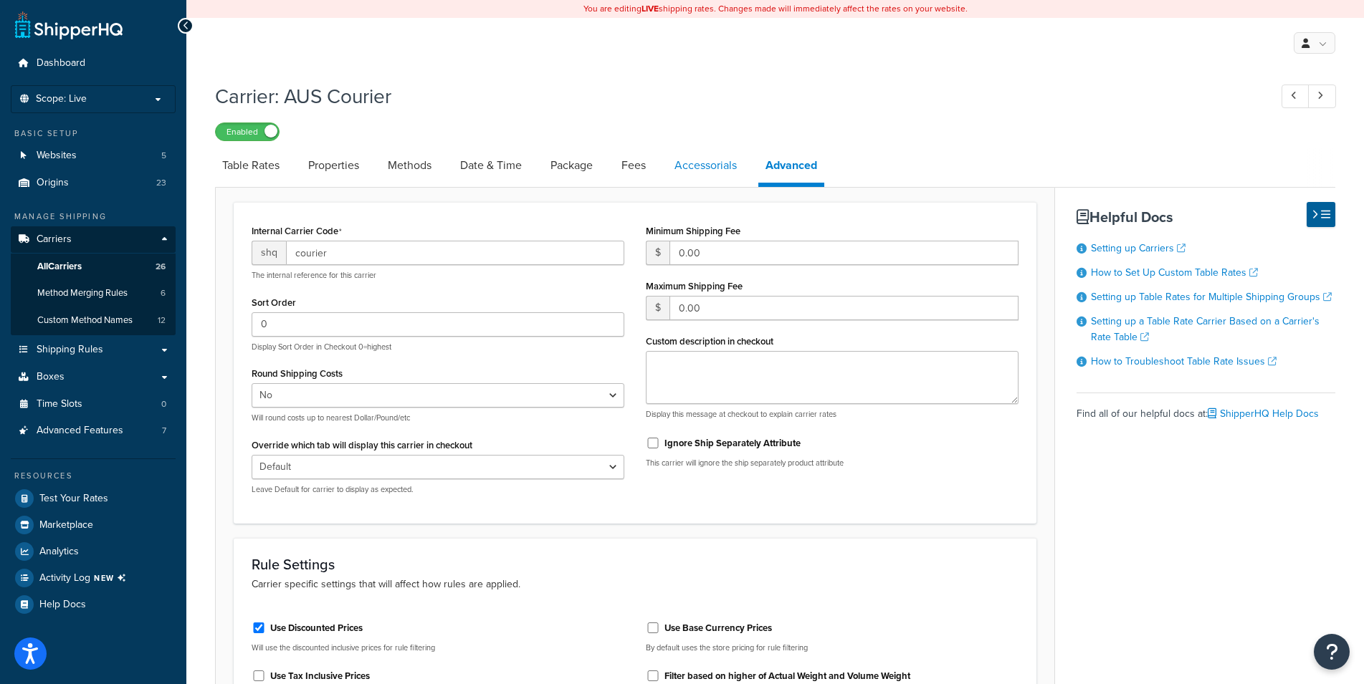
click at [691, 171] on link "Accessorials" at bounding box center [705, 165] width 77 height 34
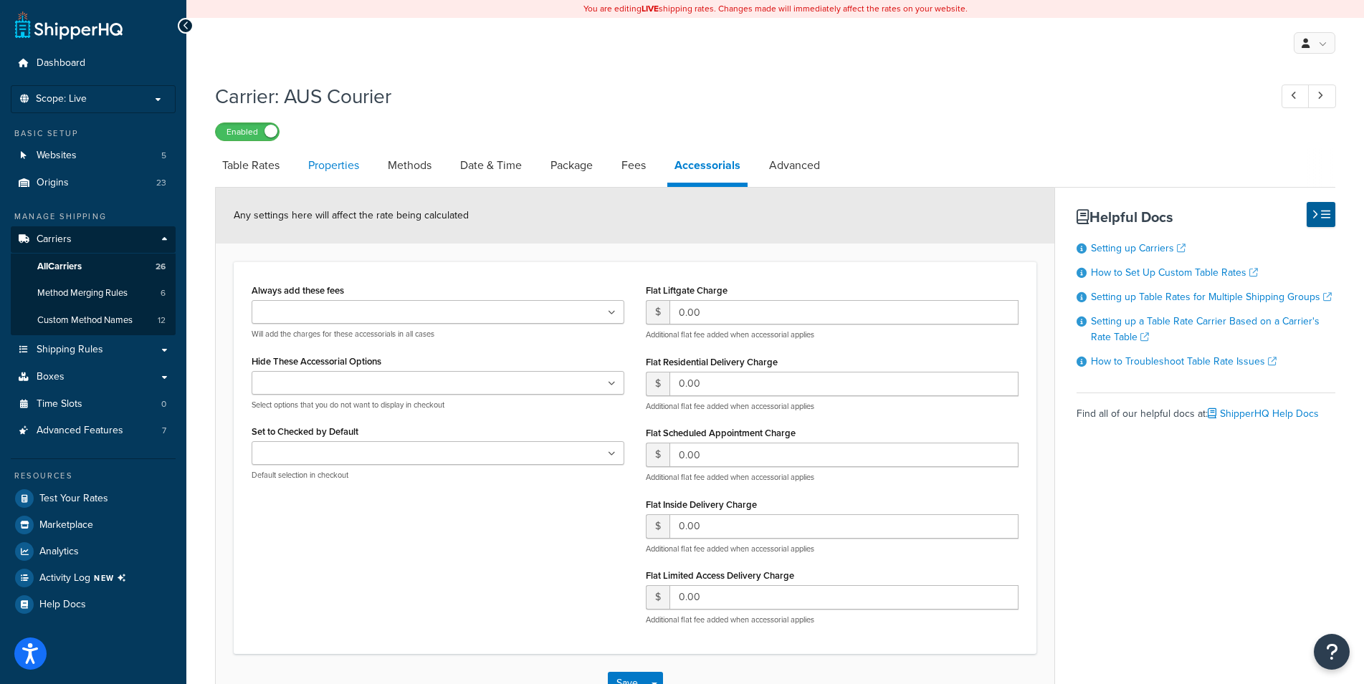
click at [321, 164] on link "Properties" at bounding box center [333, 165] width 65 height 34
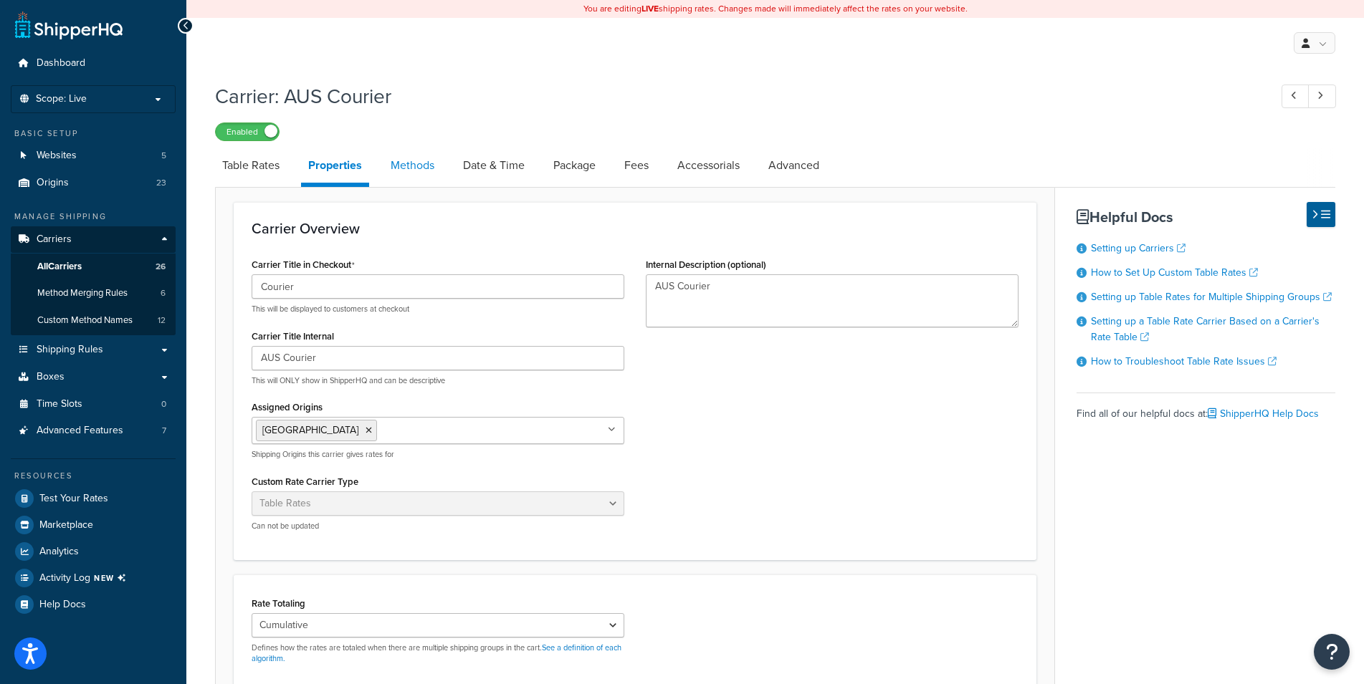
click at [438, 171] on link "Methods" at bounding box center [412, 165] width 58 height 34
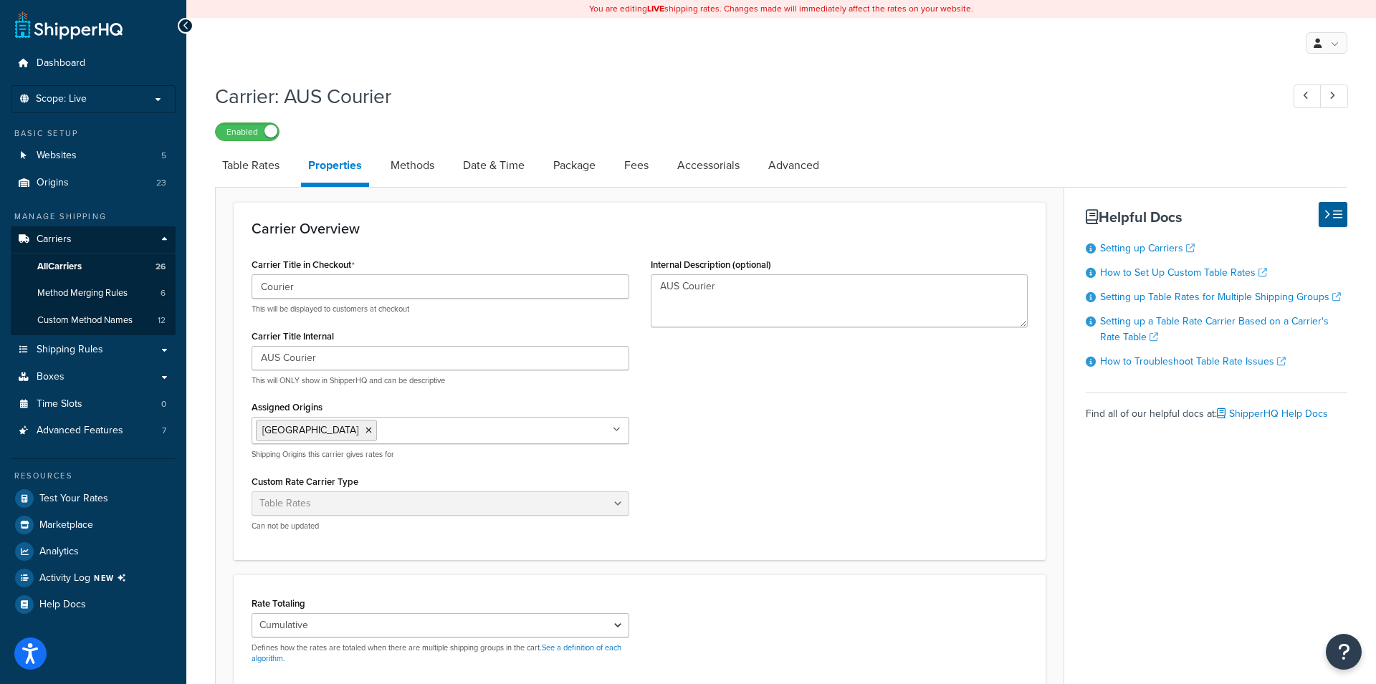
select select "25"
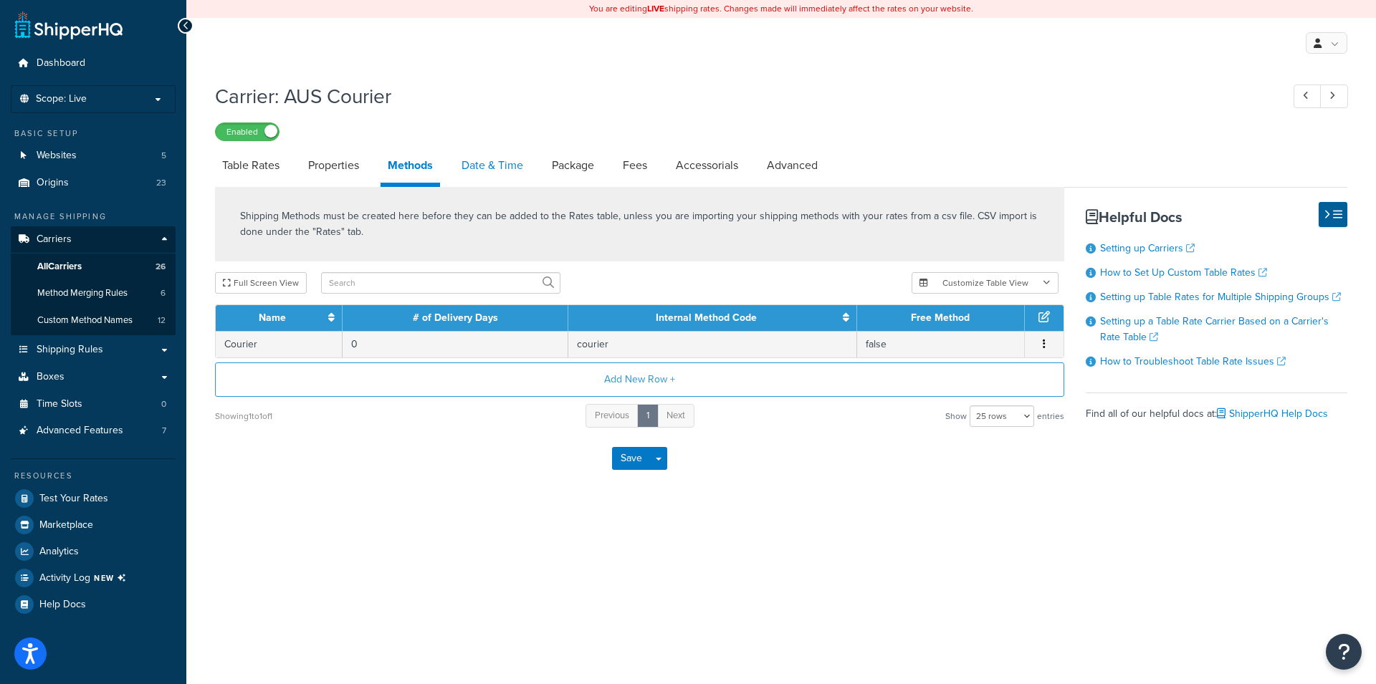
click at [502, 163] on link "Date & Time" at bounding box center [492, 165] width 76 height 34
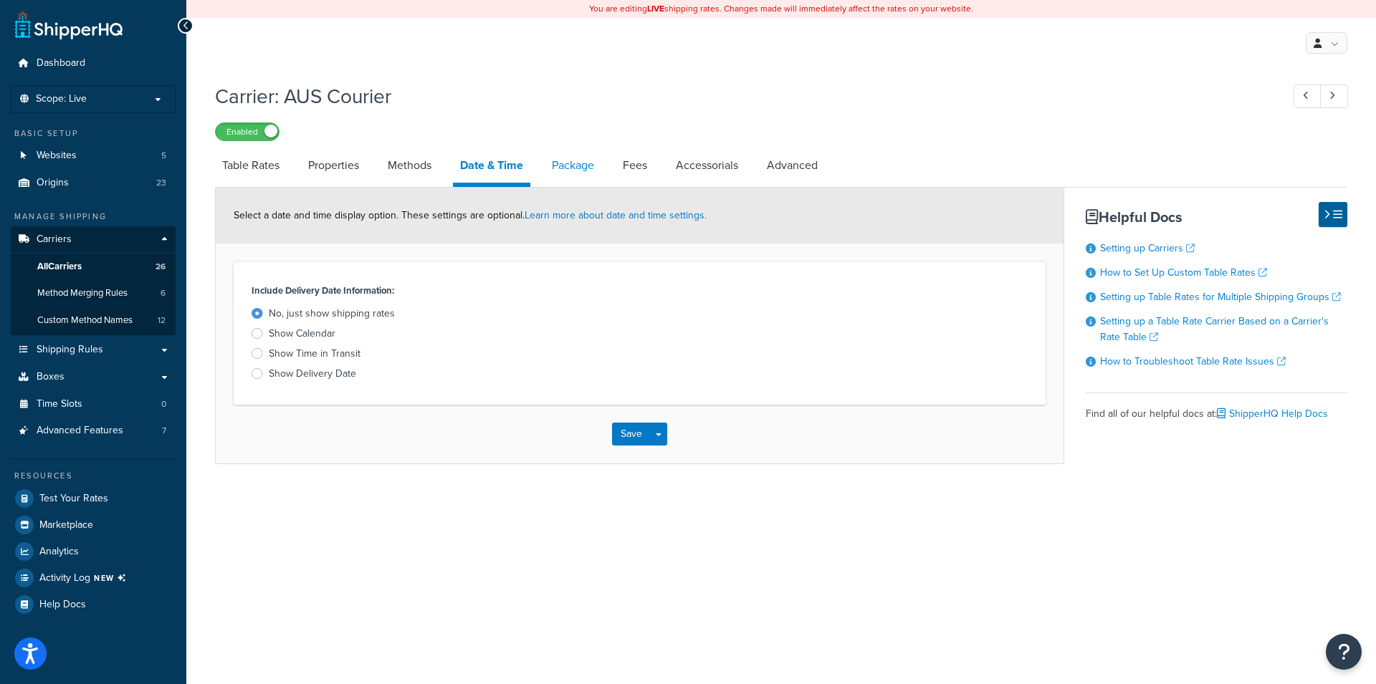
click at [580, 158] on link "Package" at bounding box center [573, 165] width 57 height 34
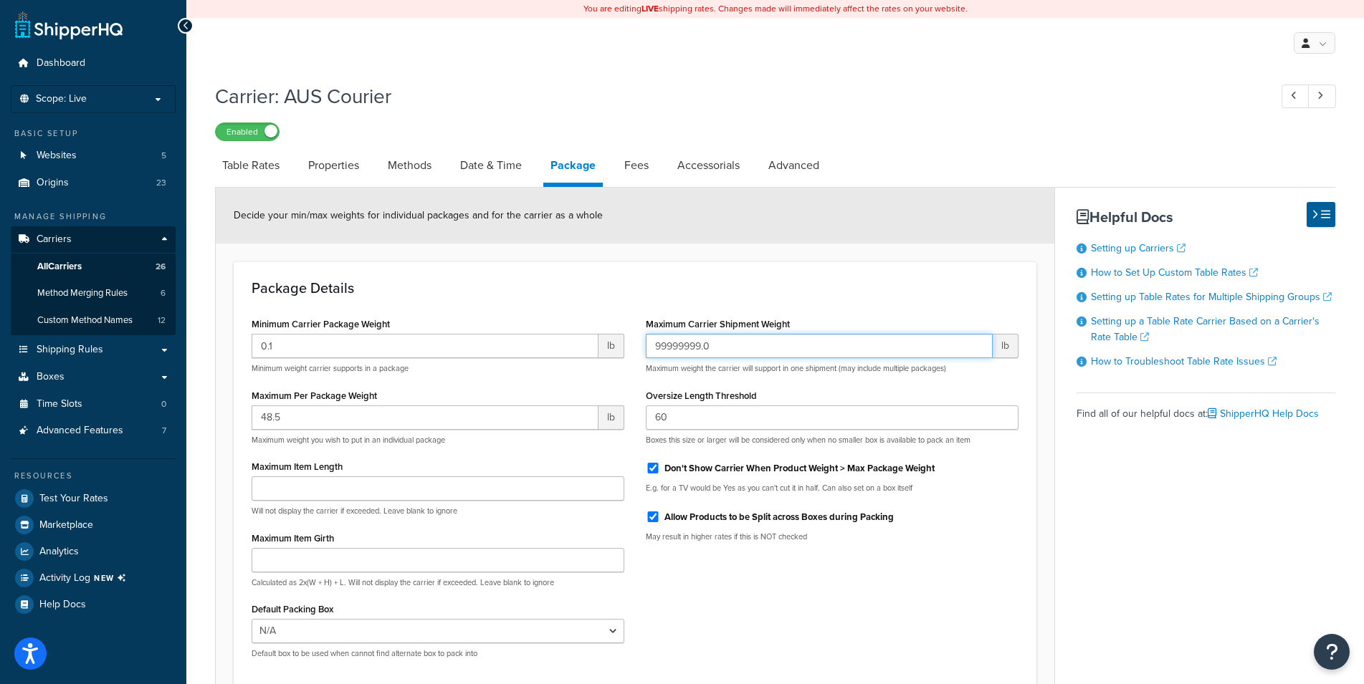
drag, startPoint x: 728, startPoint y: 350, endPoint x: 702, endPoint y: 348, distance: 25.9
click at [702, 348] on input "99999999.0" at bounding box center [819, 346] width 347 height 24
drag, startPoint x: 702, startPoint y: 348, endPoint x: 653, endPoint y: 348, distance: 49.5
click at [653, 348] on input "99999999.0" at bounding box center [819, 346] width 347 height 24
click at [720, 280] on div "Package Details Minimum Carrier Package Weight 0.1 lb Minimum weight carrier su…" at bounding box center [635, 475] width 803 height 426
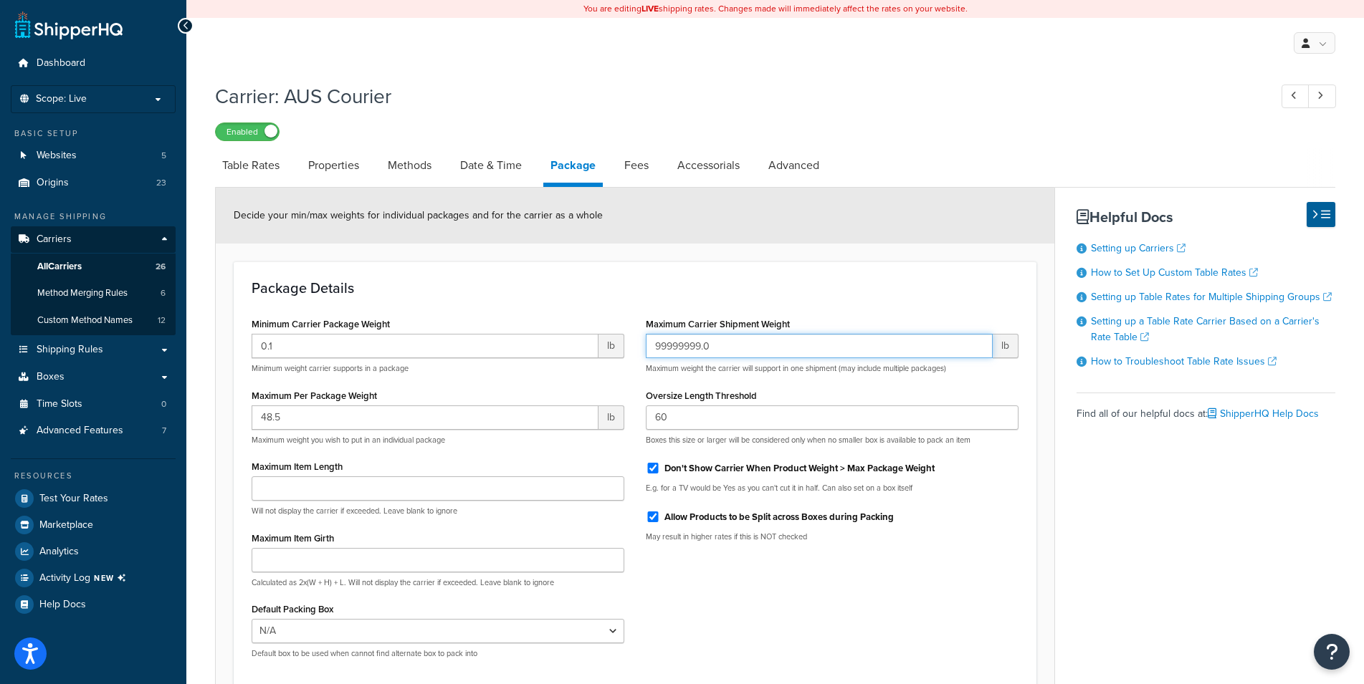
drag, startPoint x: 718, startPoint y: 348, endPoint x: 611, endPoint y: 348, distance: 107.5
click at [646, 348] on input "99999999.0" at bounding box center [819, 346] width 347 height 24
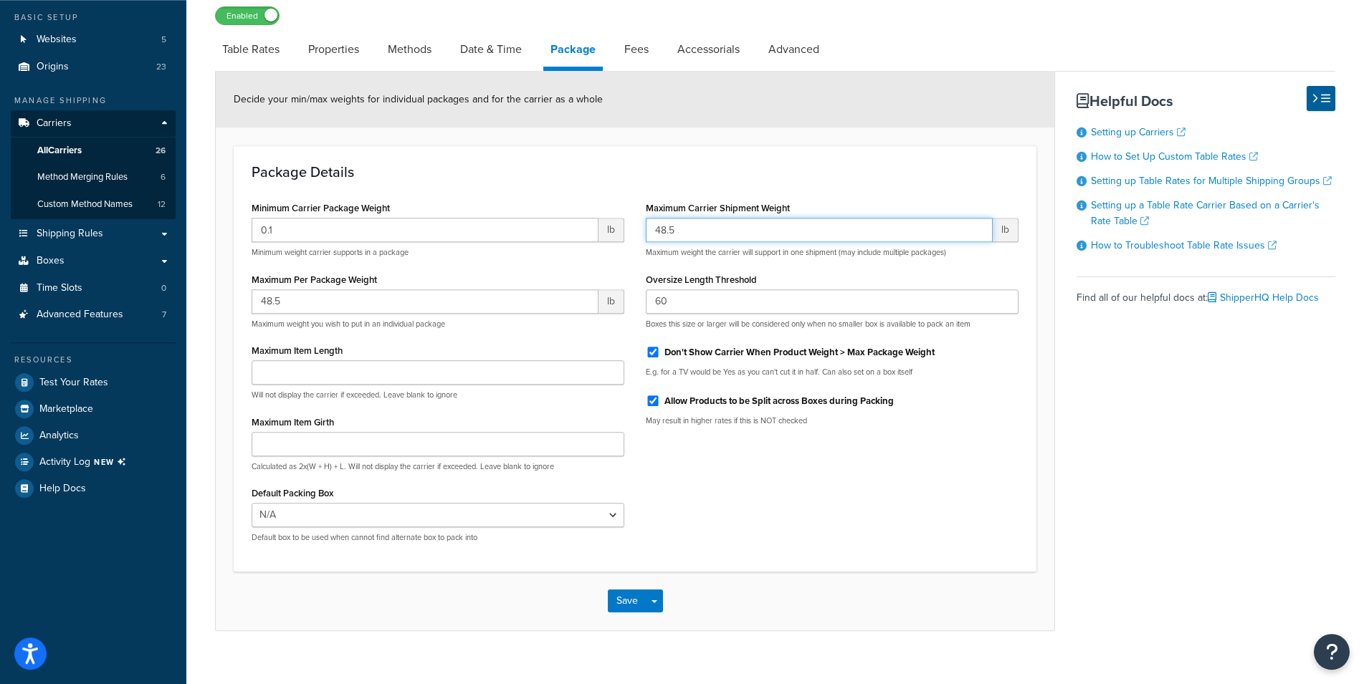
scroll to position [135, 0]
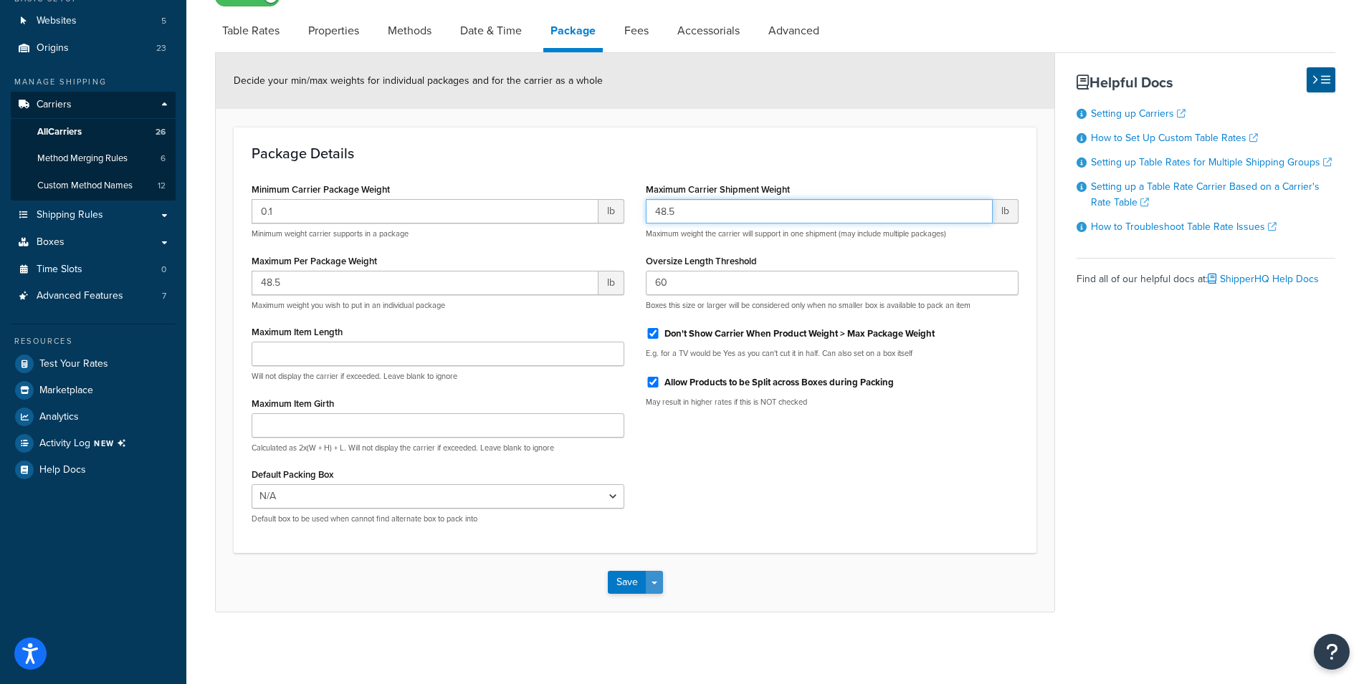
type input "48.5"
click at [655, 579] on button "Save Dropdown" at bounding box center [654, 582] width 17 height 23
click at [645, 605] on button "Save and Edit" at bounding box center [660, 609] width 105 height 30
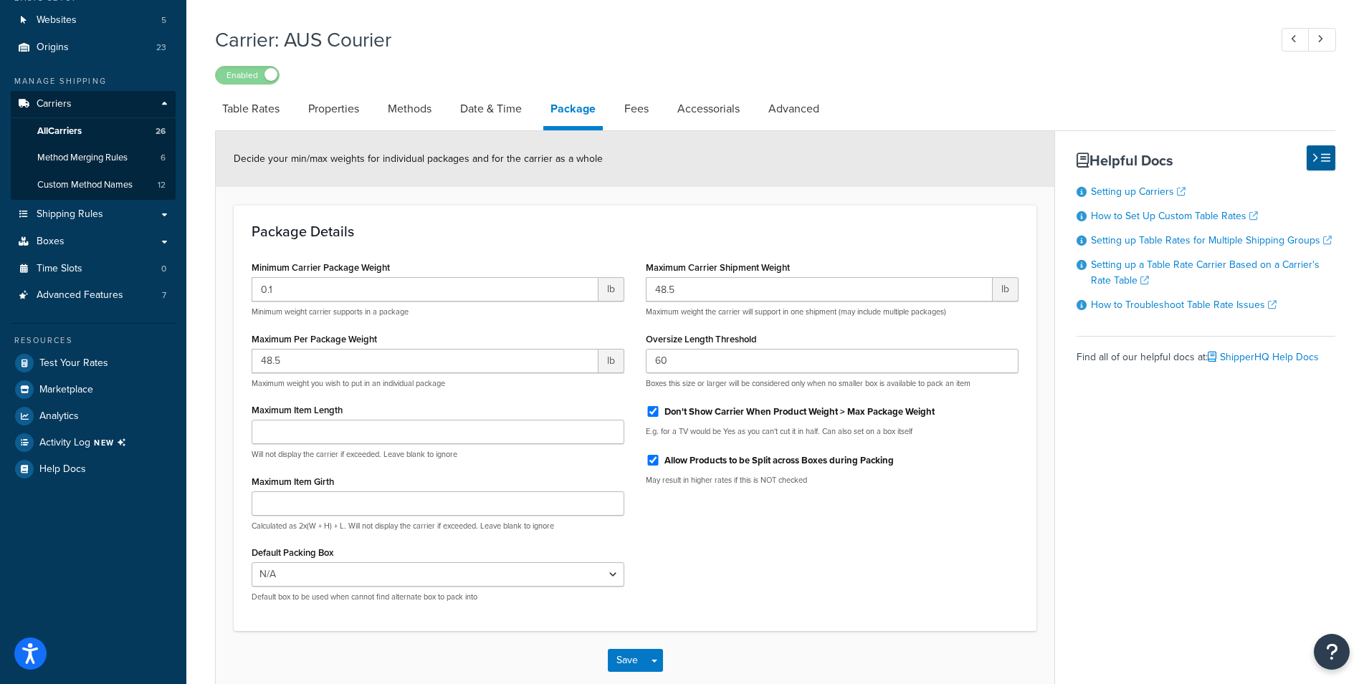
scroll to position [0, 0]
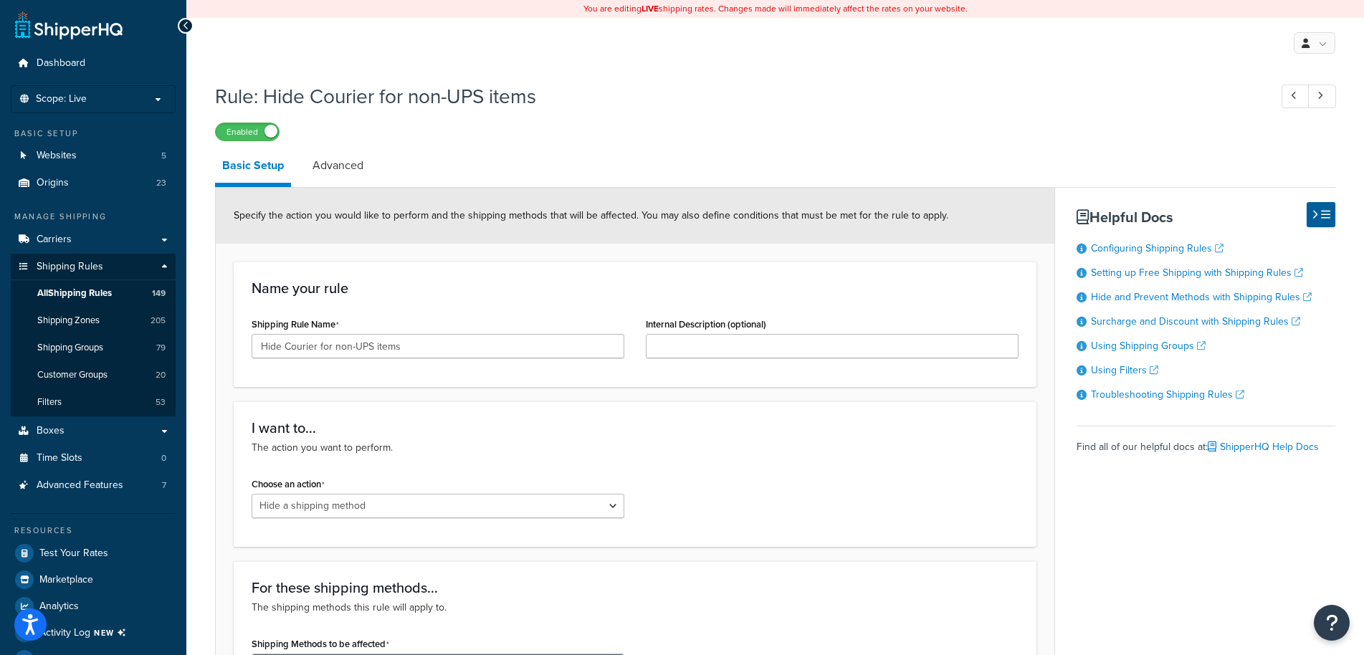
select select "HIDE"
click at [80, 287] on link "All Shipping Rules 149" at bounding box center [93, 293] width 165 height 27
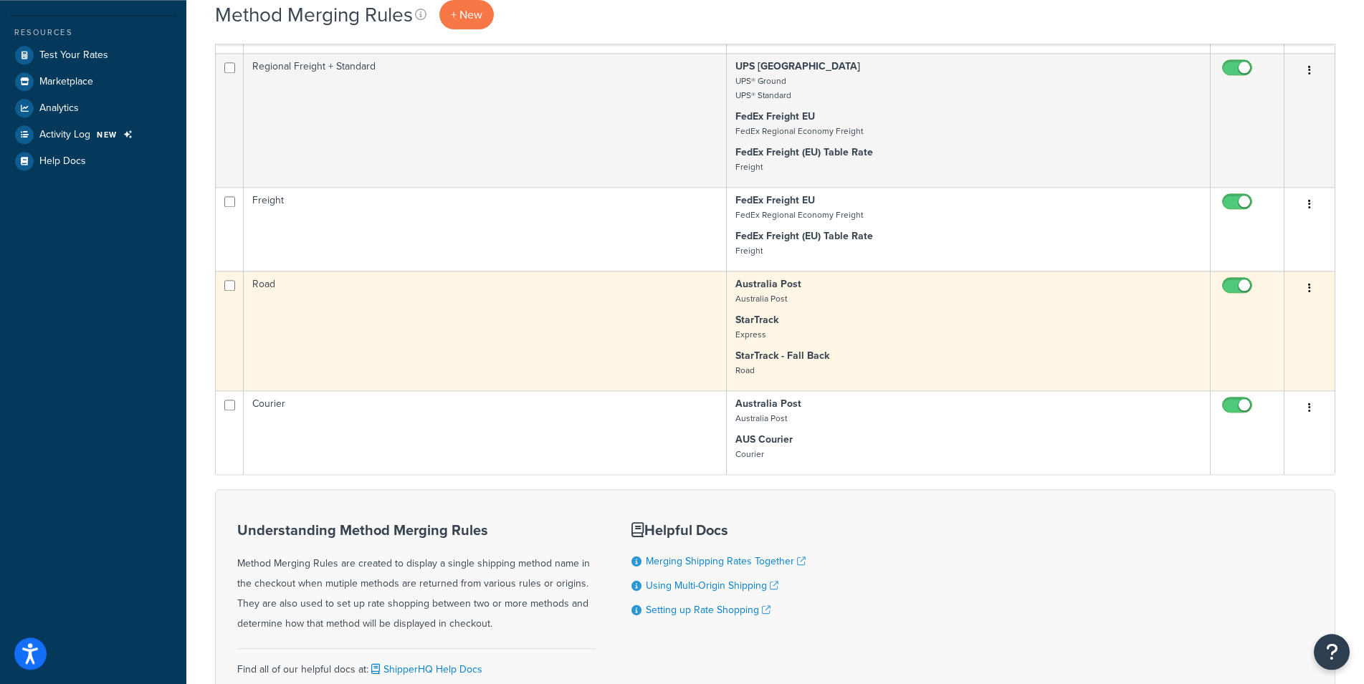
scroll to position [386, 0]
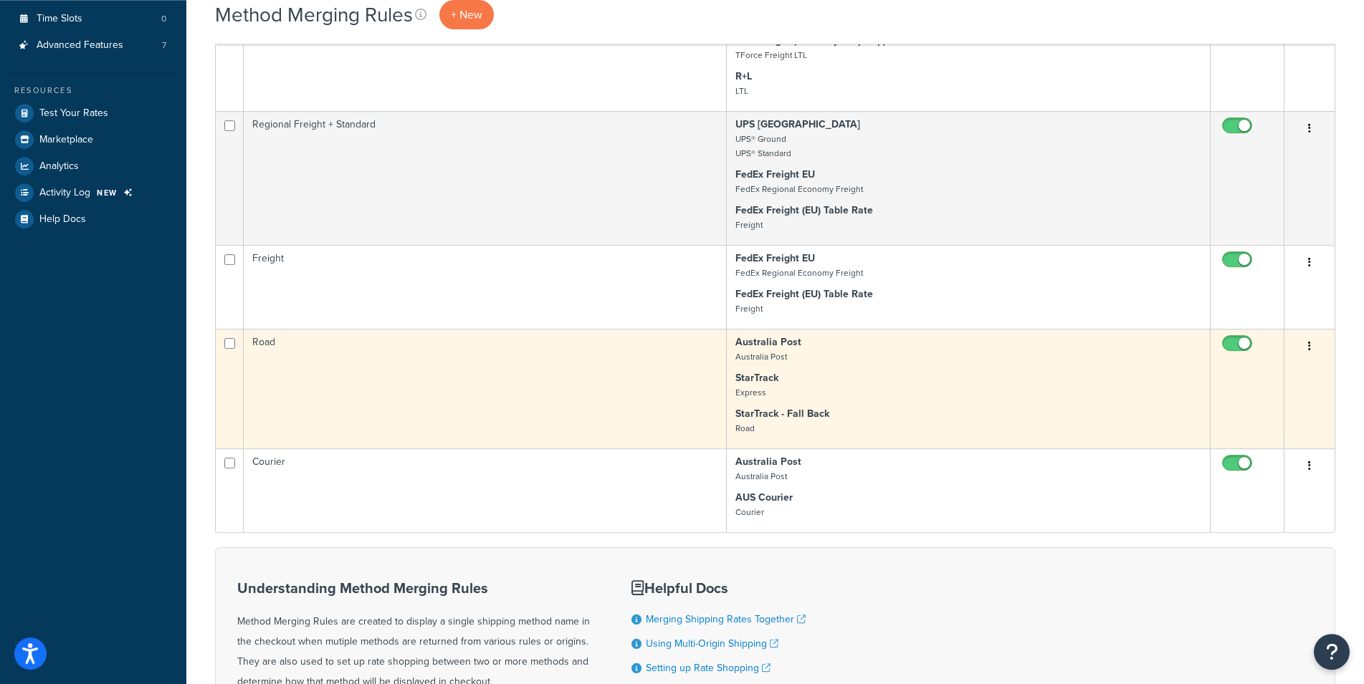
click at [897, 402] on td "Australia Post [GEOGRAPHIC_DATA] Post StarTrack Express StarTrack - Fall Back R…" at bounding box center [969, 389] width 484 height 120
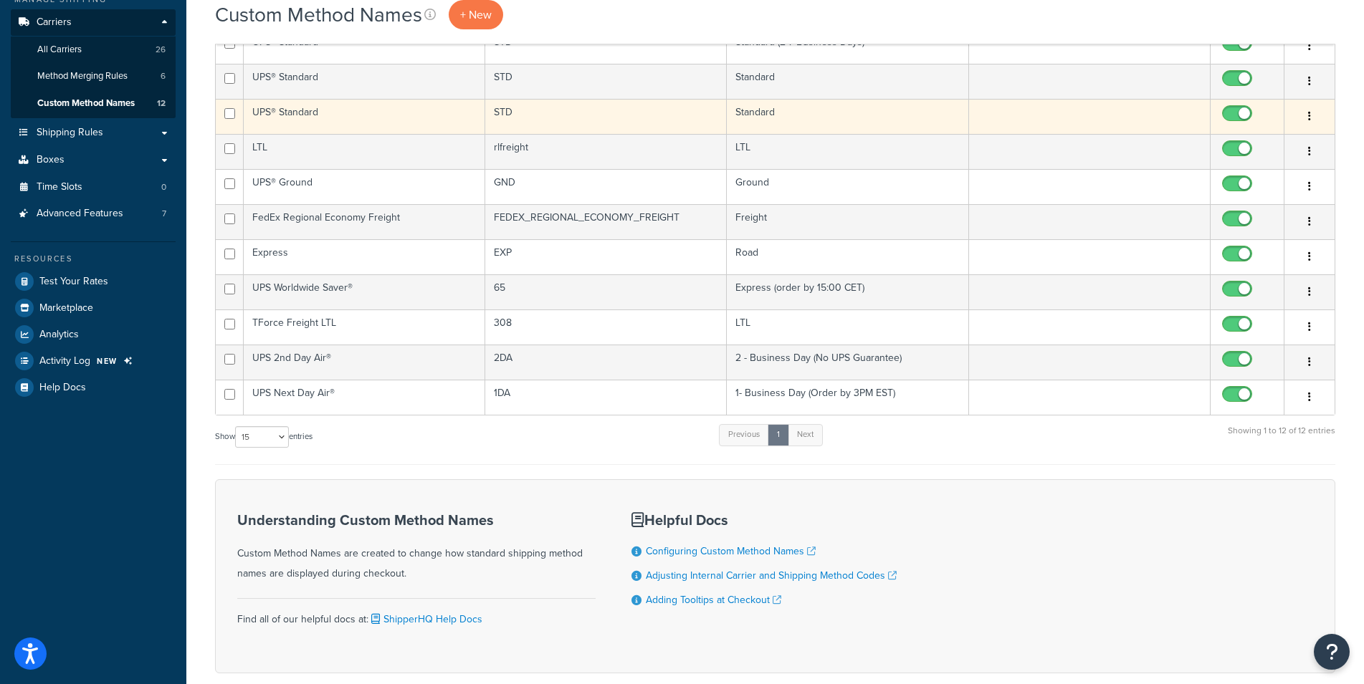
scroll to position [219, 0]
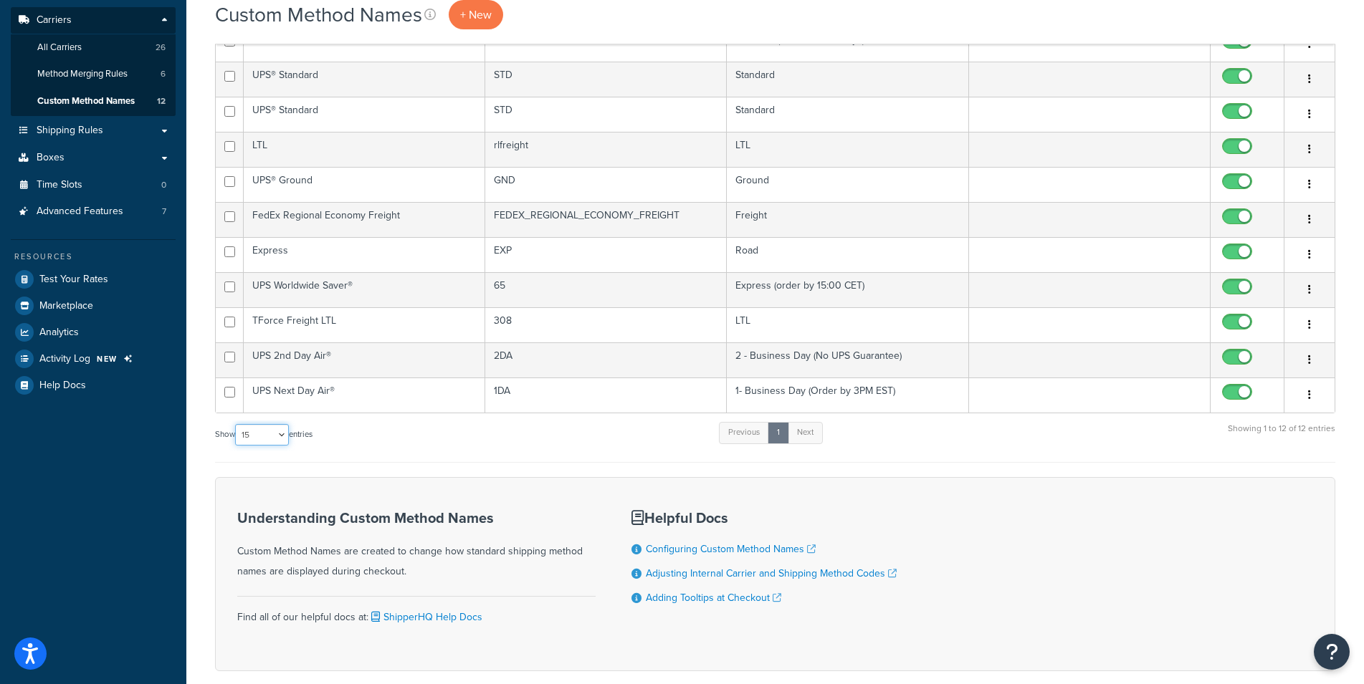
click at [235, 424] on select "10 15 25 50 100" at bounding box center [262, 435] width 54 height 22
select select "100"
click option "100" at bounding box center [0, 0] width 0 height 0
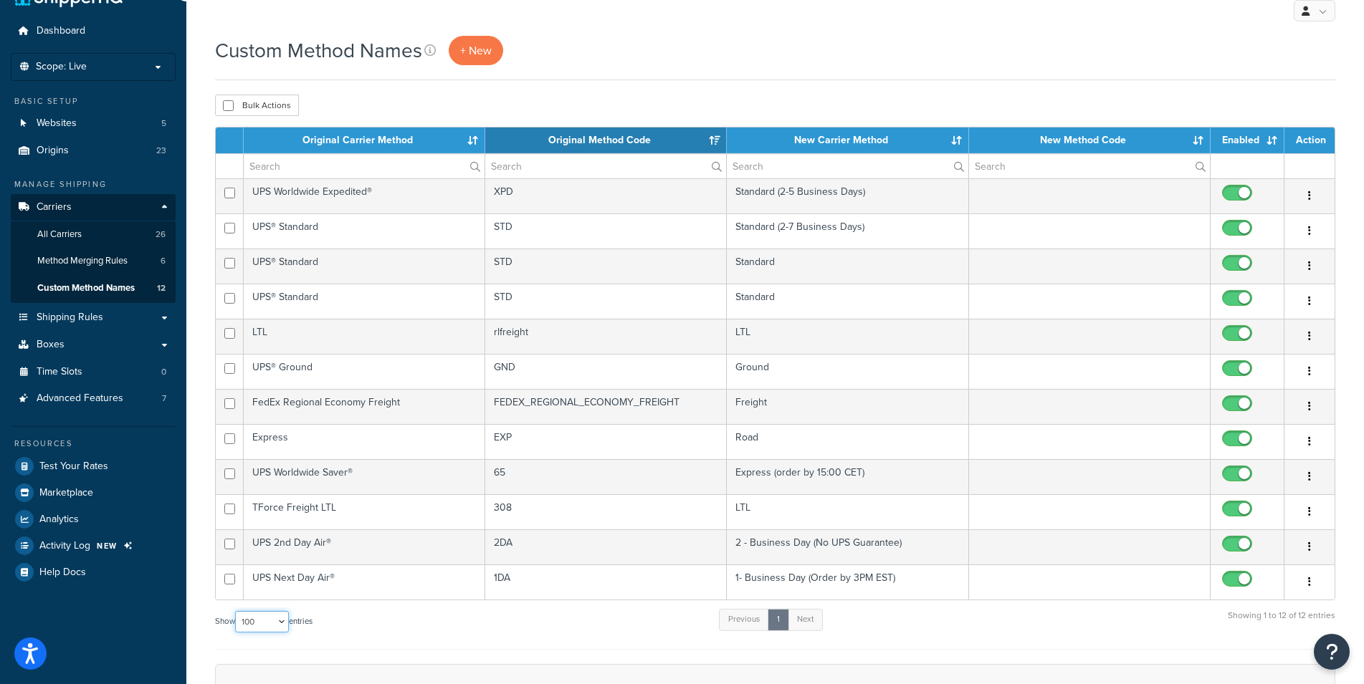
scroll to position [73, 0]
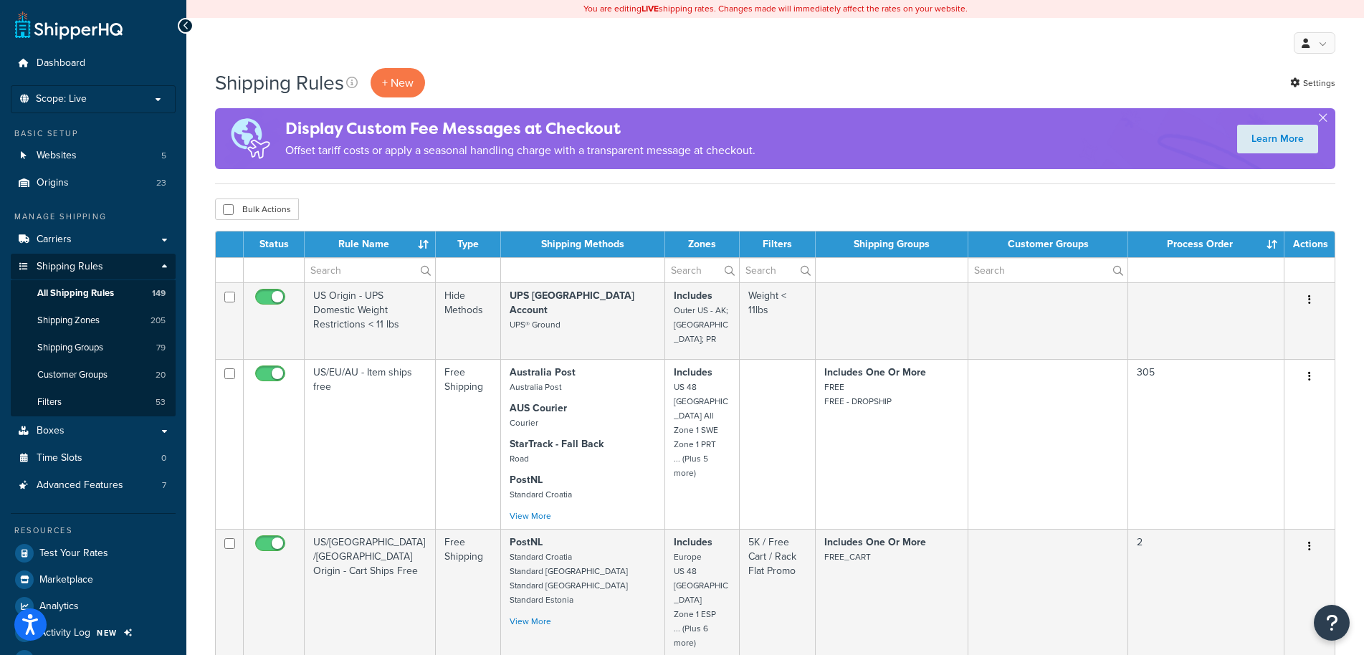
select select "1000"
click at [473, 207] on div "Bulk Actions Duplicate Delete" at bounding box center [775, 210] width 1120 height 22
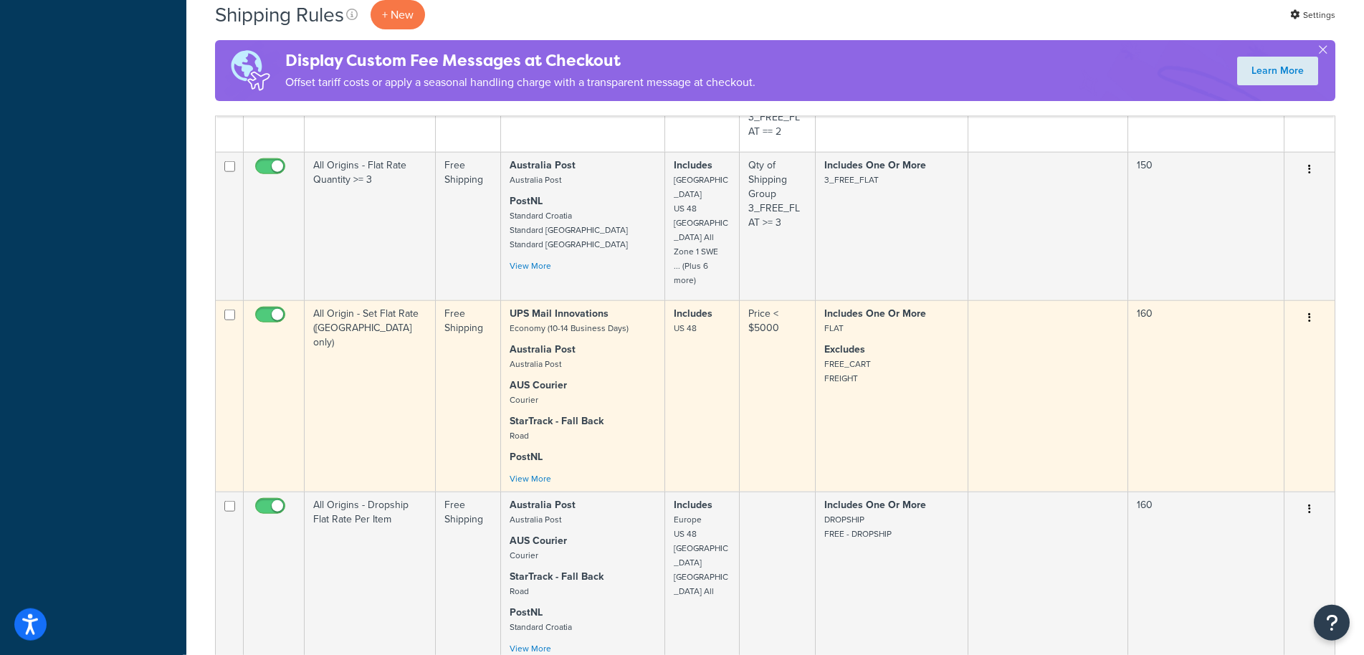
scroll to position [1023, 0]
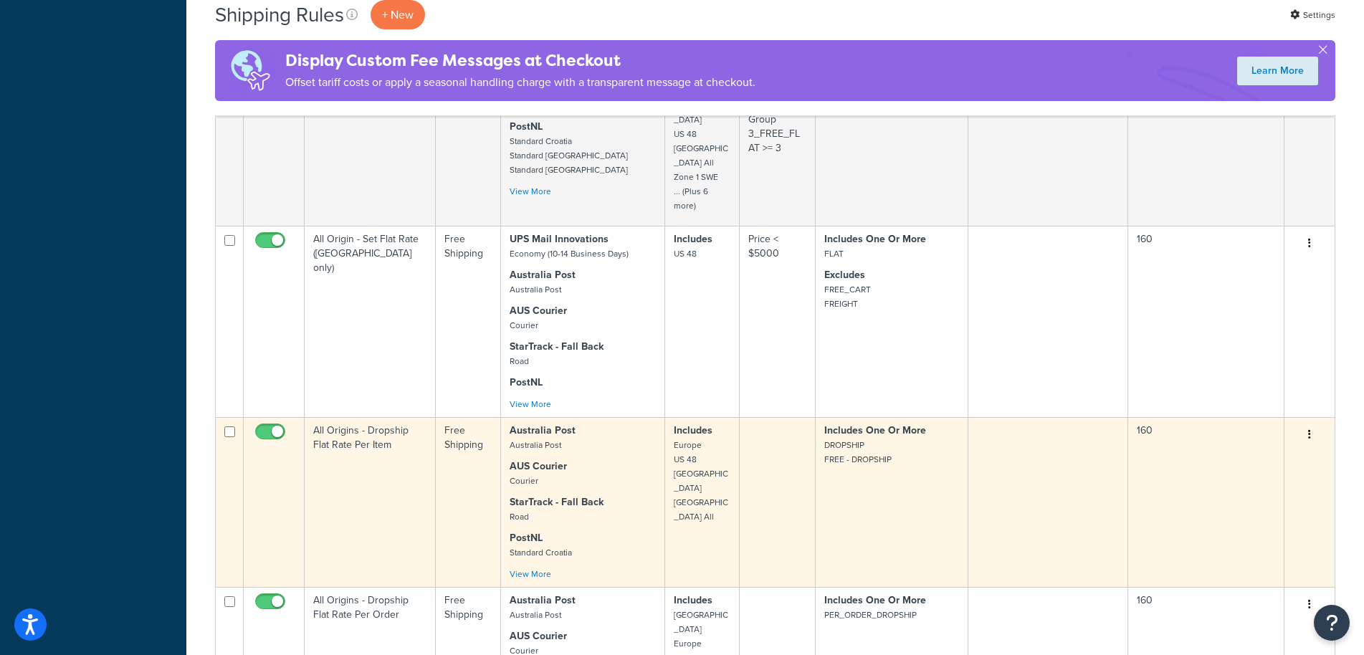
click at [375, 430] on td "All Origins - Dropship Flat Rate Per Item" at bounding box center [370, 502] width 131 height 170
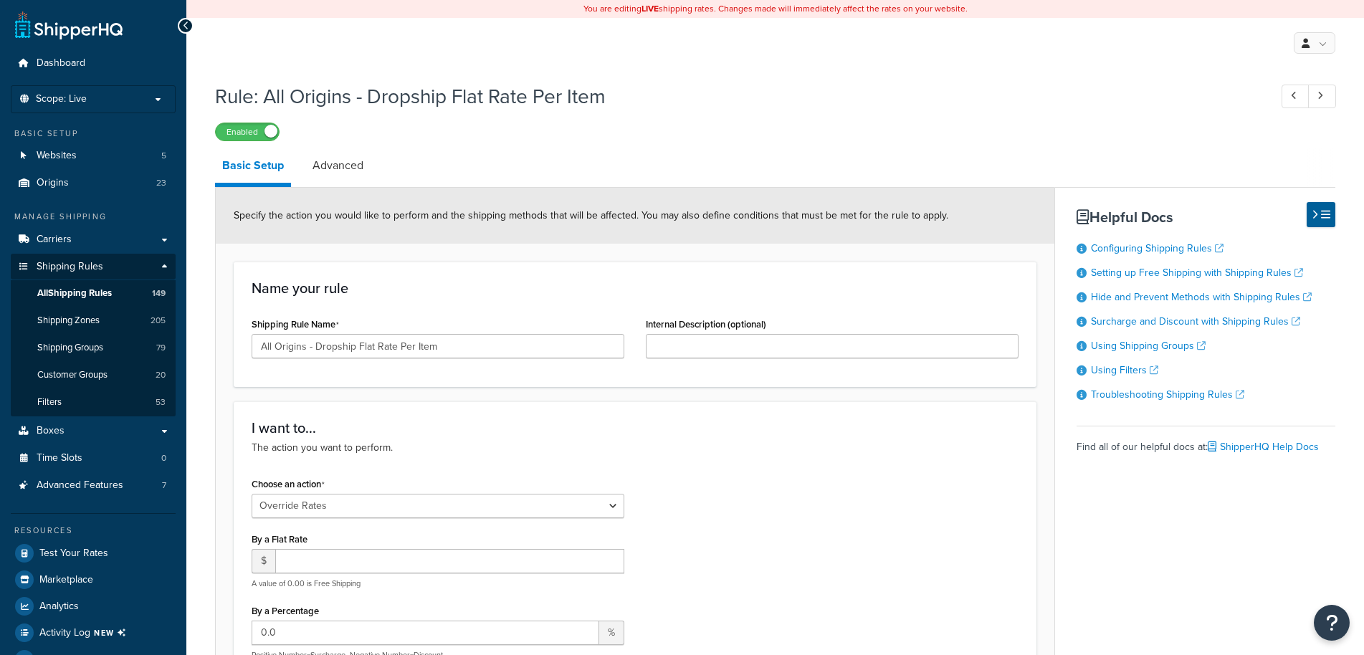
select select "OVERRIDE"
select select "ITEM"
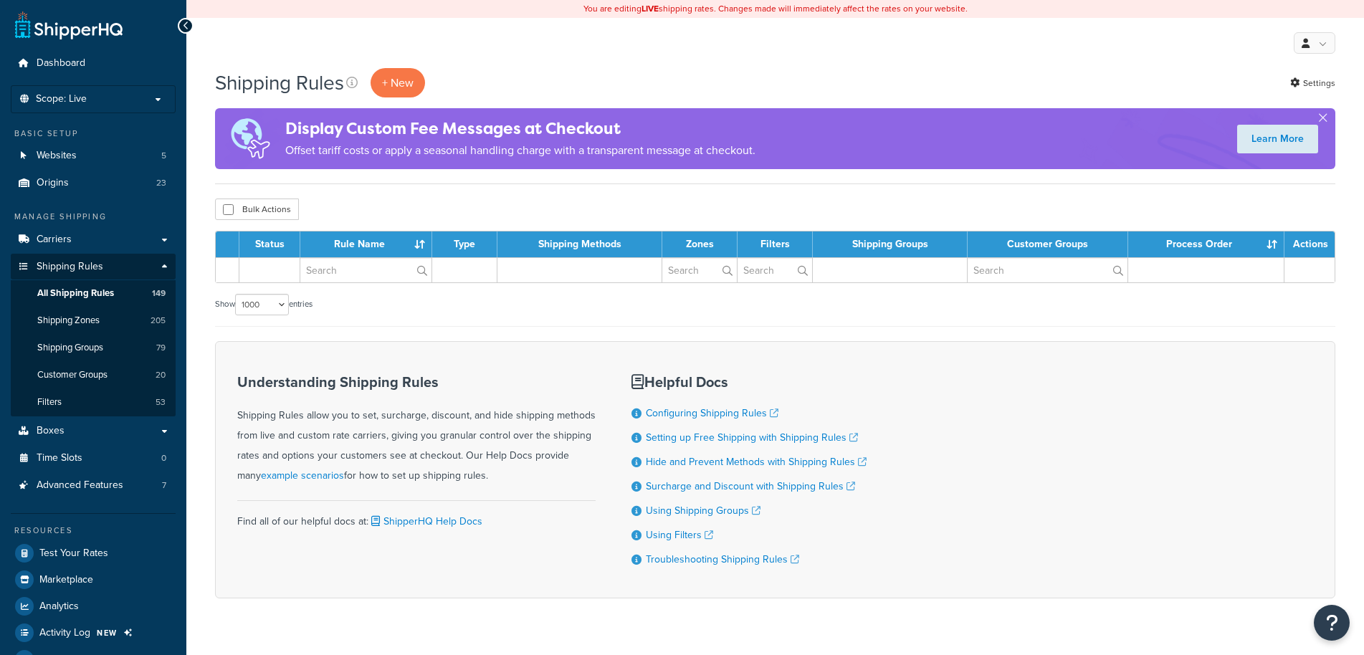
select select "1000"
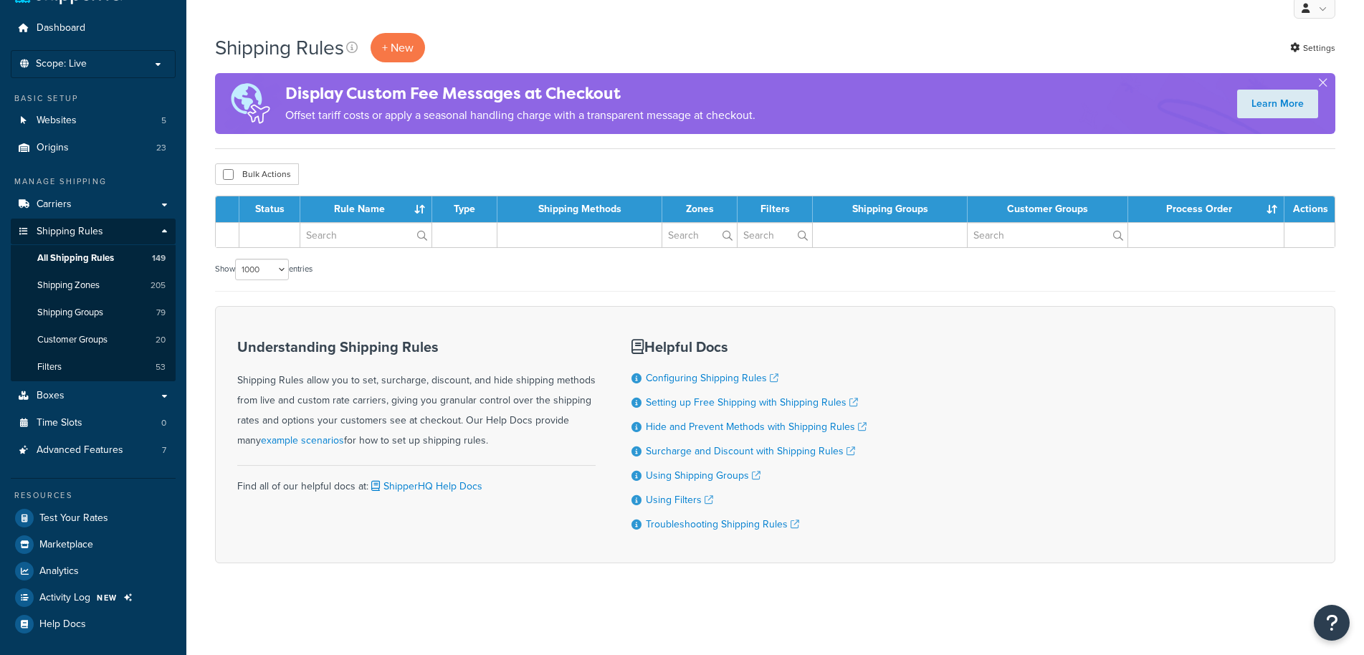
scroll to position [35, 0]
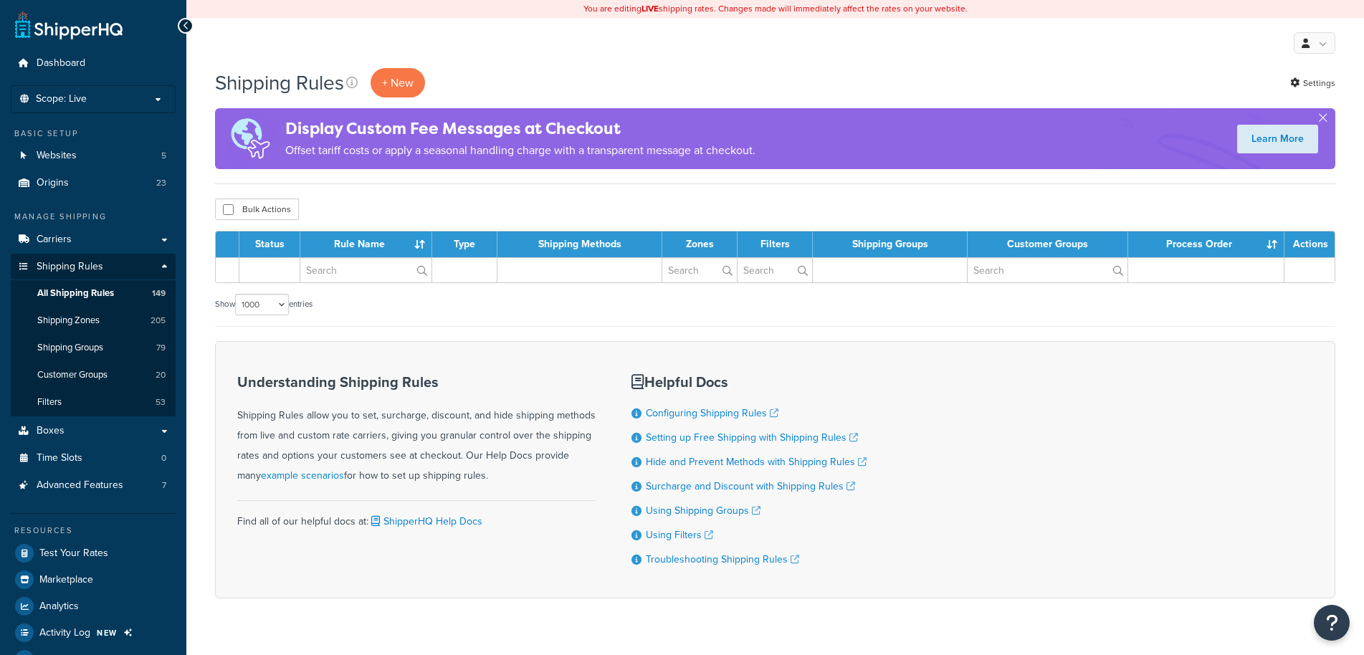
select select "1000"
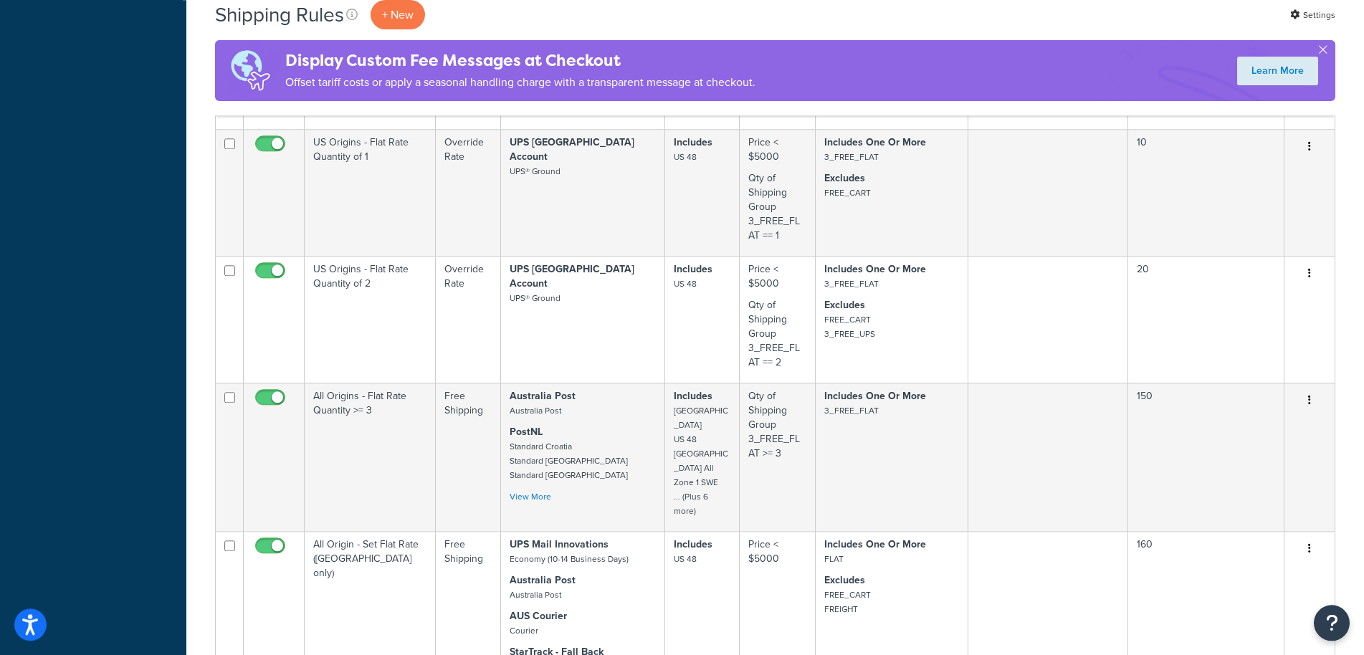
scroll to position [900, 0]
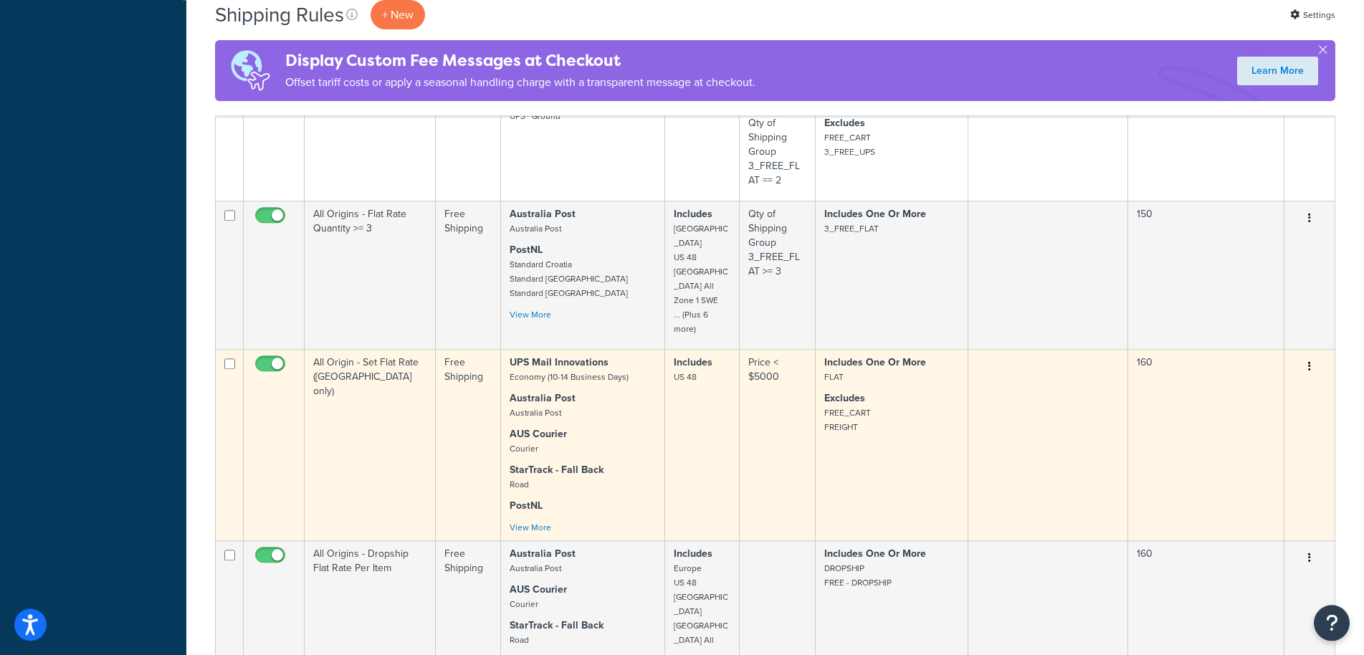
click at [1028, 349] on td at bounding box center [1048, 444] width 160 height 191
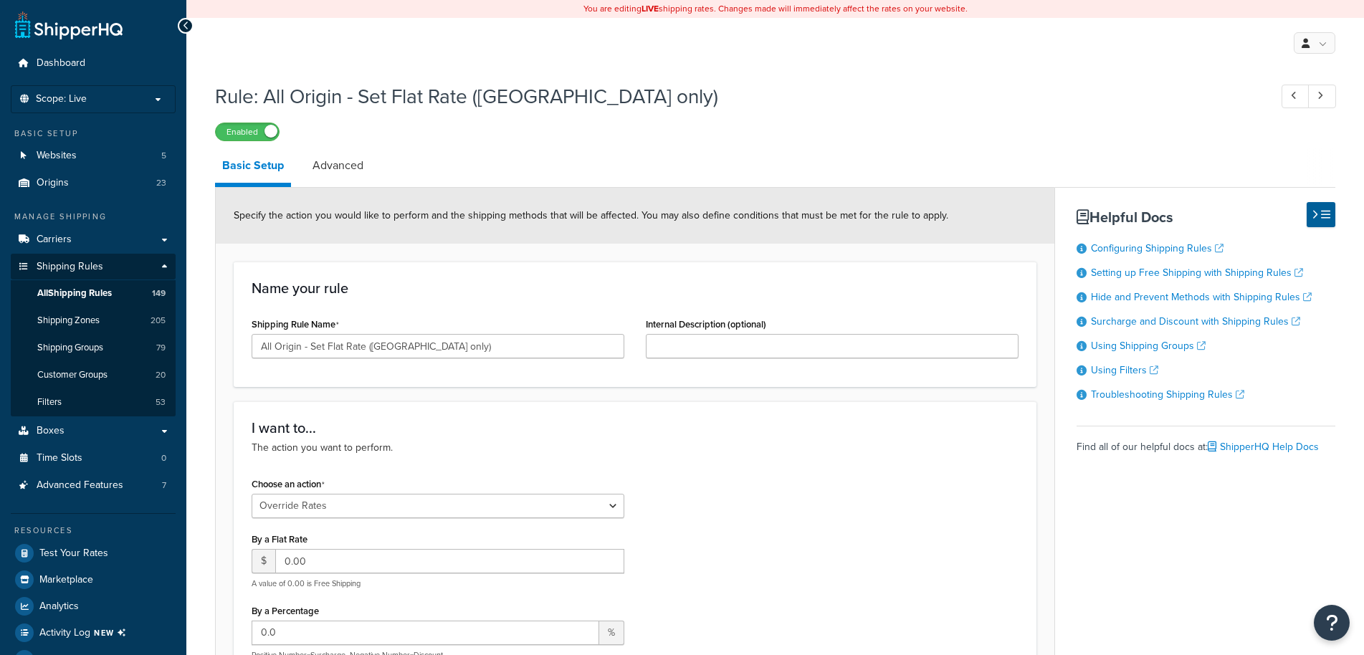
select select "OVERRIDE"
select select "ITEM"
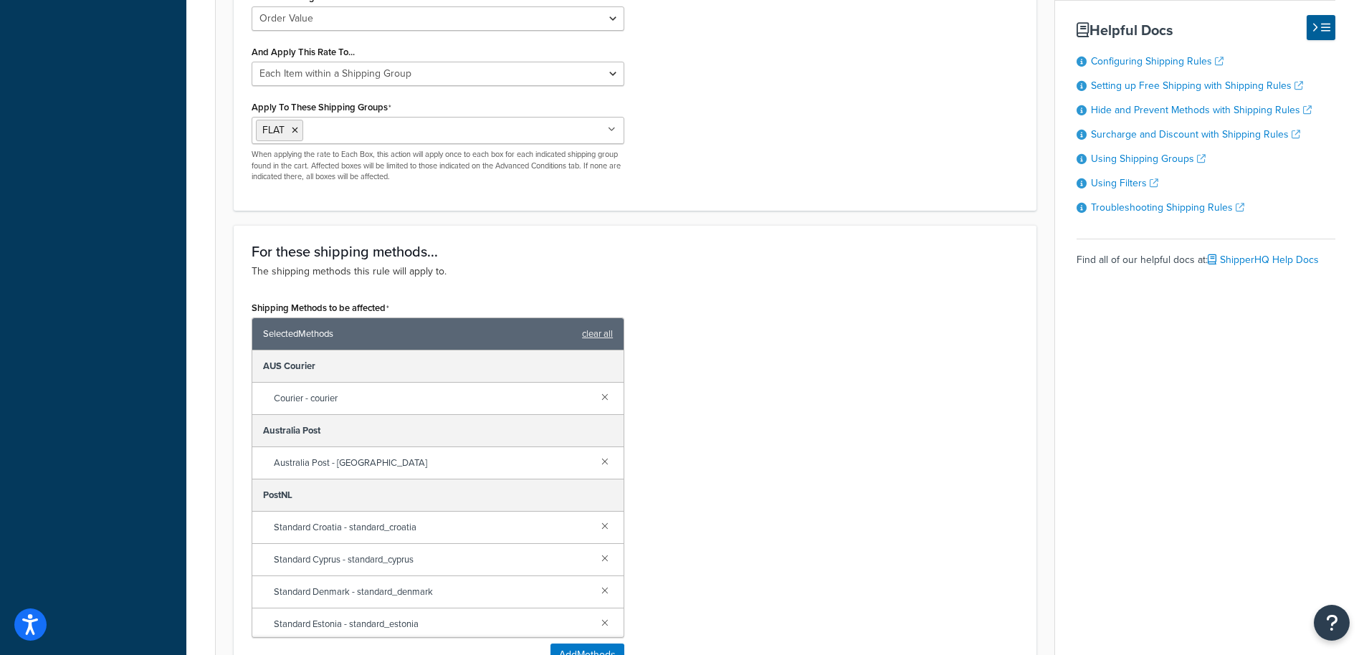
scroll to position [378, 0]
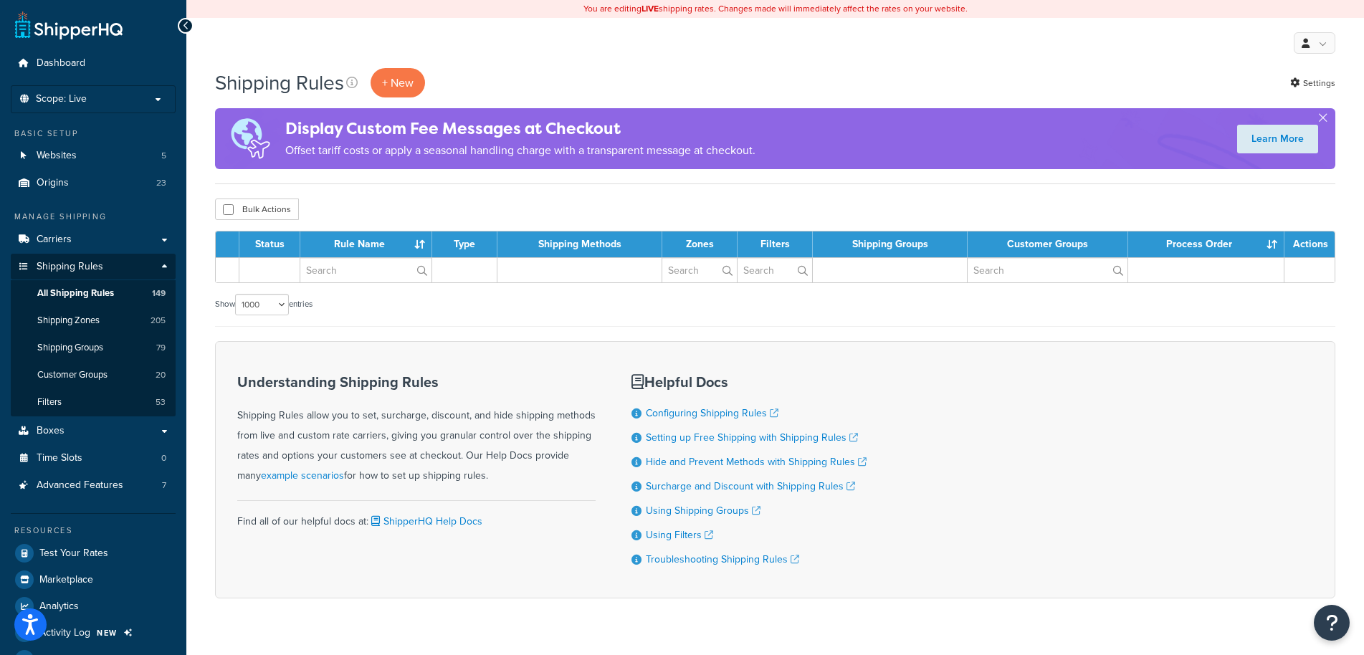
select select "1000"
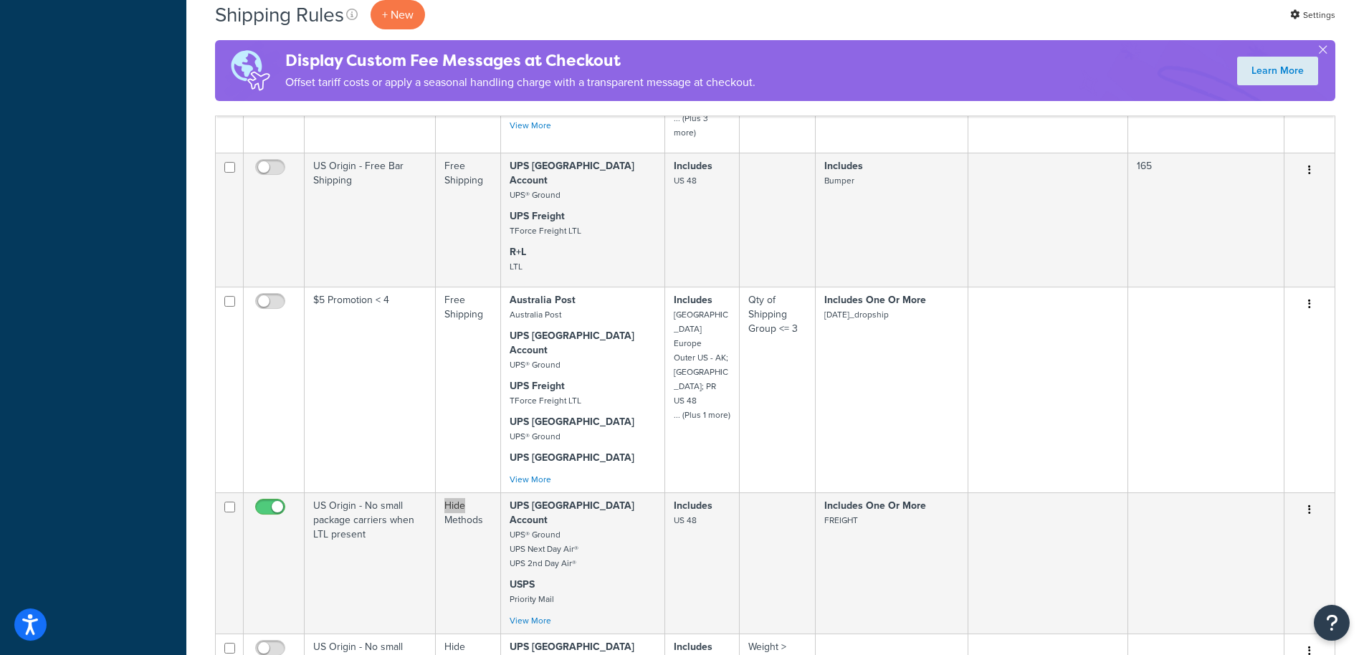
scroll to position [2532, 0]
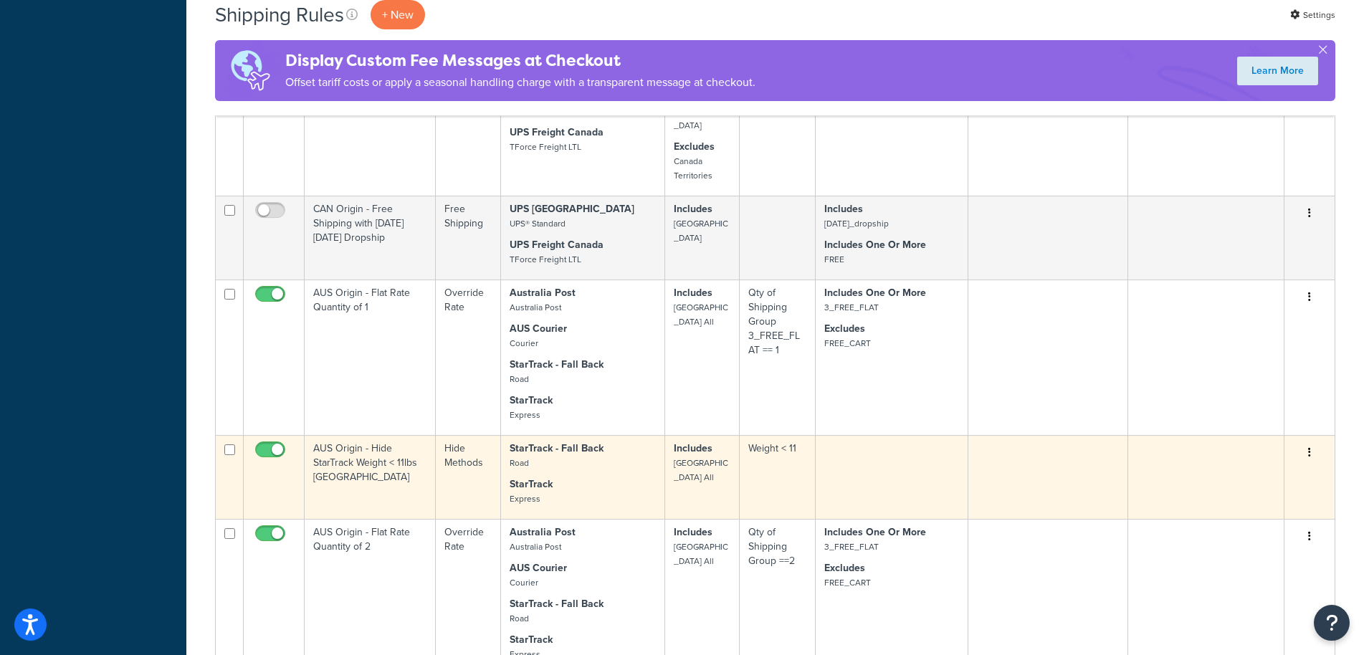
click at [378, 435] on td "AUS Origin - Hide StarTrack Weight < 11lbs [GEOGRAPHIC_DATA]" at bounding box center [370, 477] width 131 height 84
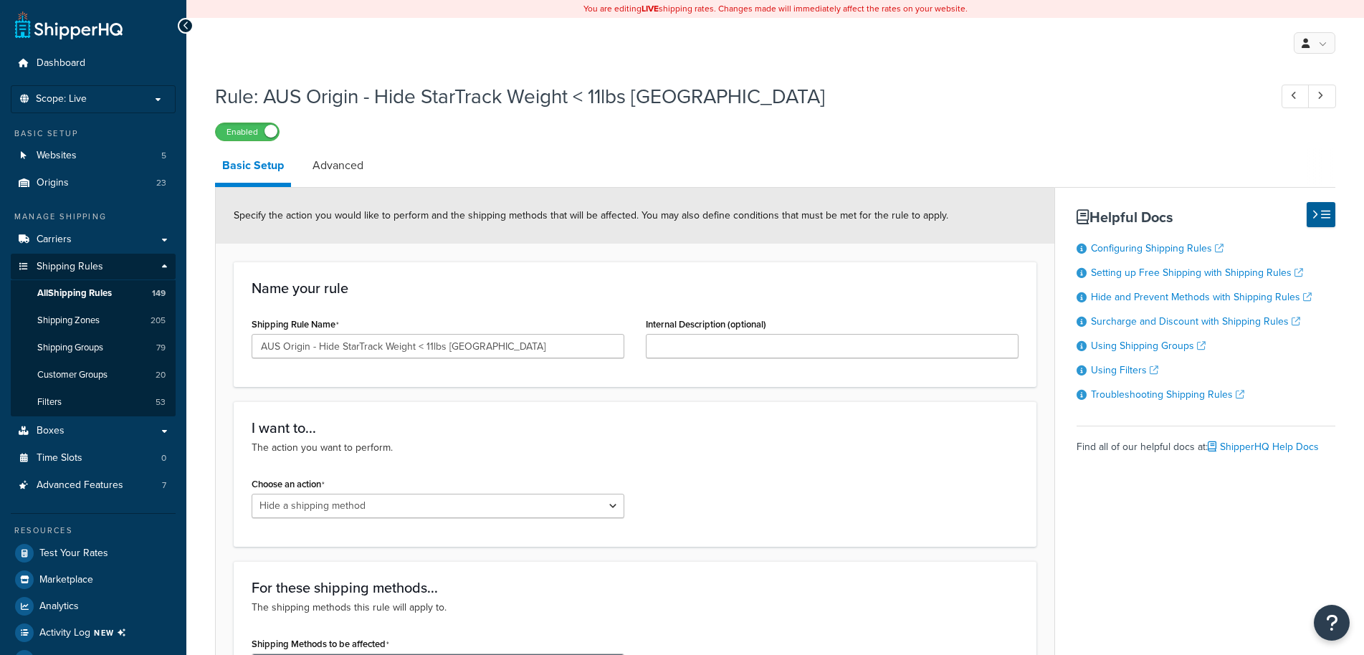
select select "HIDE"
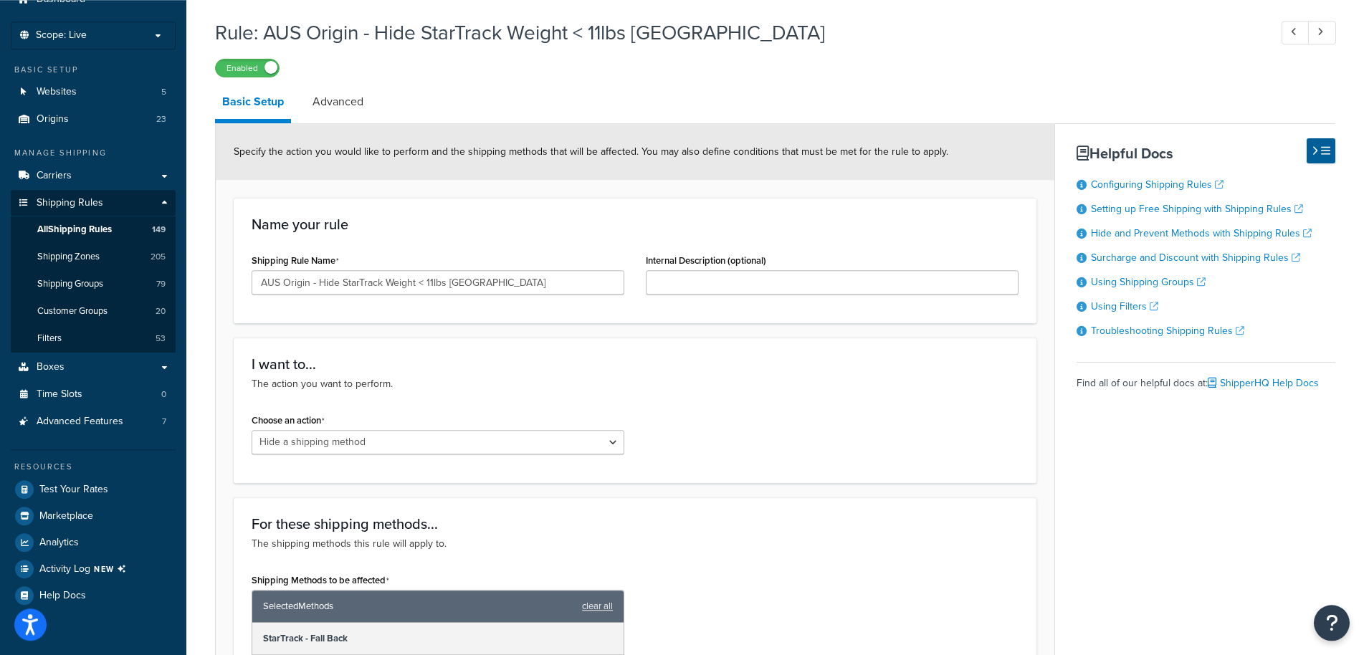
scroll to position [60, 0]
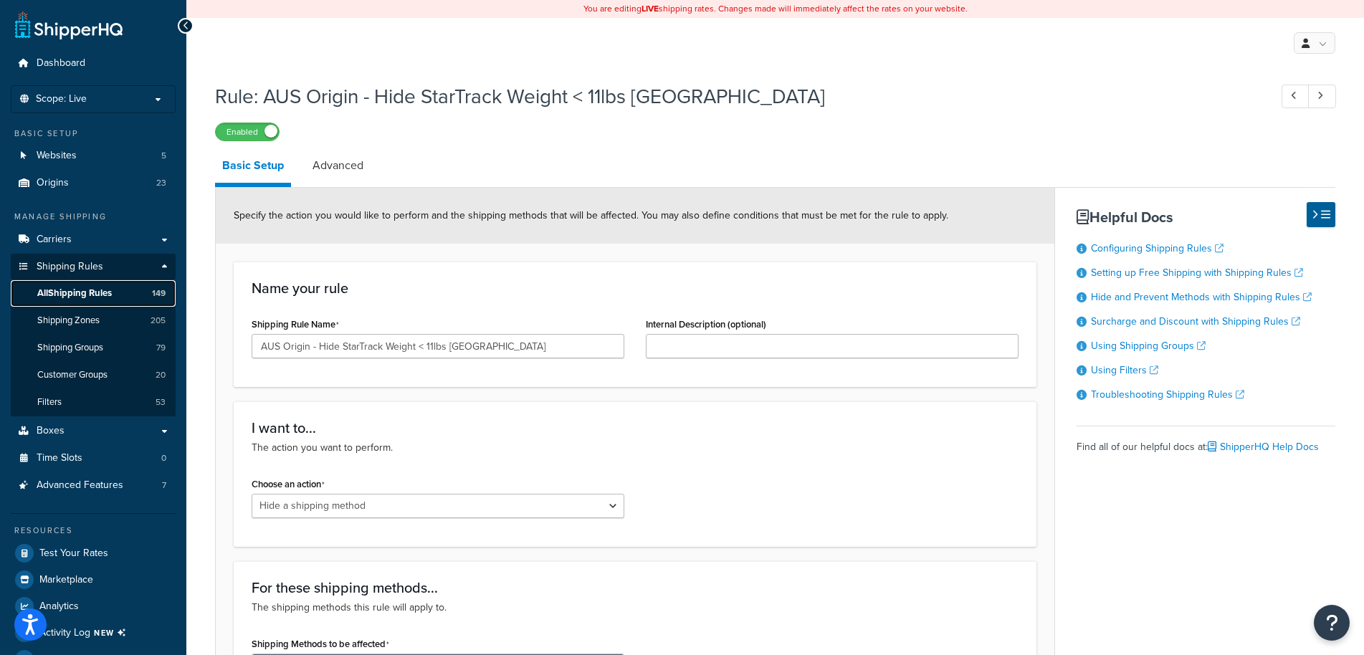
click at [77, 290] on span "All Shipping Rules" at bounding box center [74, 293] width 75 height 12
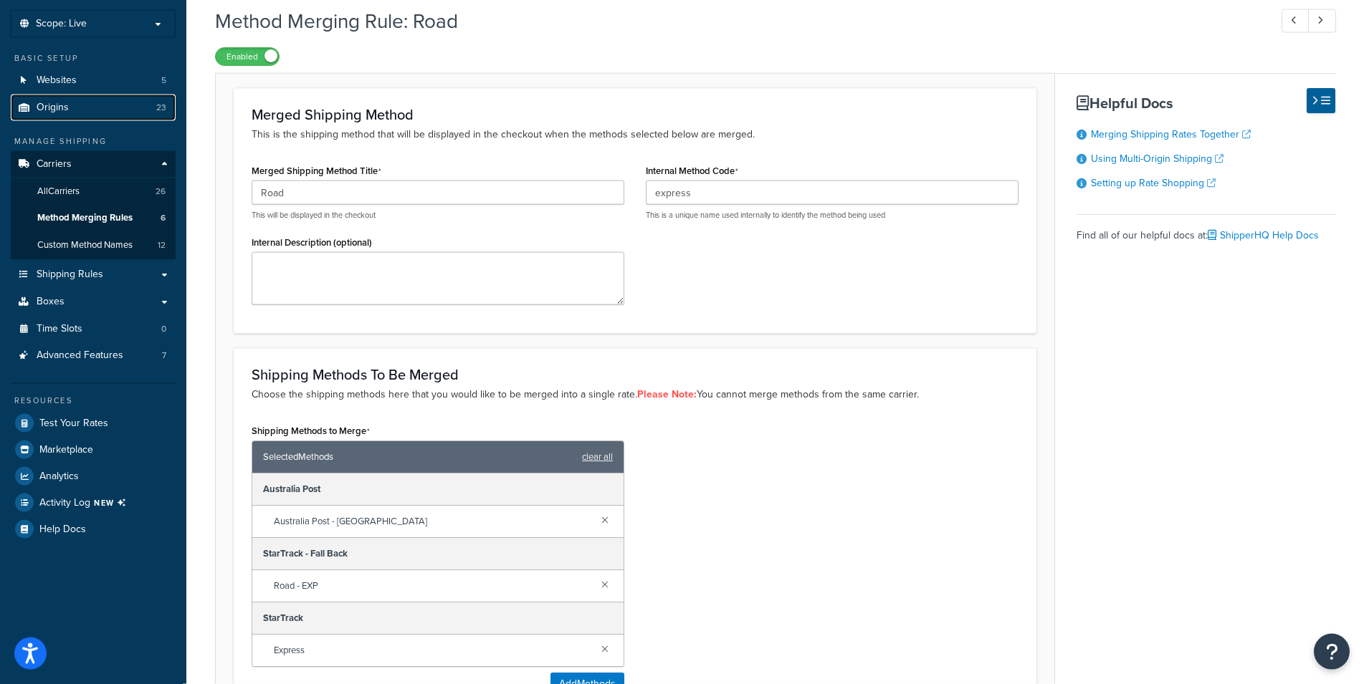
scroll to position [259, 0]
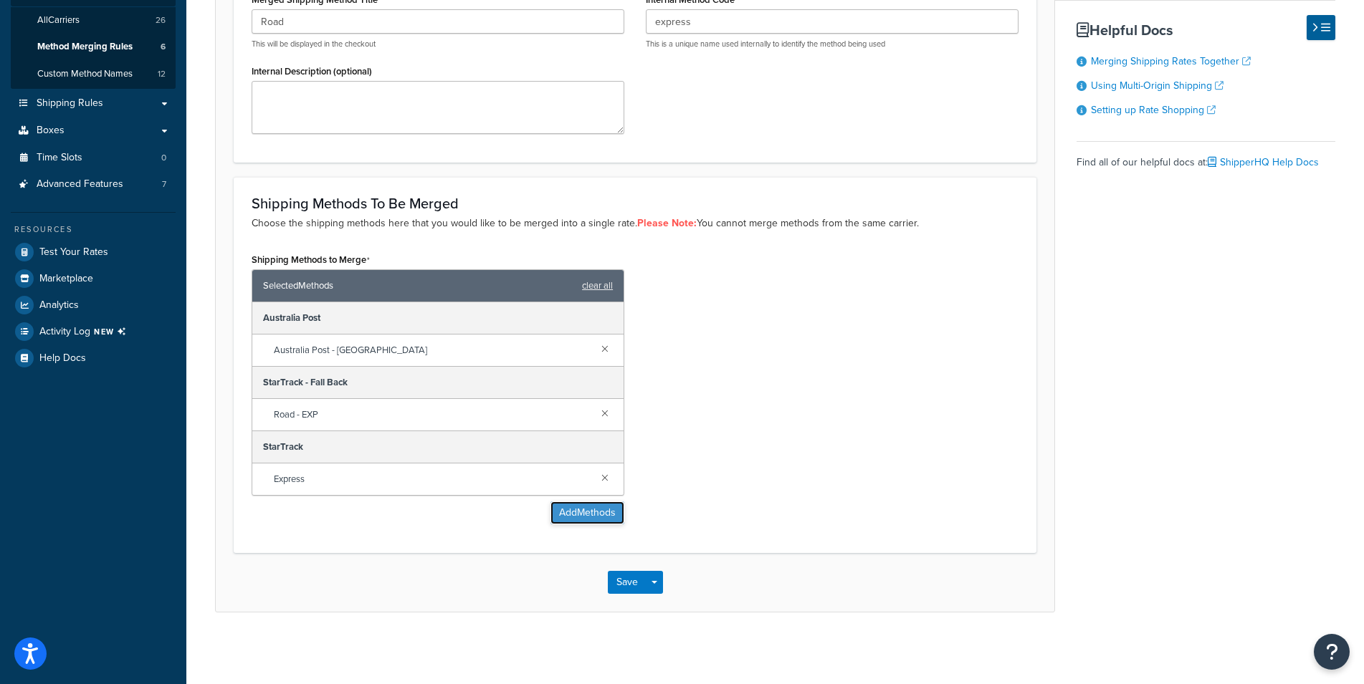
click at [566, 507] on button "Add Methods" at bounding box center [587, 513] width 74 height 23
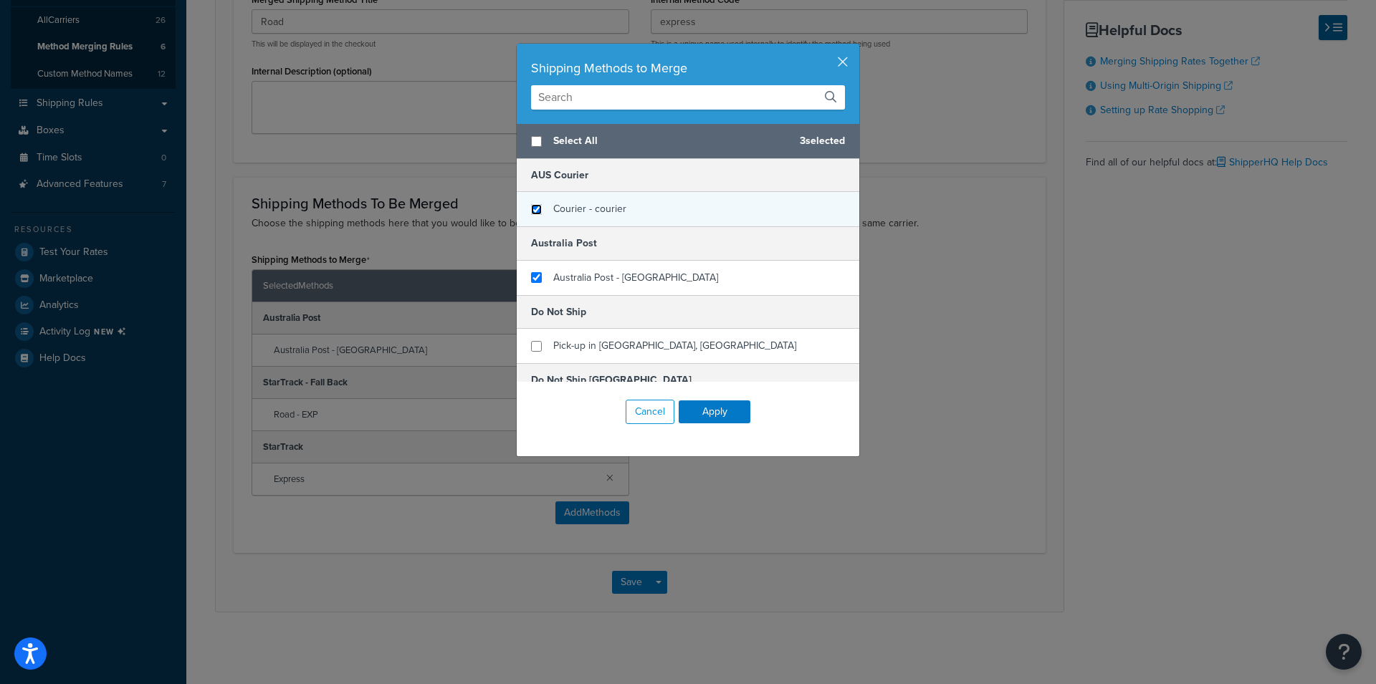
click at [531, 212] on input "checkbox" at bounding box center [536, 209] width 11 height 11
checkbox input "true"
click at [722, 410] on button "Apply" at bounding box center [715, 412] width 72 height 23
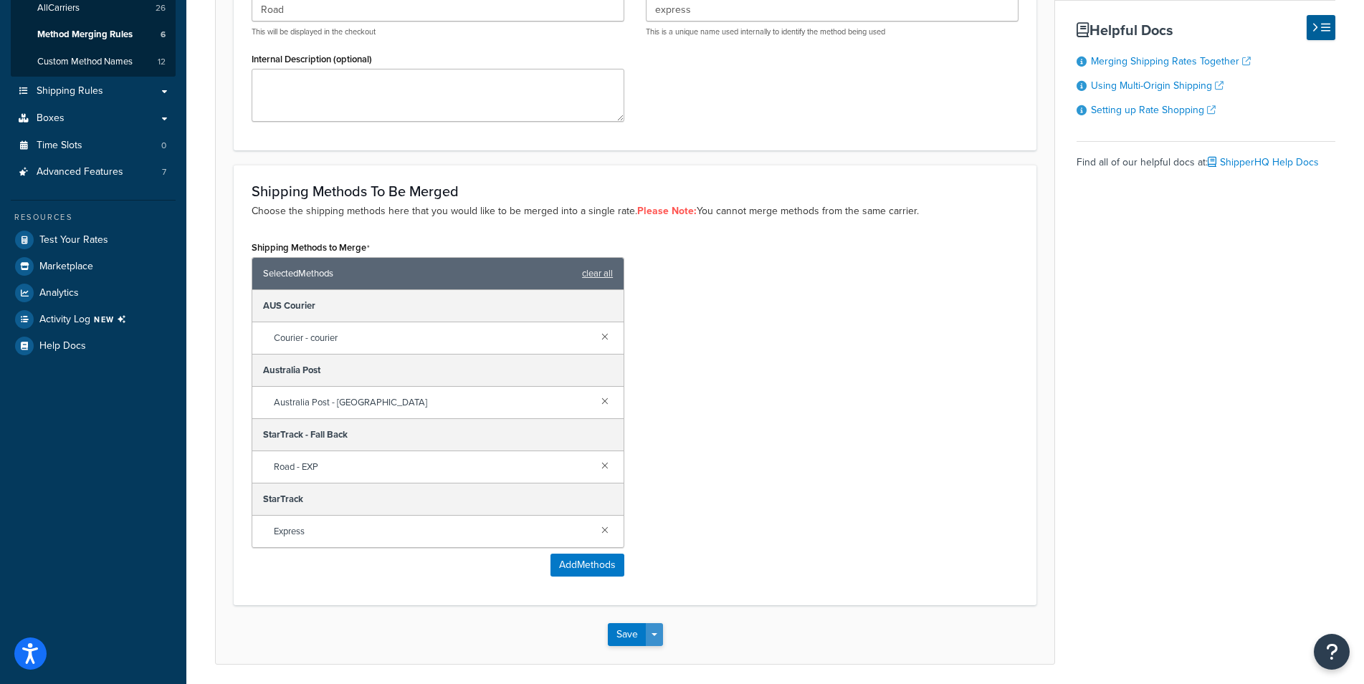
click at [655, 636] on span "button" at bounding box center [654, 635] width 6 height 3
click at [667, 670] on button "Save and Edit" at bounding box center [677, 661] width 138 height 30
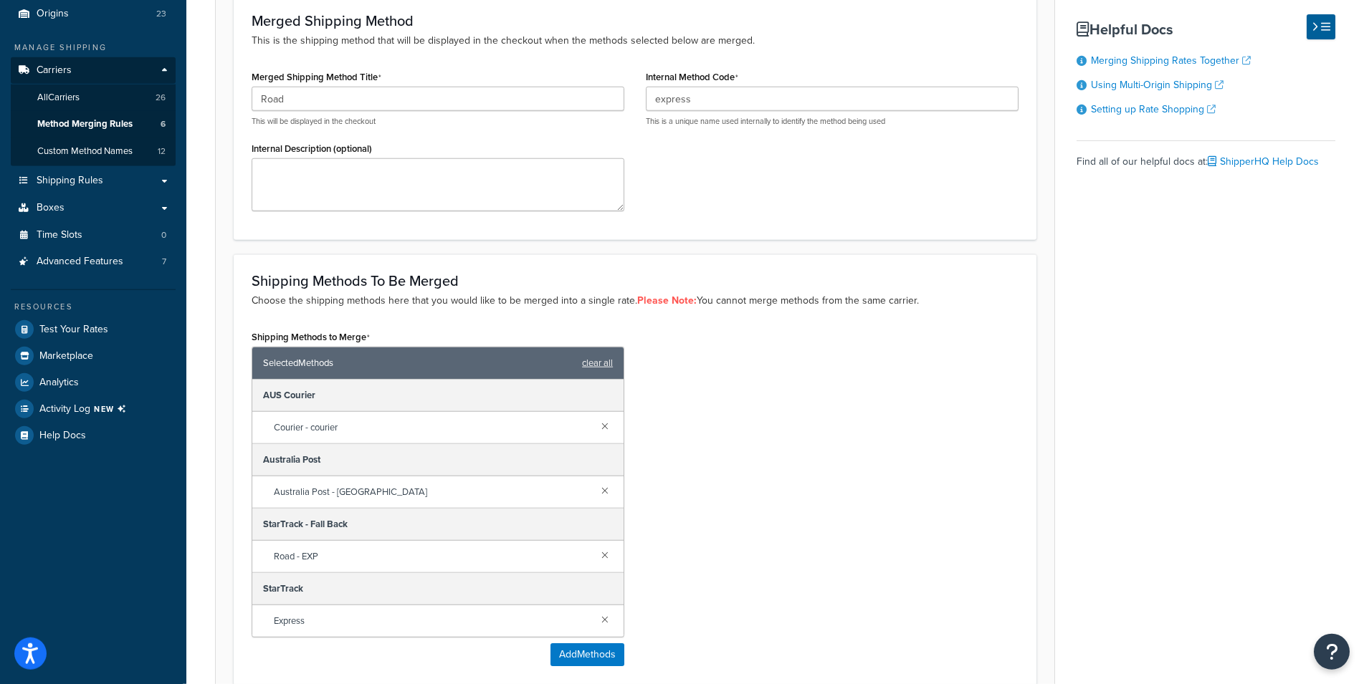
scroll to position [146, 0]
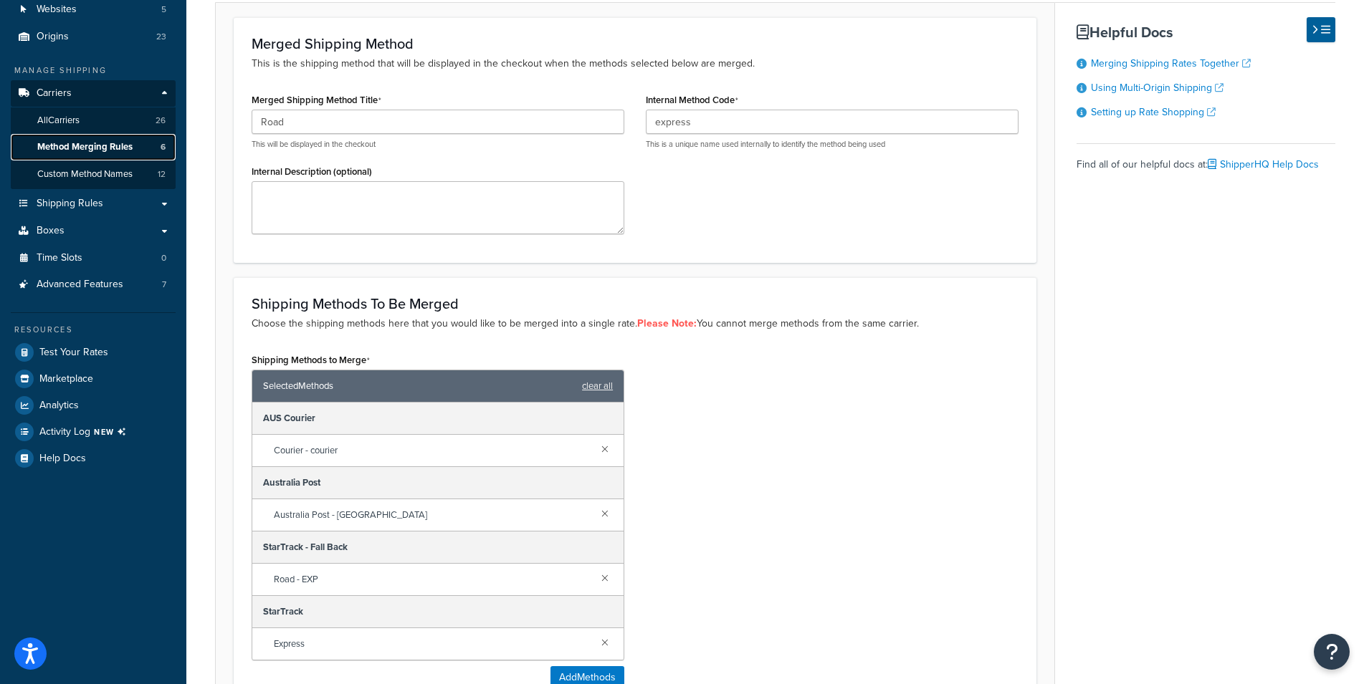
click at [107, 145] on span "Method Merging Rules" at bounding box center [84, 147] width 95 height 12
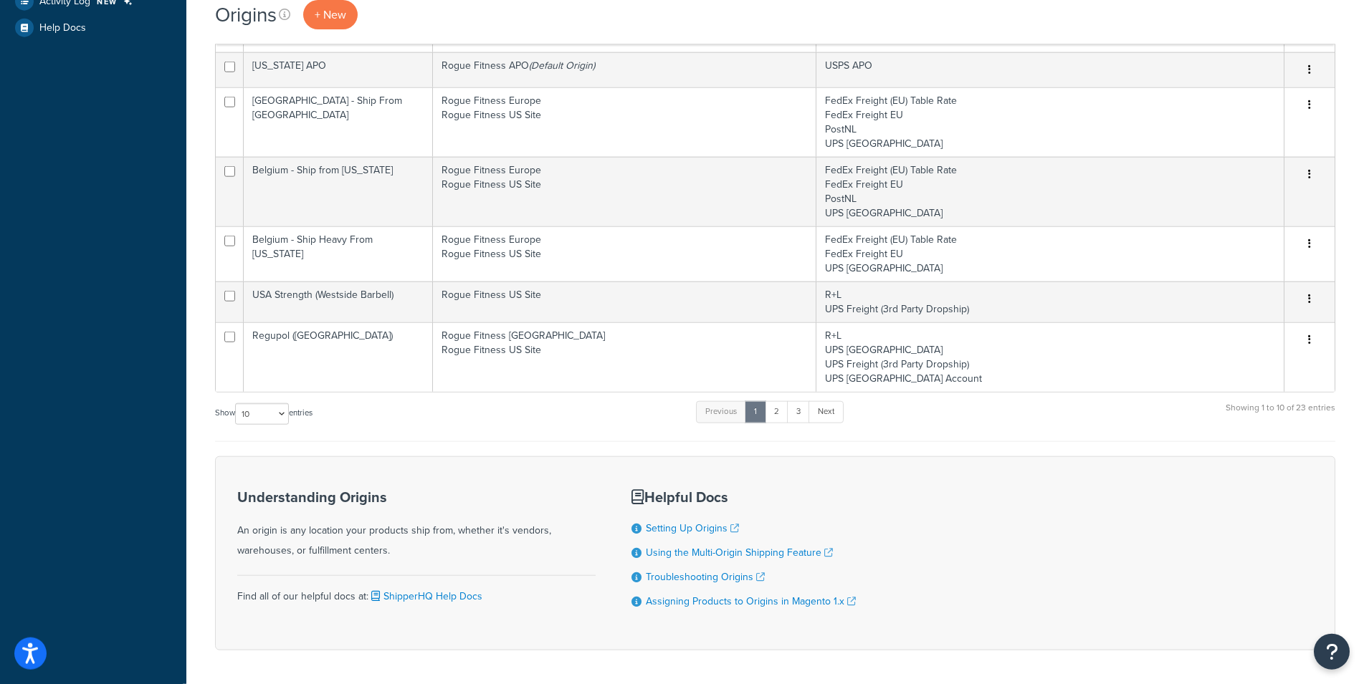
scroll to position [473, 0]
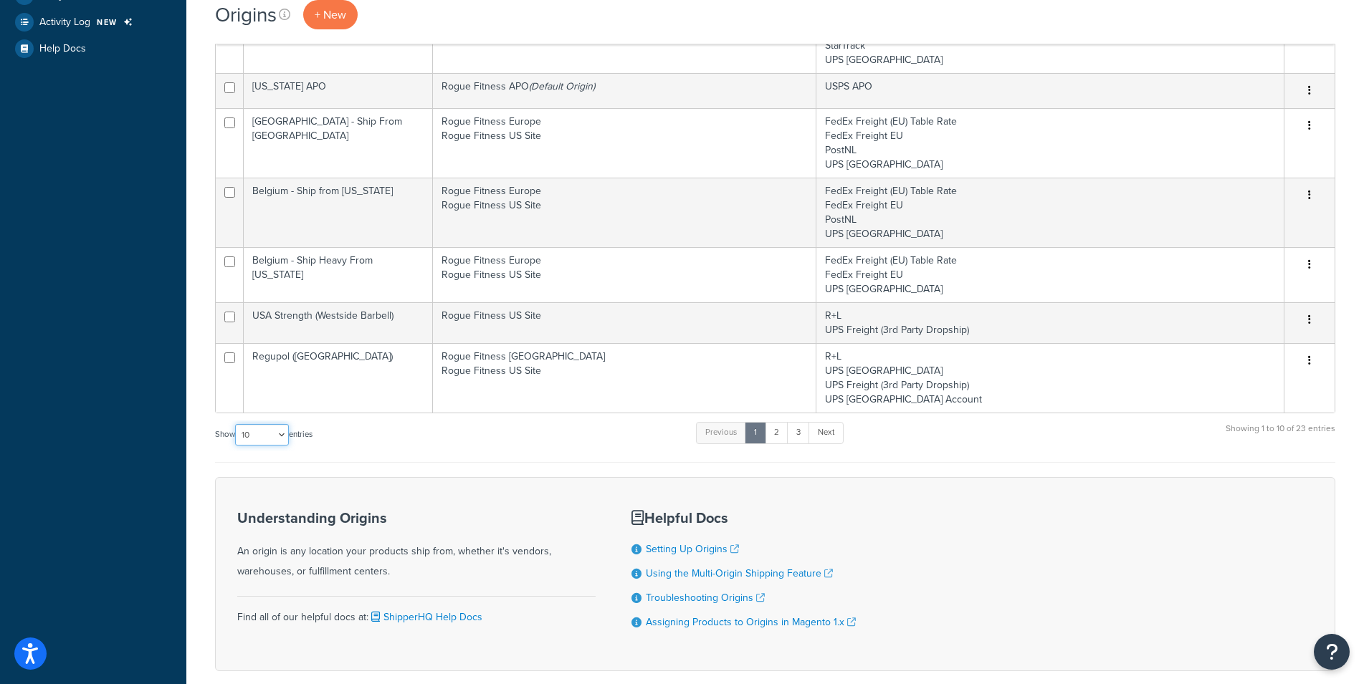
click at [235, 424] on select "10 15 25 50 100 1000" at bounding box center [262, 435] width 54 height 22
select select "1000"
click option "1000" at bounding box center [0, 0] width 0 height 0
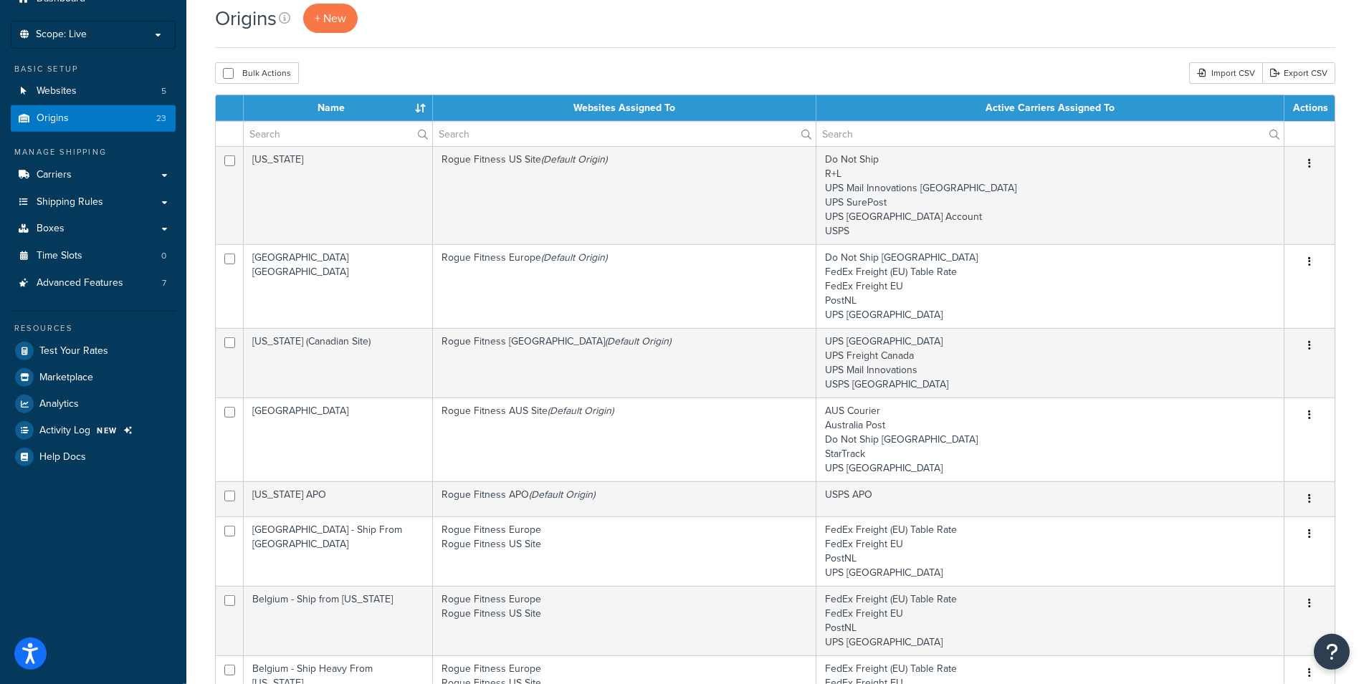
scroll to position [0, 0]
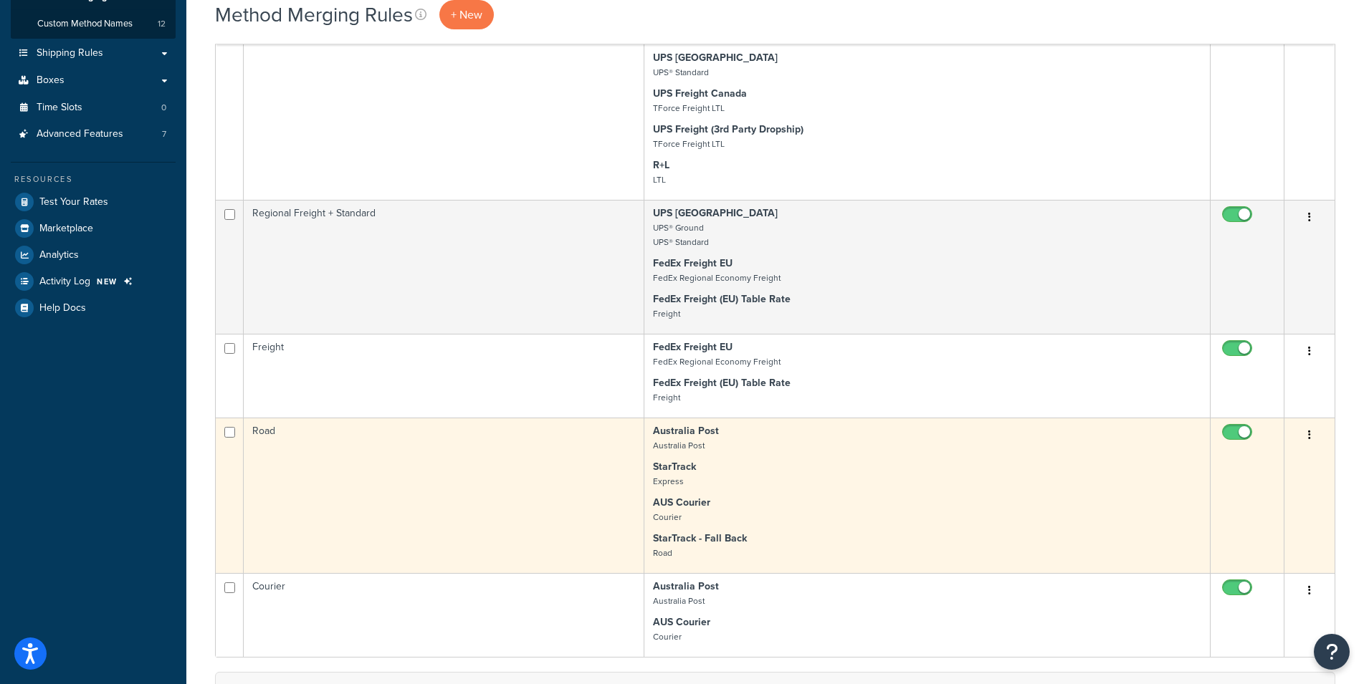
scroll to position [292, 0]
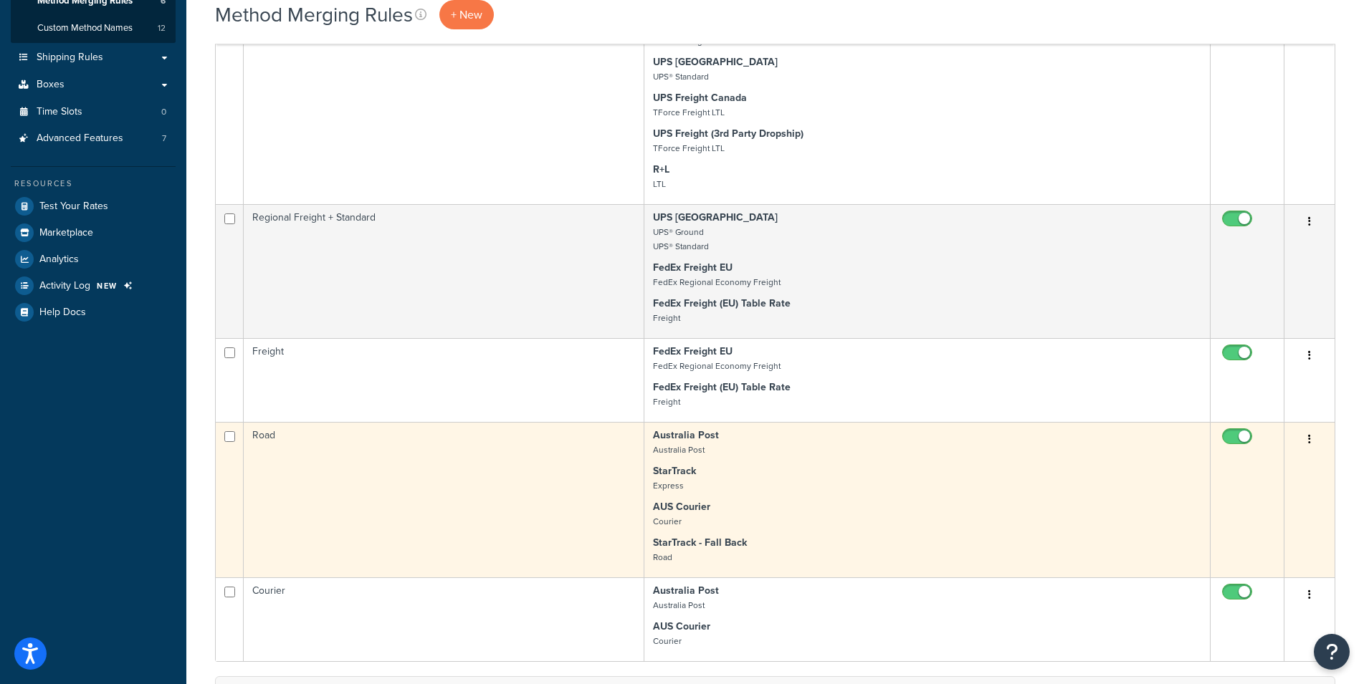
click at [802, 517] on p "AUS Courier Courier" at bounding box center [927, 514] width 548 height 29
click at [401, 467] on td "Road" at bounding box center [444, 500] width 401 height 156
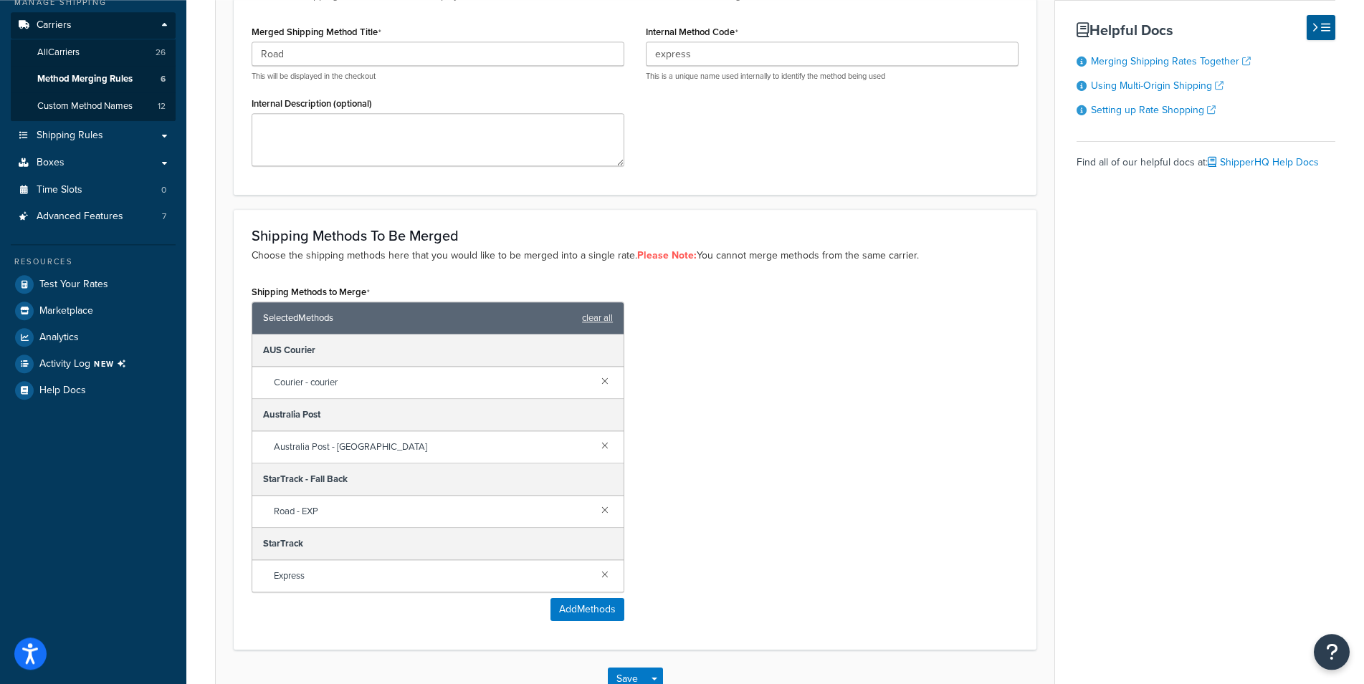
scroll to position [219, 0]
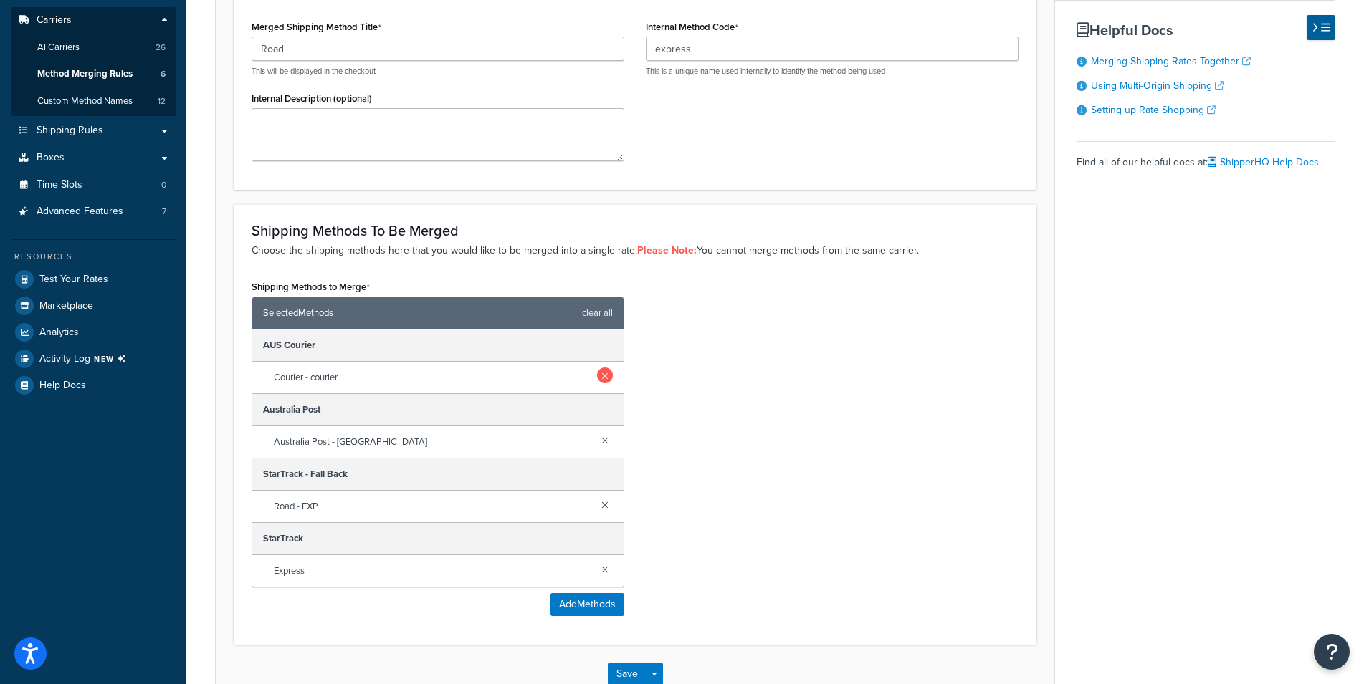
click at [603, 383] on link at bounding box center [605, 376] width 16 height 16
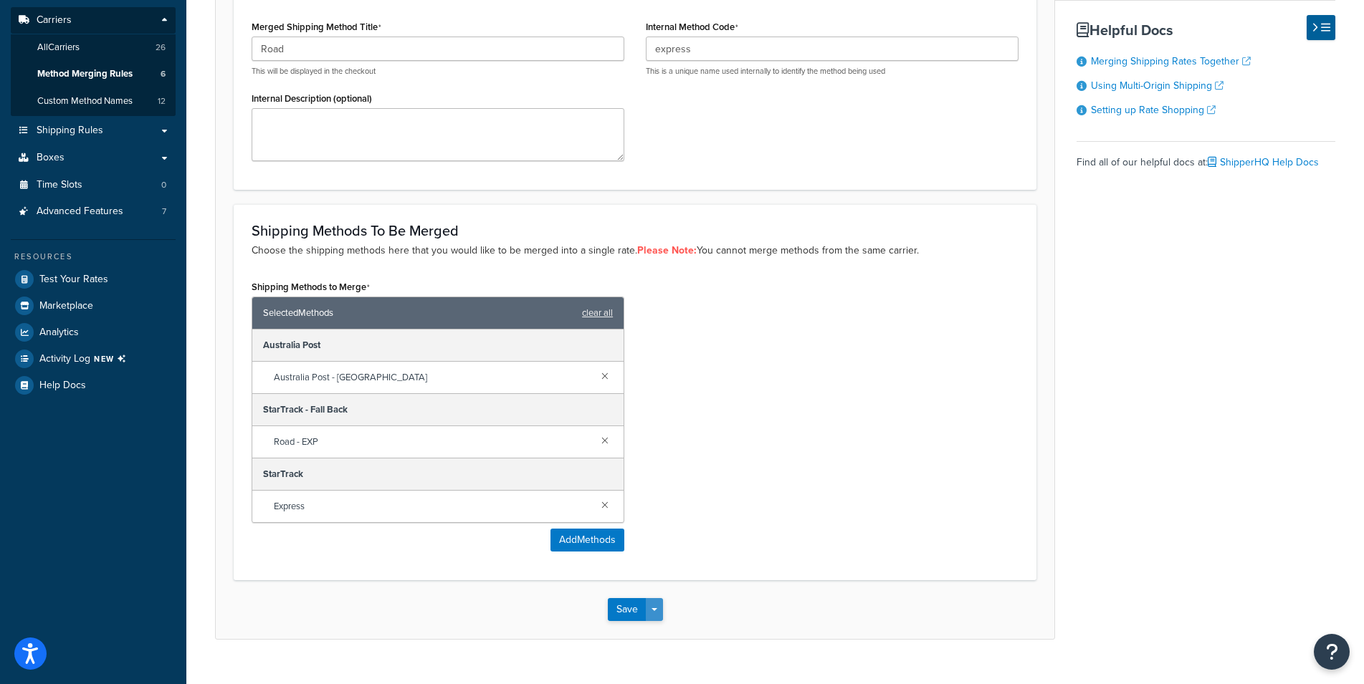
click at [659, 621] on button "Save Dropdown" at bounding box center [654, 609] width 17 height 23
click at [657, 645] on button "Save and Edit" at bounding box center [677, 636] width 138 height 30
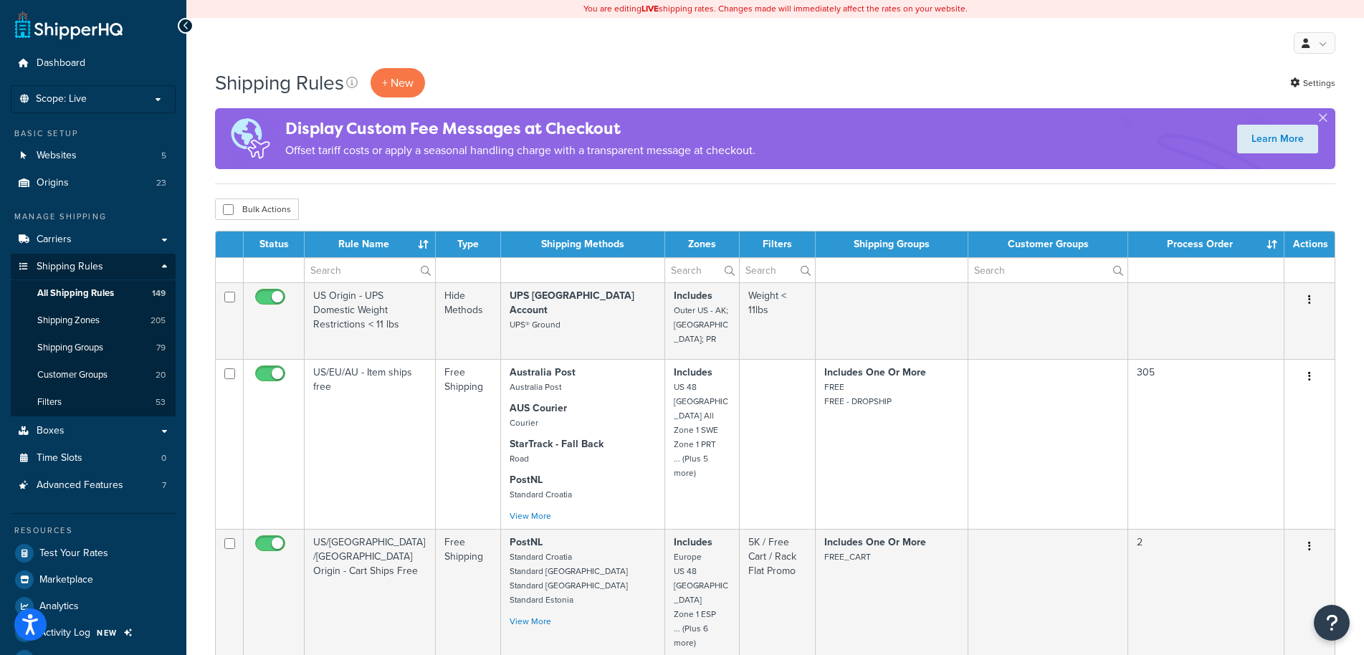
select select "1000"
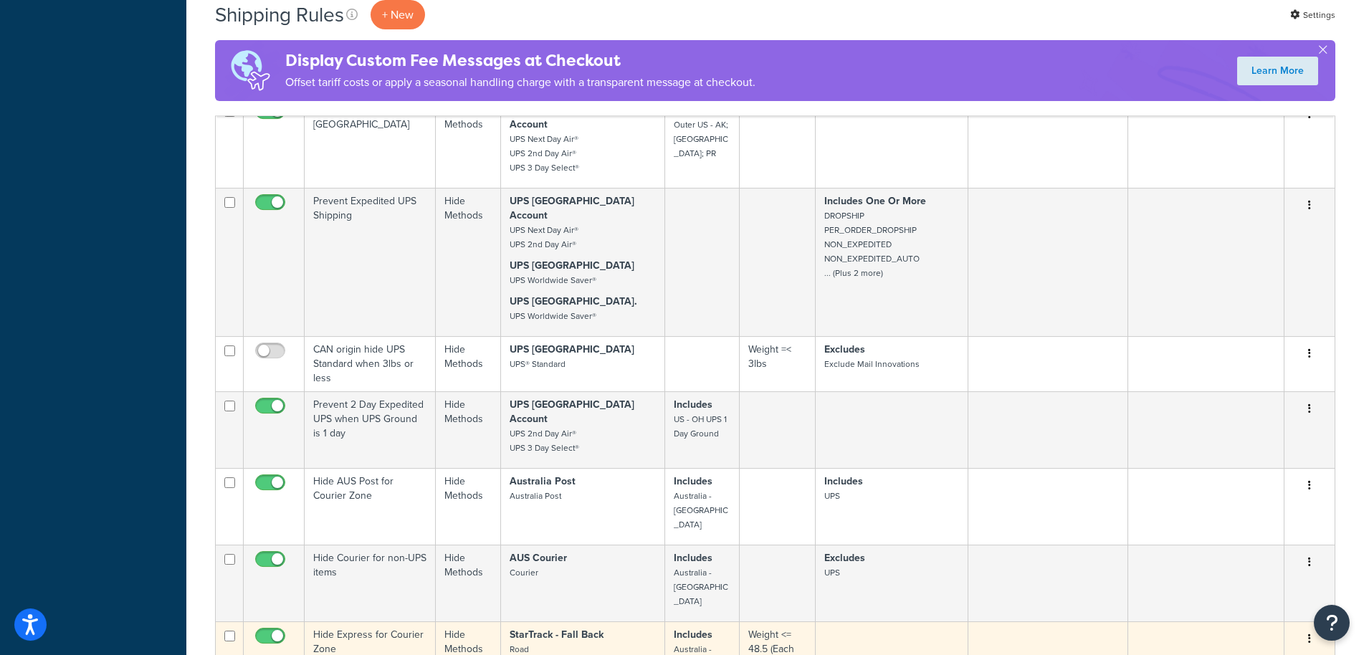
click at [896, 621] on td at bounding box center [892, 663] width 153 height 84
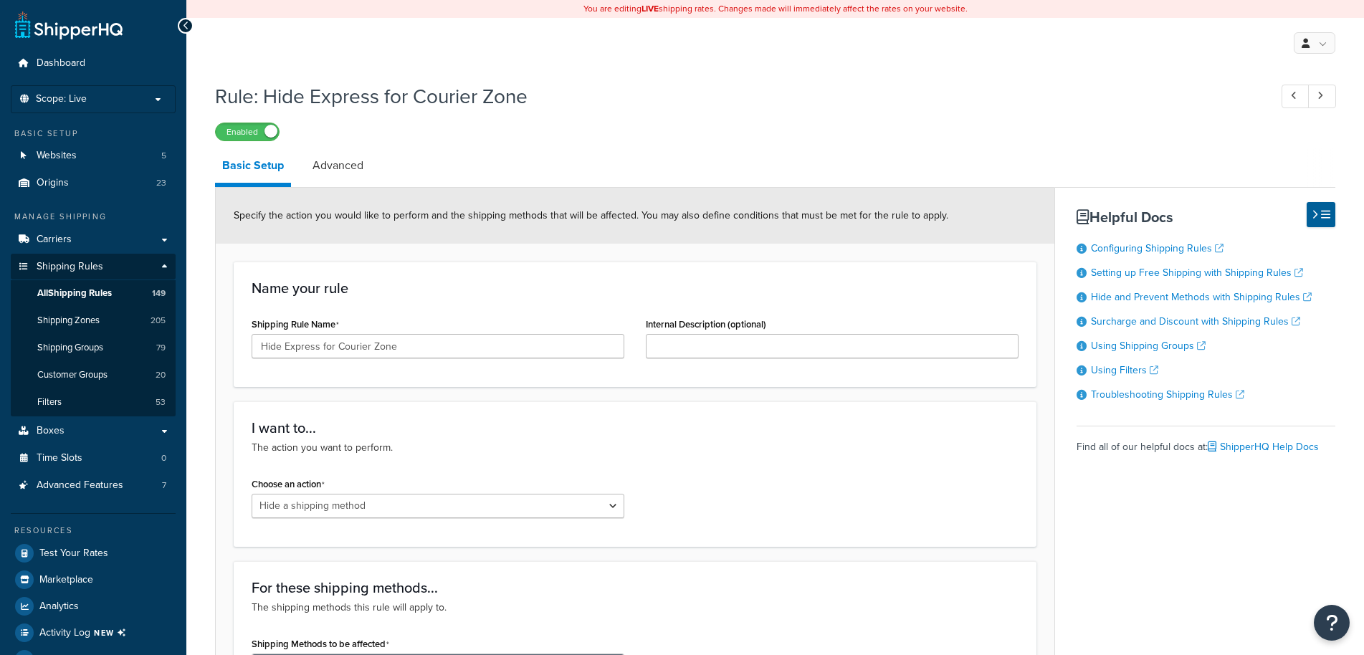
select select "HIDE"
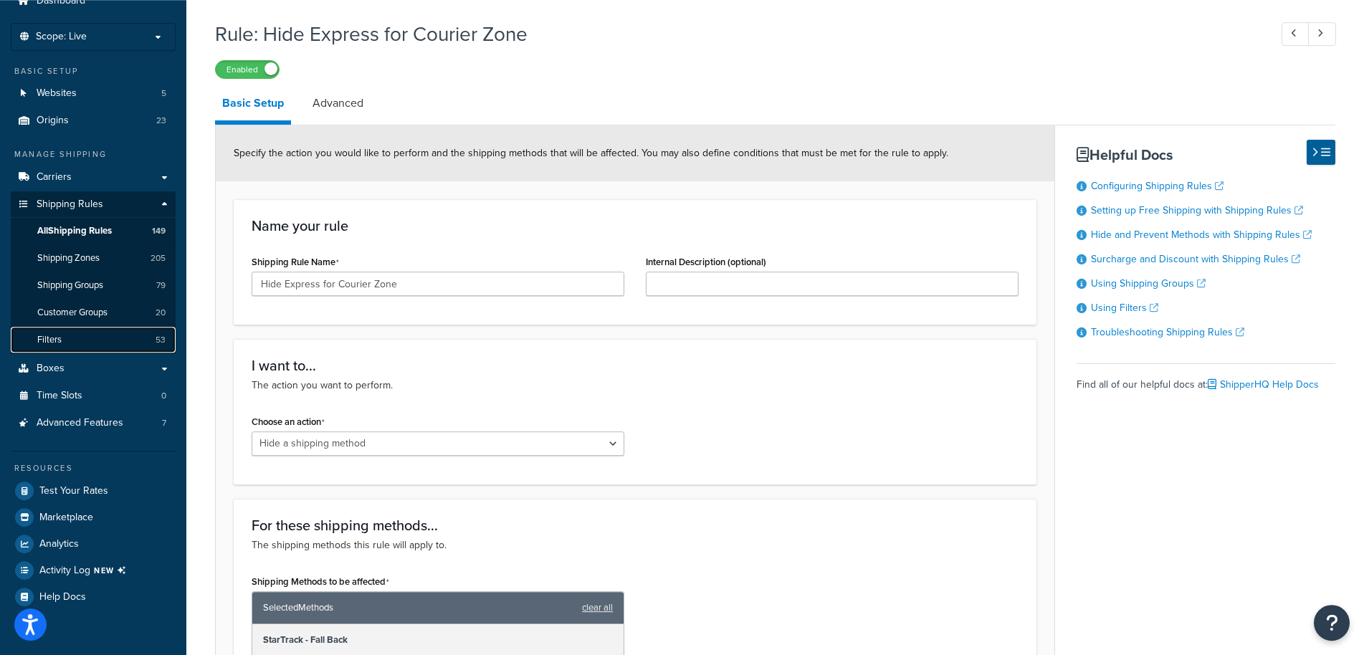
scroll to position [60, 0]
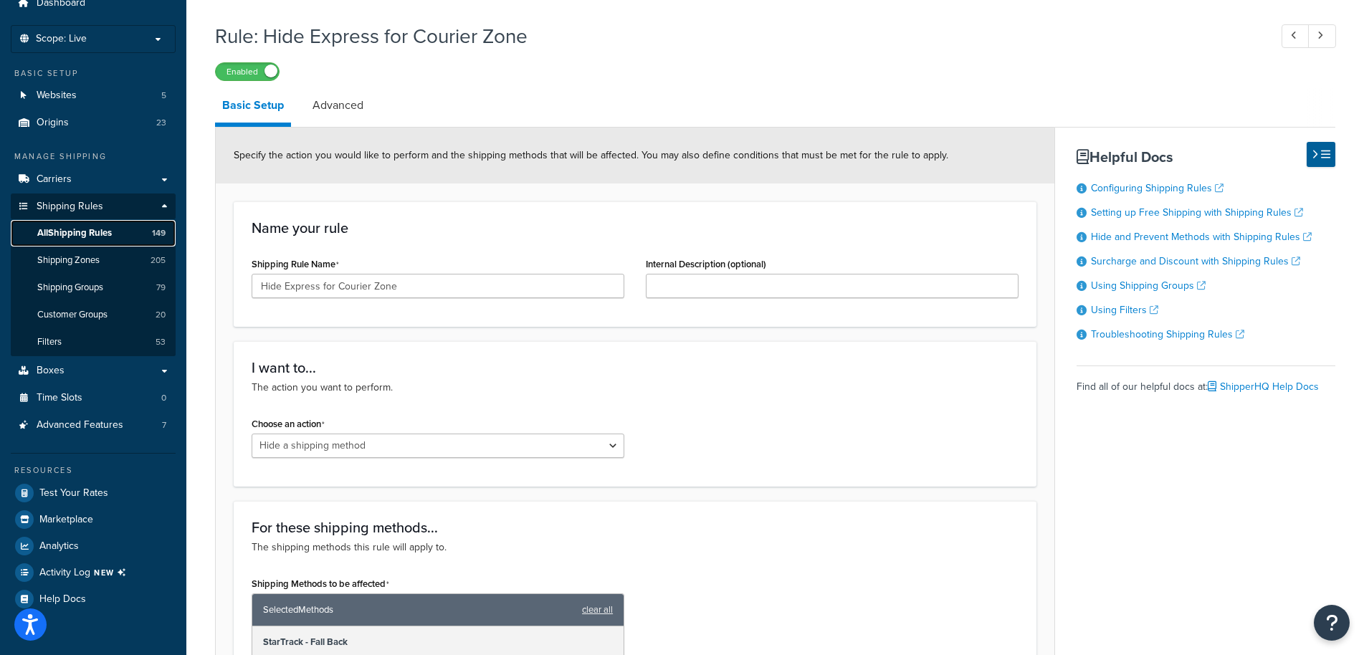
click at [80, 237] on span "All Shipping Rules" at bounding box center [74, 233] width 75 height 12
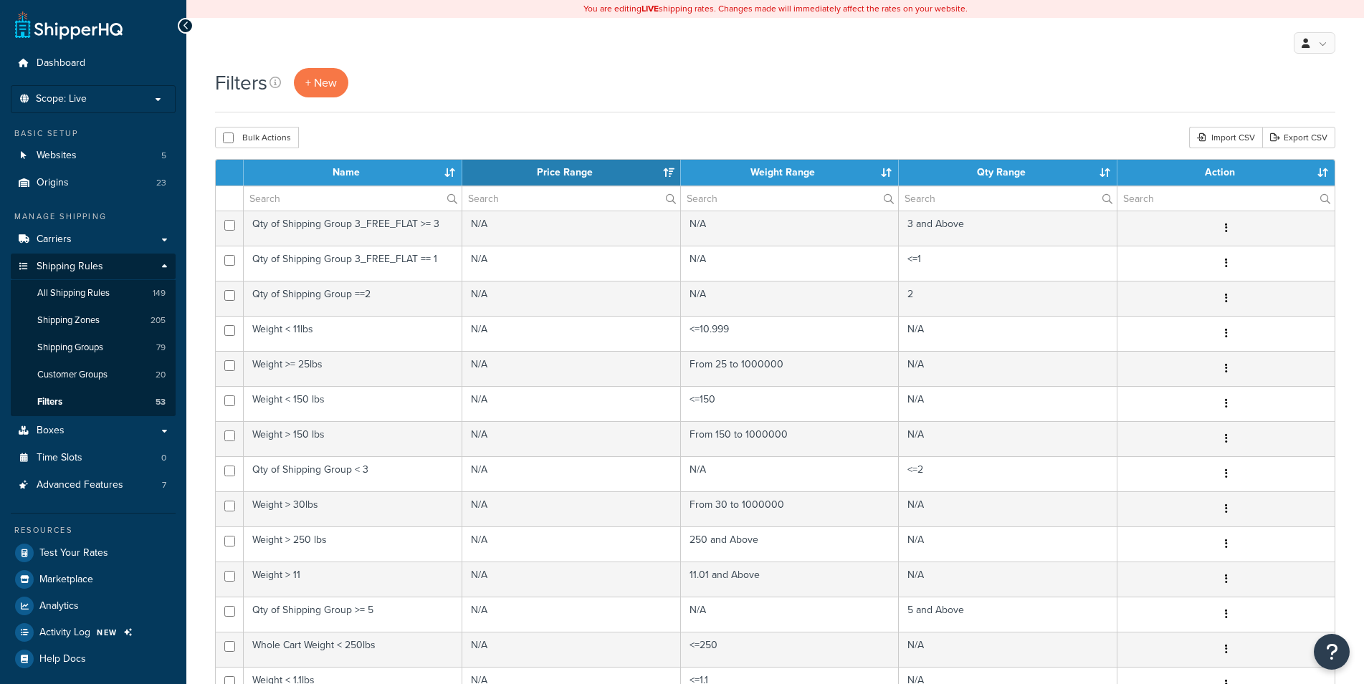
select select "15"
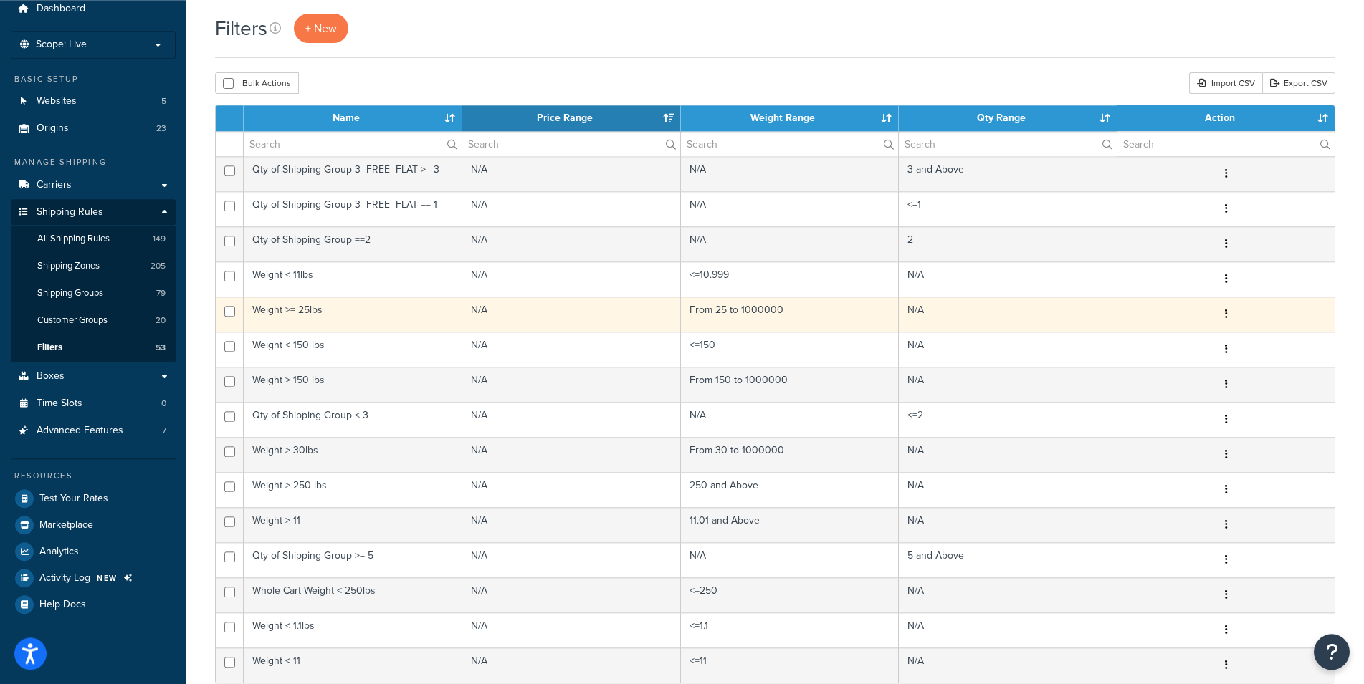
scroll to position [73, 0]
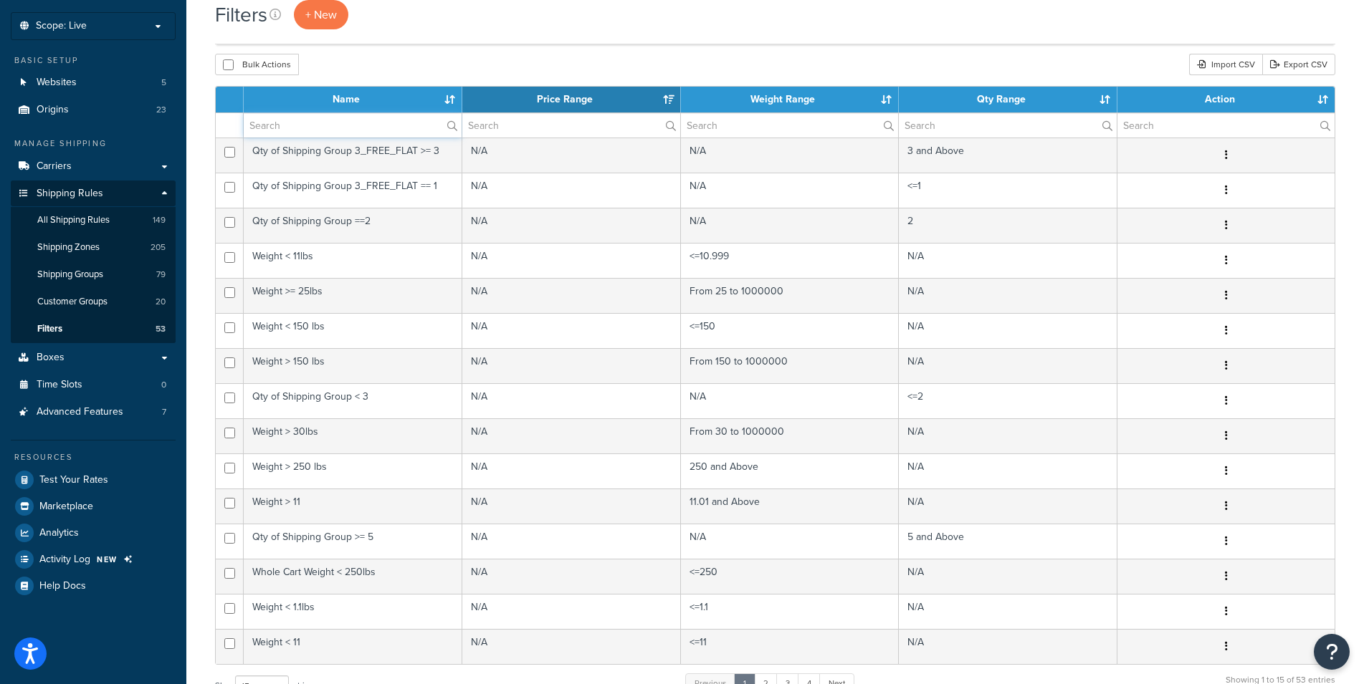
click at [353, 132] on input "text" at bounding box center [353, 125] width 218 height 24
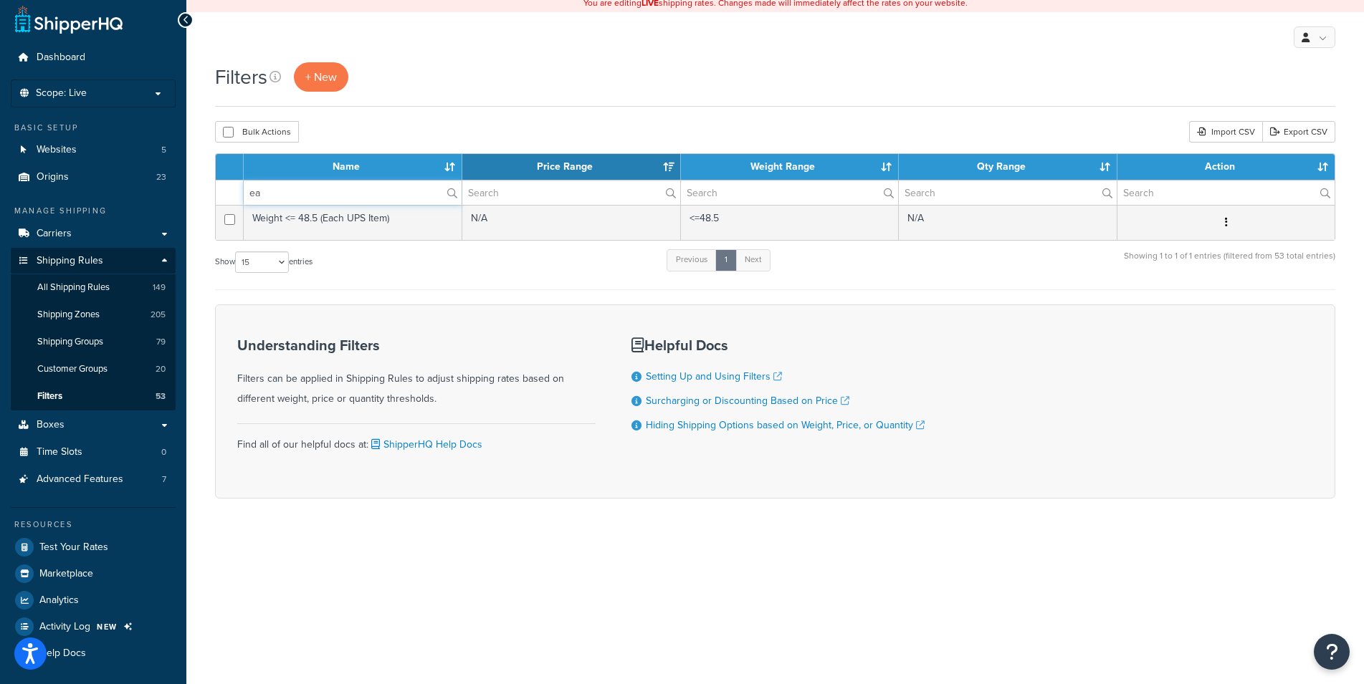
scroll to position [6, 0]
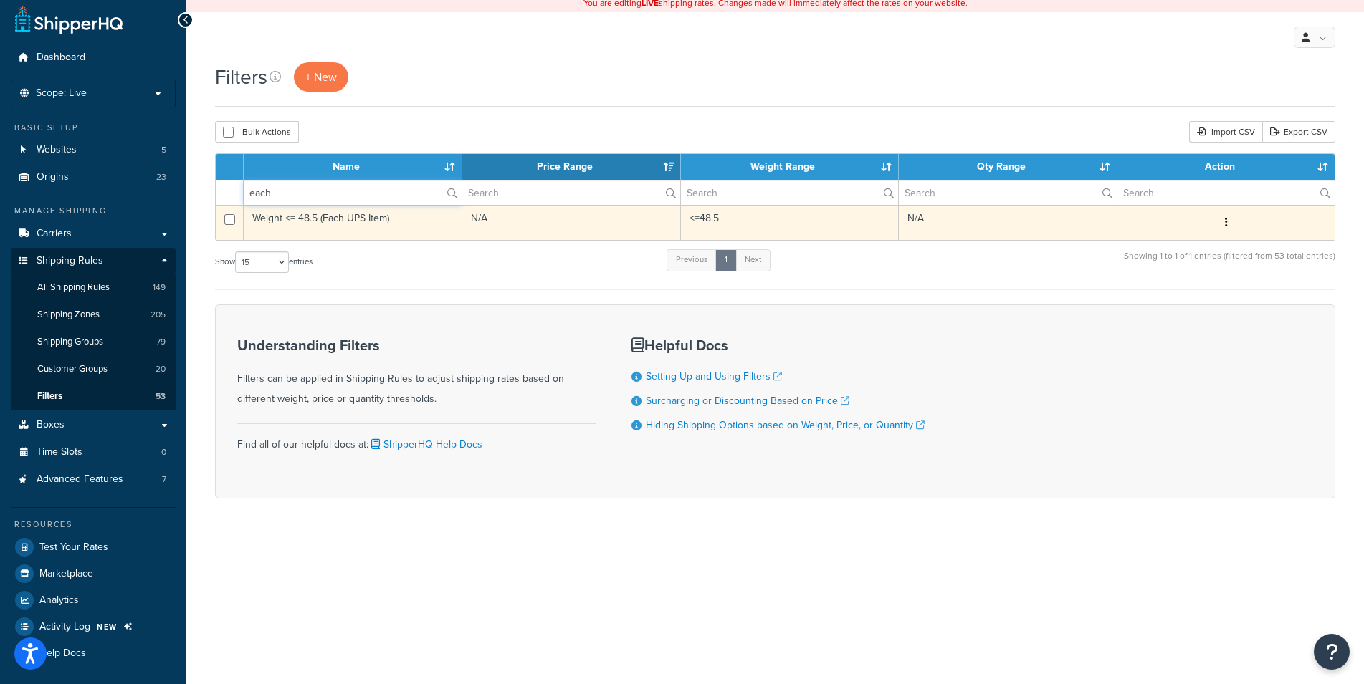
type input "each"
click at [413, 236] on td "Weight <= 48.5 (Each UPS Item)" at bounding box center [353, 222] width 219 height 35
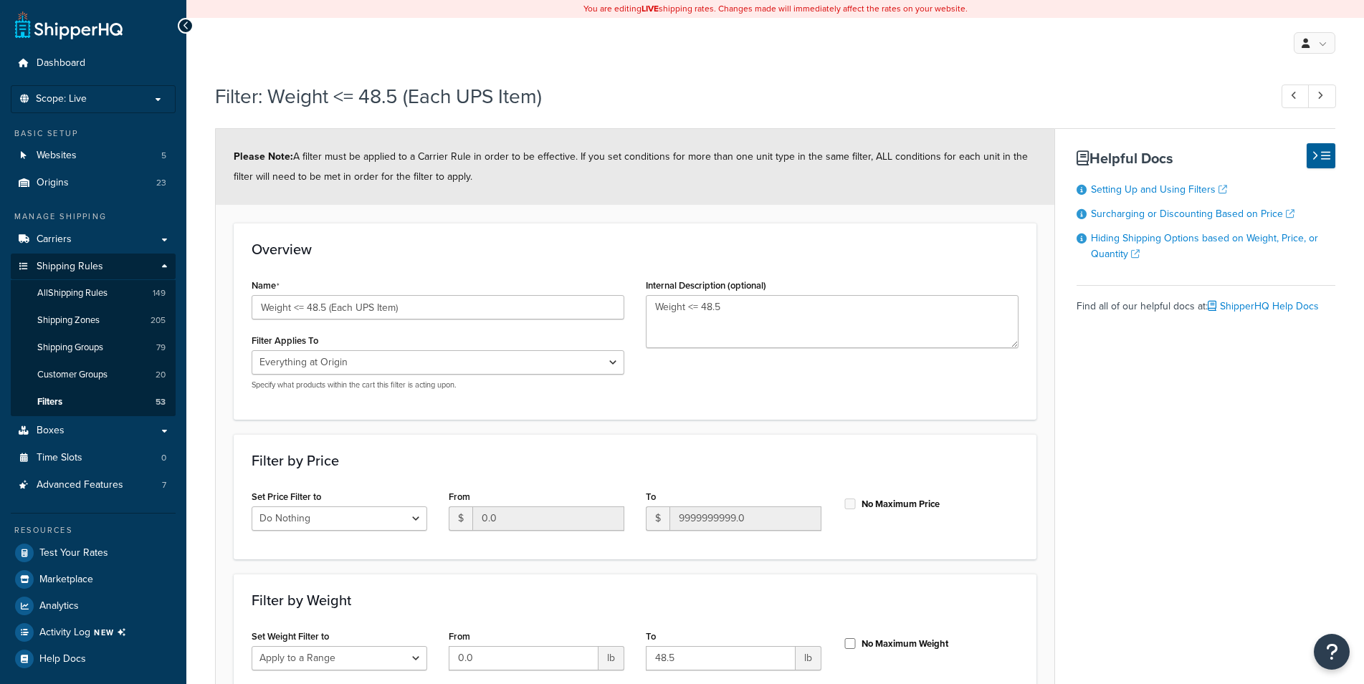
select select "LOCATION"
select select "range"
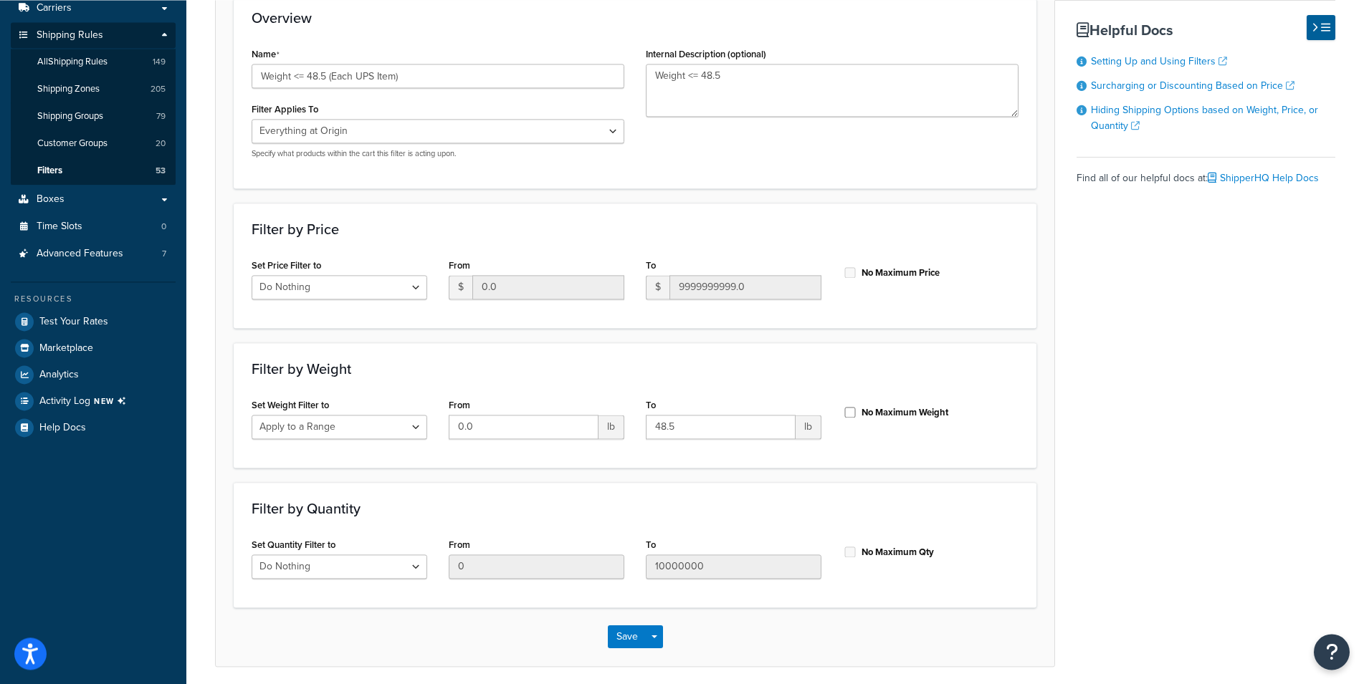
scroll to position [213, 0]
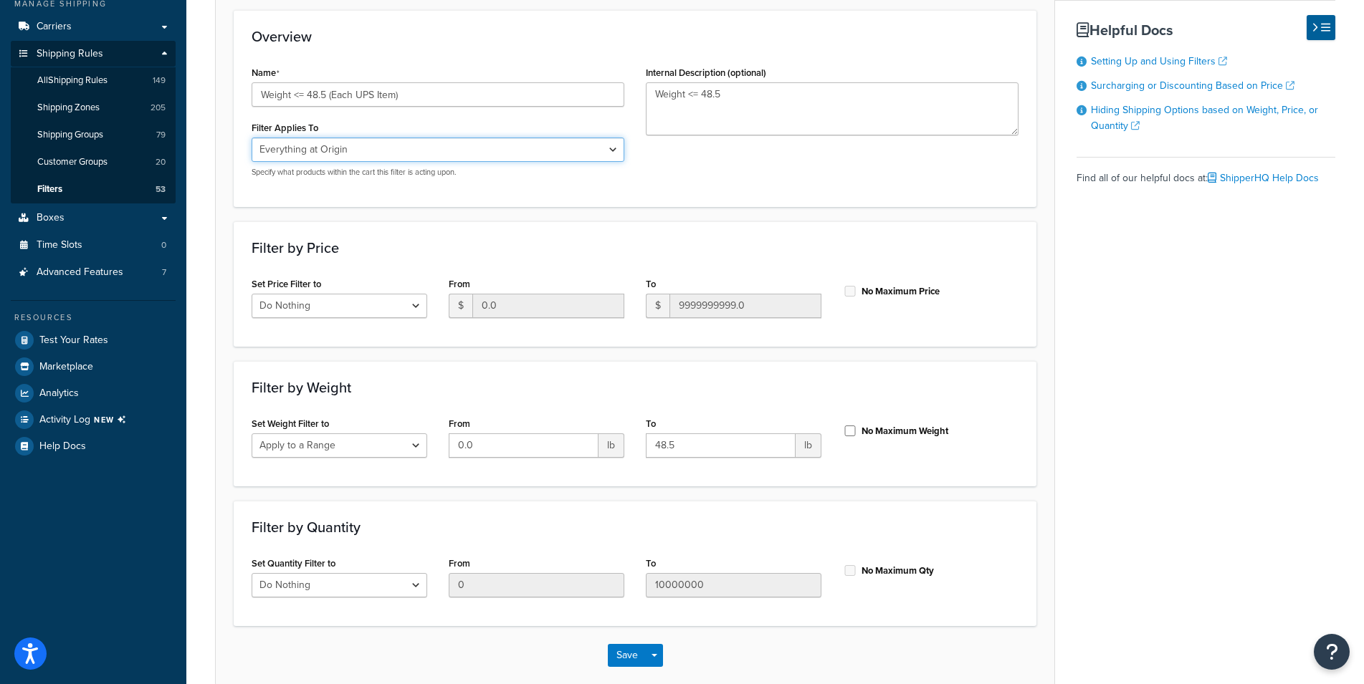
click at [252, 138] on select "Whole Cart Everything in Shipping Group Everything at Origin Each Item within S…" at bounding box center [438, 150] width 373 height 24
click at [516, 59] on div "Overview Name Weight <= 48.5 (Each UPS Item) Filter Applies To Whole Cart Every…" at bounding box center [635, 108] width 803 height 196
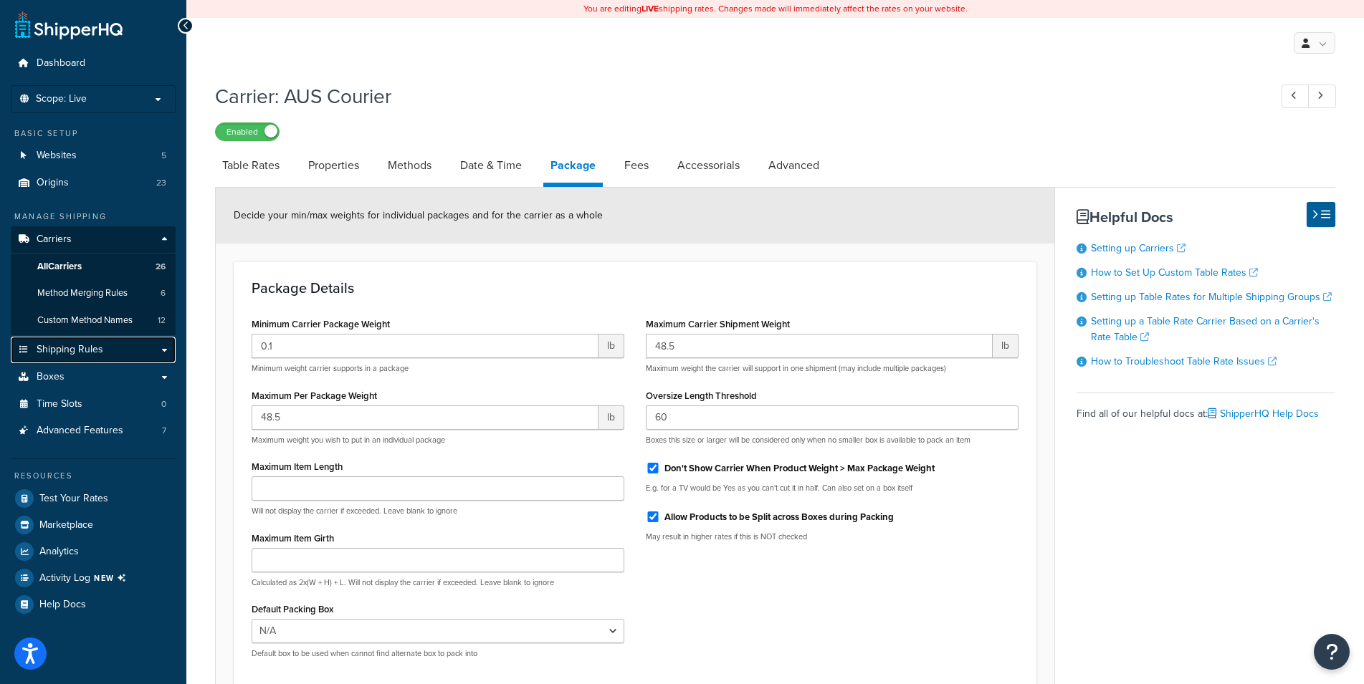
click at [84, 355] on span "Shipping Rules" at bounding box center [70, 350] width 67 height 12
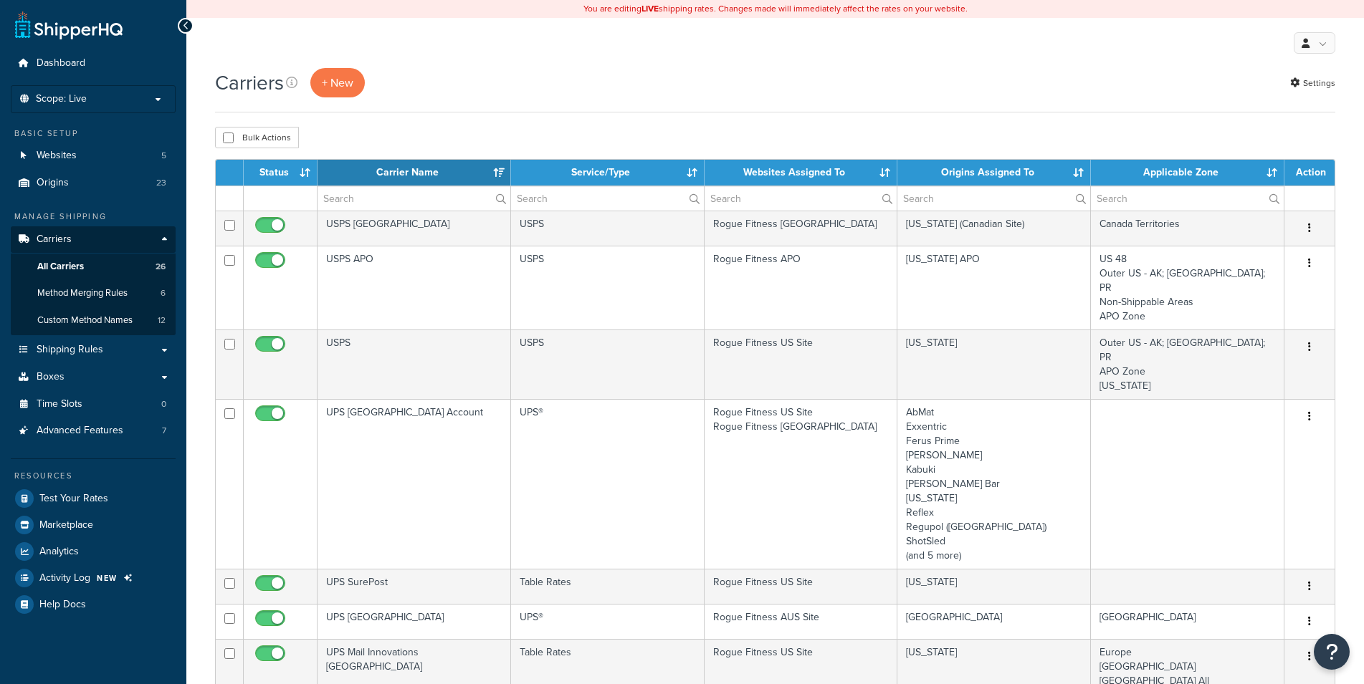
select select "15"
click at [809, 175] on th "Websites Assigned To" at bounding box center [801, 173] width 194 height 26
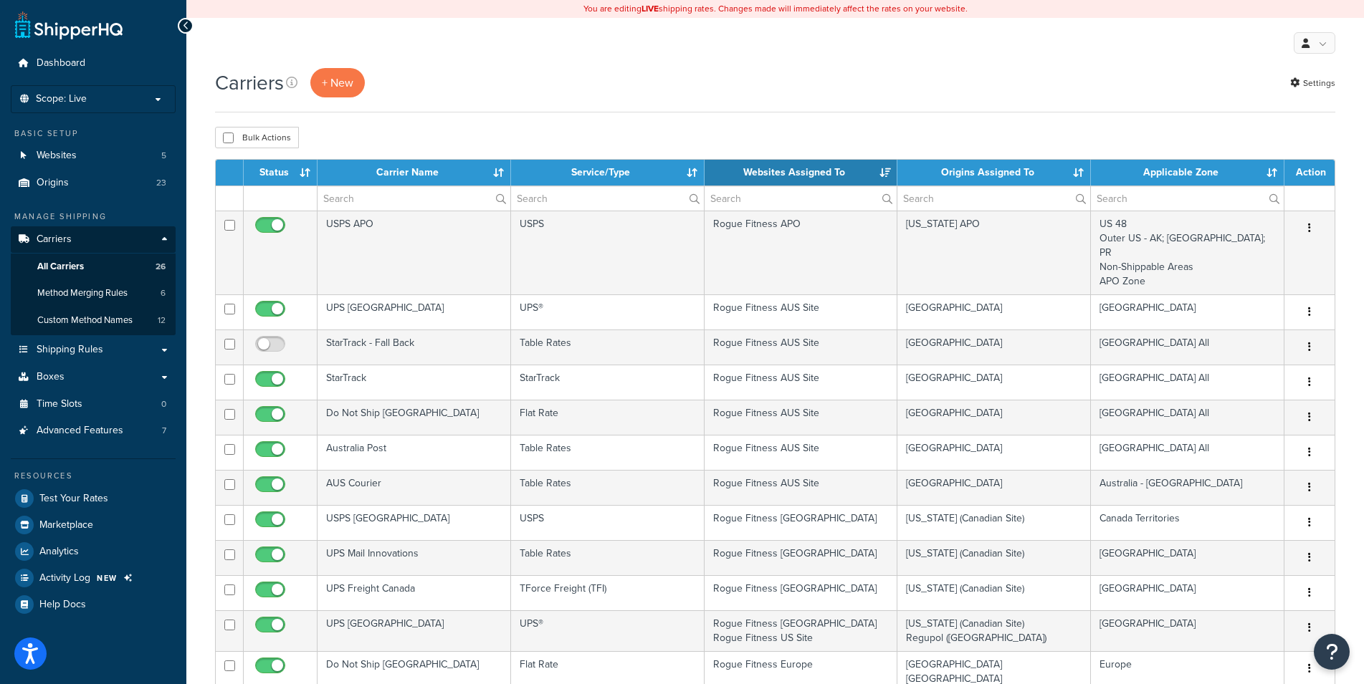
click at [809, 175] on th "Websites Assigned To" at bounding box center [801, 173] width 194 height 26
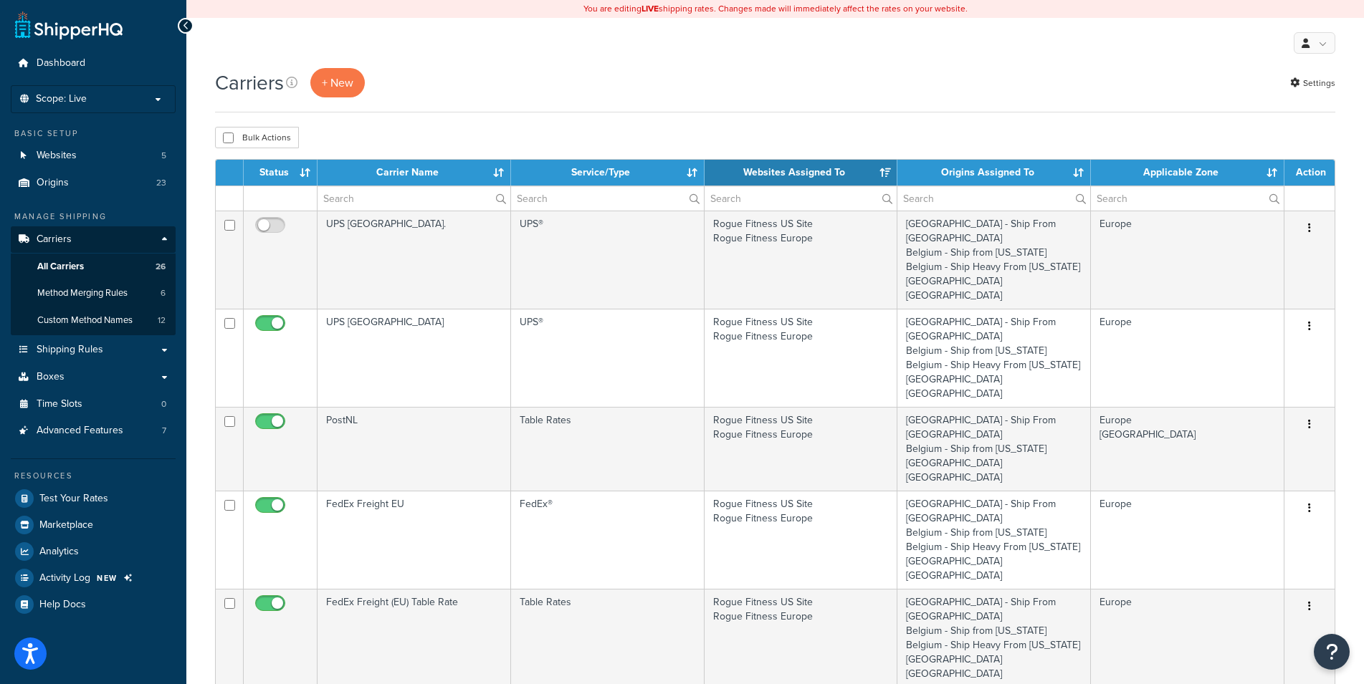
click at [781, 166] on th "Websites Assigned To" at bounding box center [801, 173] width 194 height 26
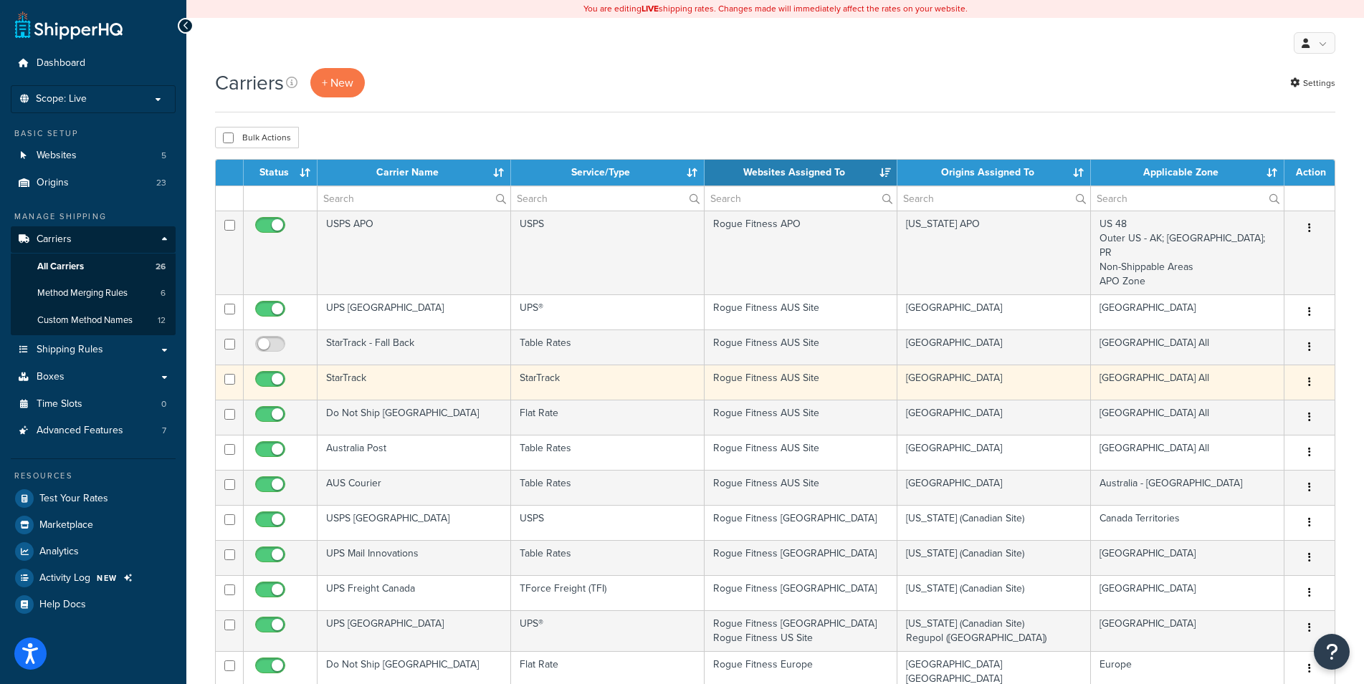
click at [794, 365] on td "Rogue Fitness AUS Site" at bounding box center [801, 382] width 194 height 35
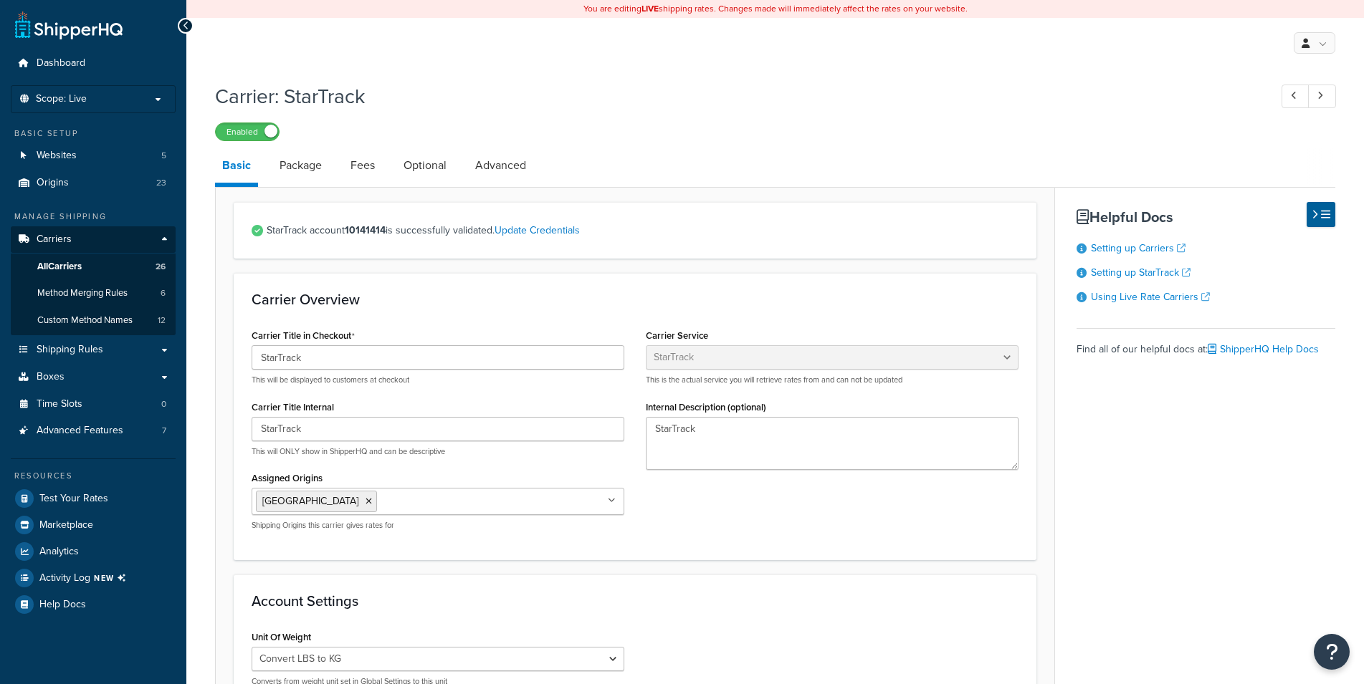
select select "starTrack"
select select "convert_lb_kg"
select select "CTN"
click at [370, 158] on link "Fees" at bounding box center [362, 165] width 39 height 34
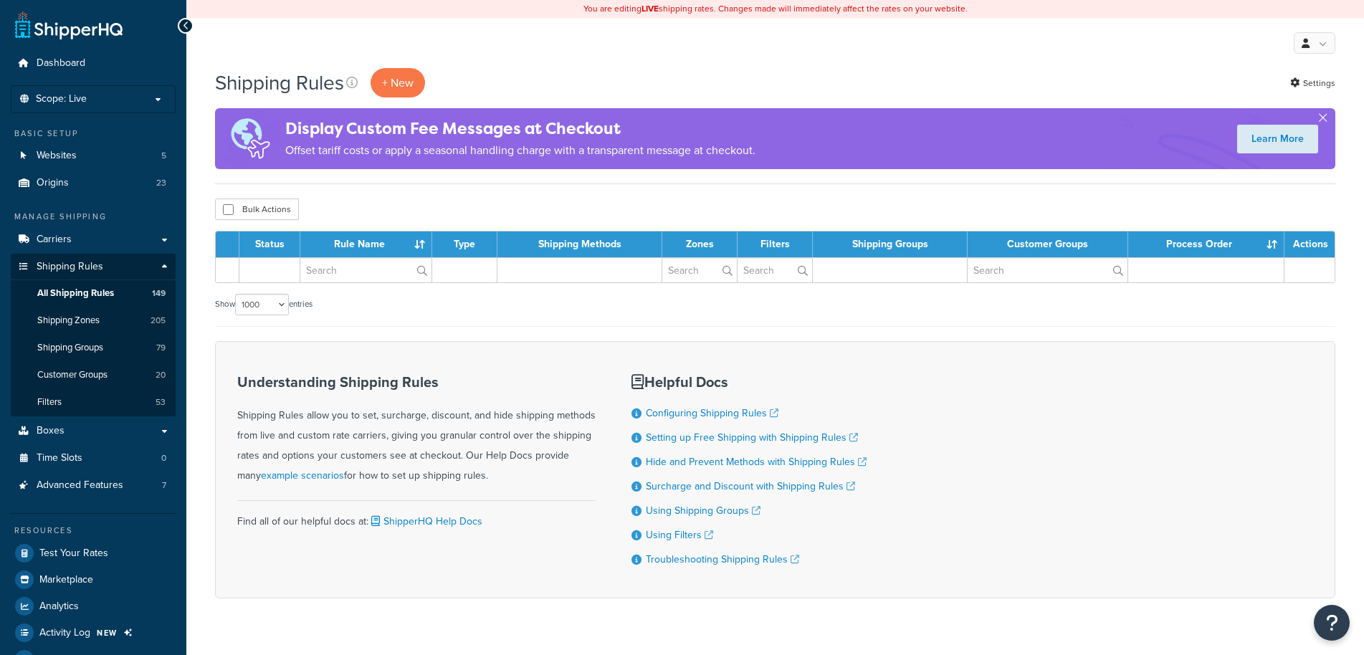
select select "1000"
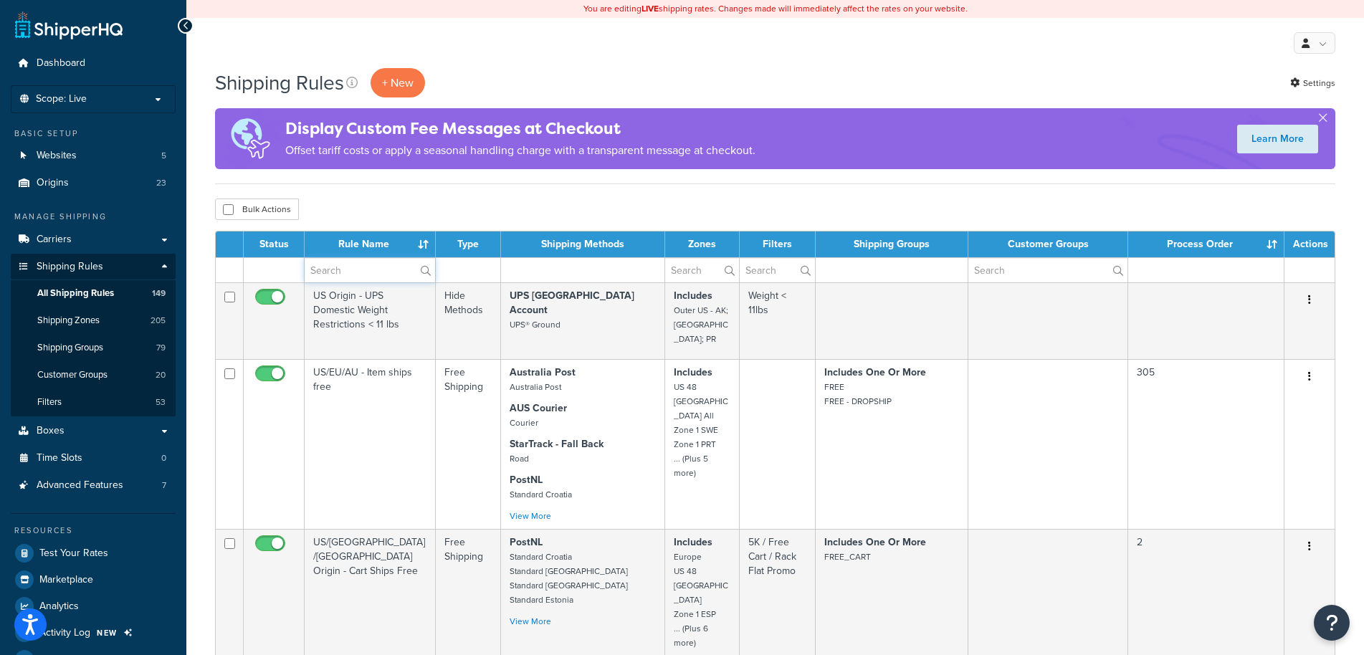
click at [350, 269] on input "text" at bounding box center [370, 270] width 130 height 24
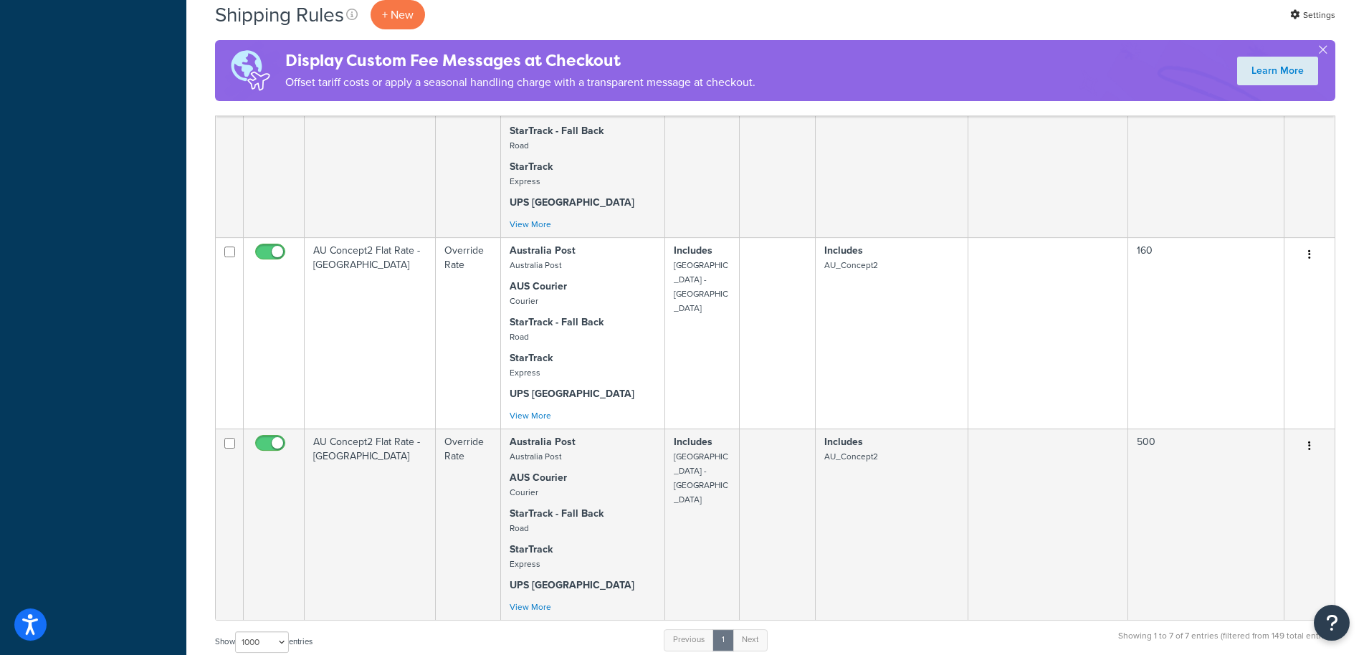
scroll to position [950, 0]
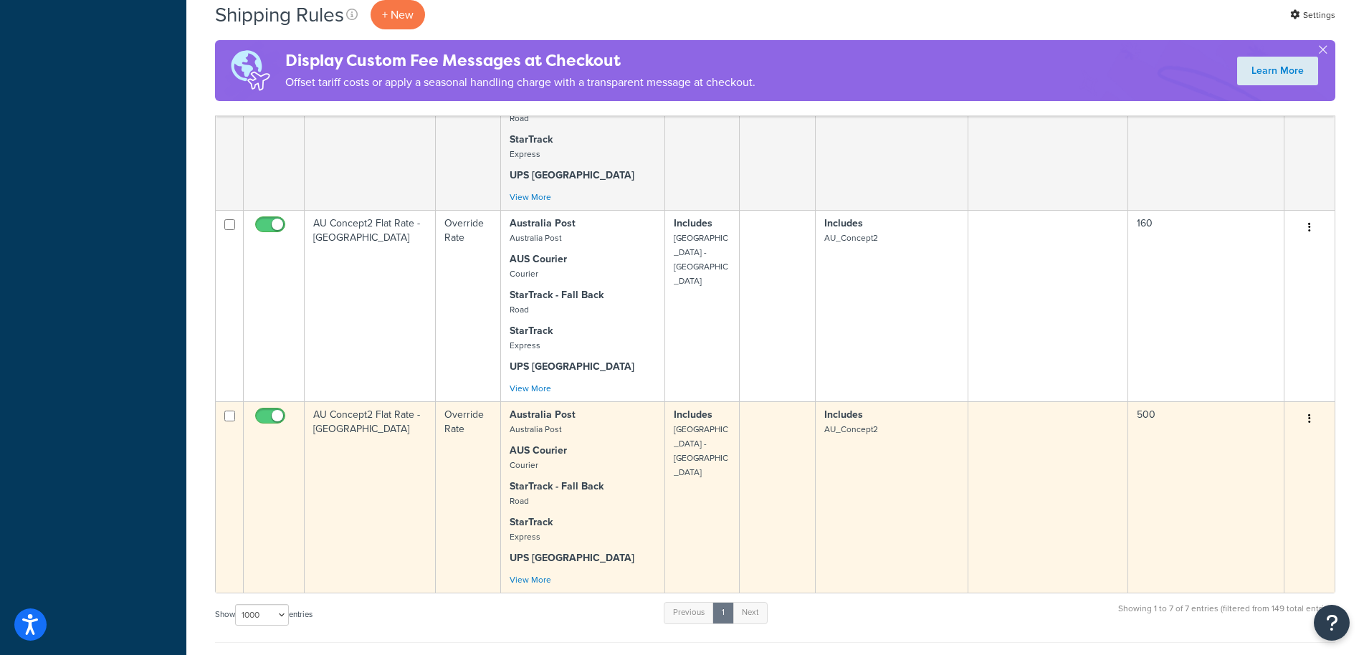
type input "concept"
click at [980, 510] on td at bounding box center [1048, 496] width 160 height 191
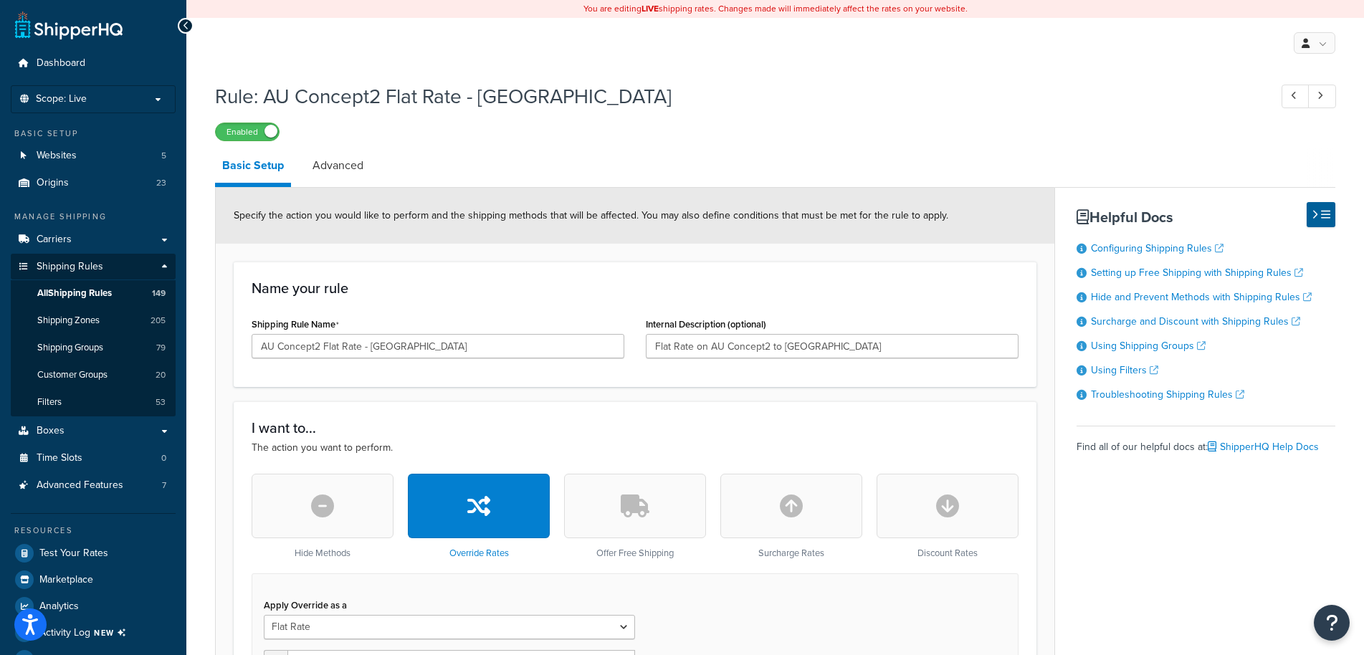
select select "ITEM"
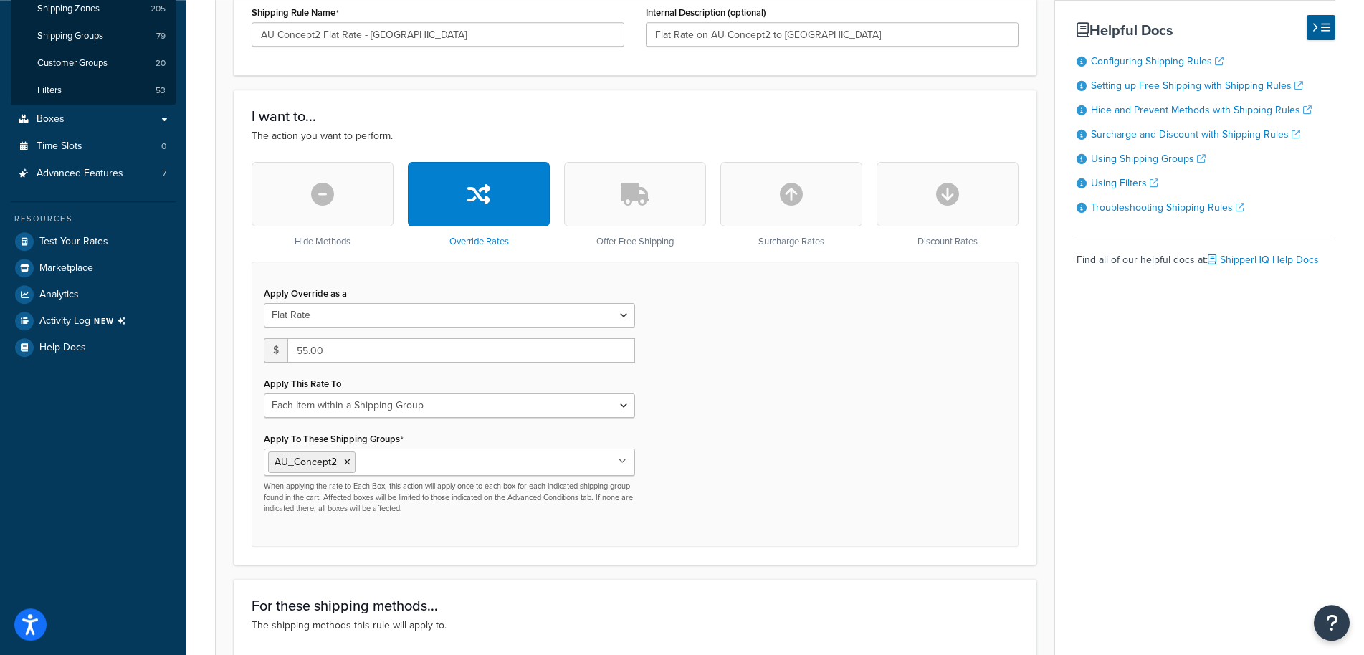
scroll to position [314, 0]
